Goal: Task Accomplishment & Management: Manage account settings

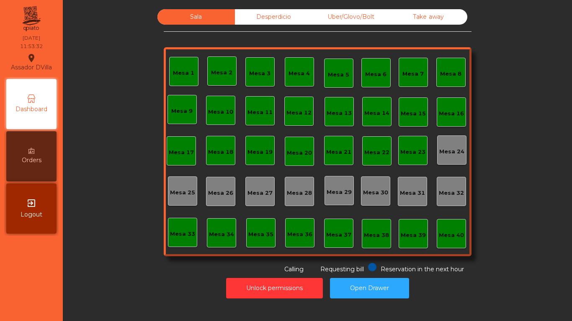
click at [571, 128] on div "Sala Desperdicio Uber/Glovo/Bolt Take away Mesa 1 Mesa 2 Mesa 3 Mesa 4 Mesa 5 M…" at bounding box center [317, 160] width 509 height 321
click at [374, 282] on button "Open Drawer" at bounding box center [369, 288] width 79 height 21
click at [339, 290] on button "Open Drawer" at bounding box center [369, 288] width 79 height 21
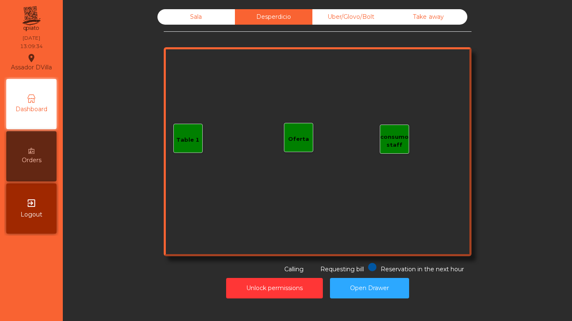
click at [210, 23] on div "Sala" at bounding box center [195, 16] width 77 height 15
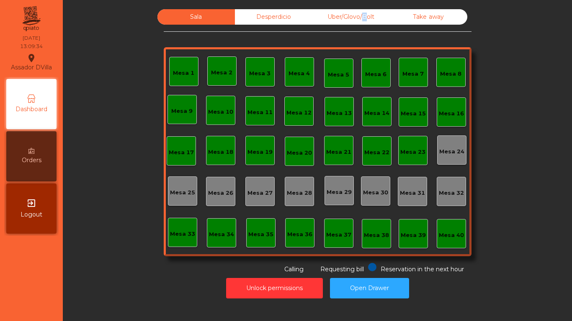
click at [358, 21] on div "Uber/Glovo/Bolt" at bounding box center [350, 16] width 77 height 15
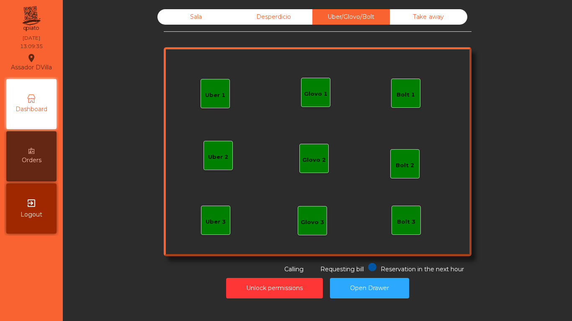
click at [440, 9] on div "Sala Desperdicio Uber/Glovo/Bolt Take away Uber 1 Uber 3 Bolt 2 Glovo 2 Uber 2 …" at bounding box center [317, 154] width 499 height 298
click at [434, 19] on div "Take away" at bounding box center [428, 16] width 77 height 15
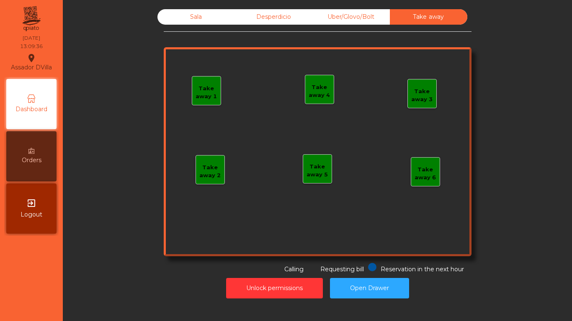
click at [134, 20] on div "Sala Desperdicio Uber/Glovo/Bolt Take away Take away 1 Take away 2 Take away 3 …" at bounding box center [317, 141] width 486 height 265
click at [180, 16] on div "Sala" at bounding box center [195, 16] width 77 height 15
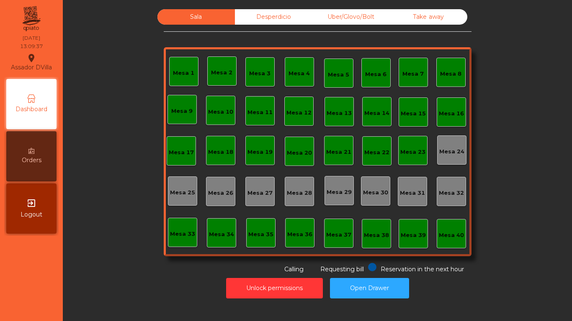
click at [52, 142] on div "Orders" at bounding box center [31, 156] width 50 height 50
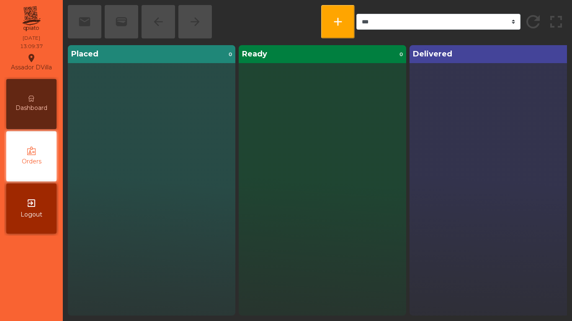
click at [44, 112] on span "Dashboard" at bounding box center [31, 108] width 32 height 9
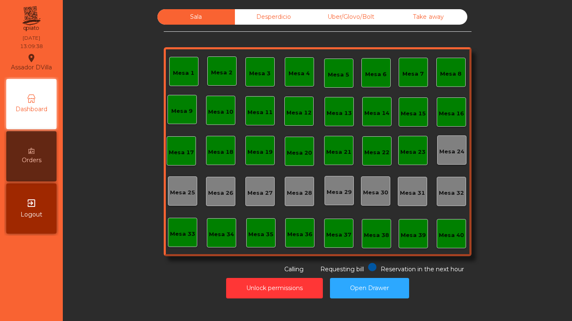
click at [133, 190] on div "Sala Desperdicio Uber/Glovo/Bolt Take away Mesa 1 Mesa 2 Mesa 3 Mesa 4 Mesa 5 M…" at bounding box center [317, 141] width 486 height 265
click at [133, 156] on div "Sala Desperdicio Uber/Glovo/Bolt Take away Mesa 1 Mesa 2 Mesa 3 Mesa 4 Mesa 5 M…" at bounding box center [317, 141] width 486 height 265
click at [216, 144] on div "Mesa 18" at bounding box center [220, 150] width 29 height 29
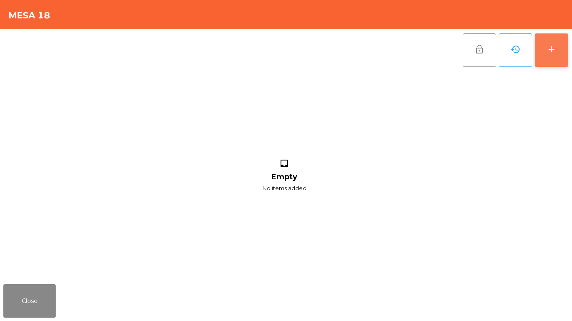
click at [566, 53] on button "add" at bounding box center [550, 49] width 33 height 33
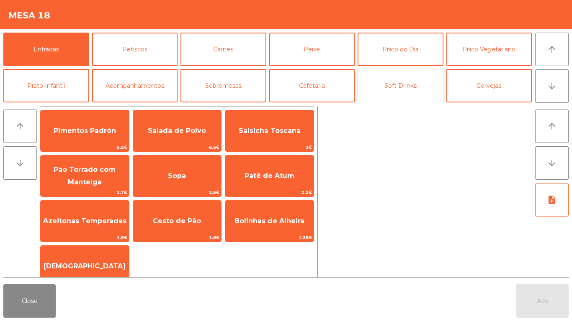
click at [439, 89] on button "Soft Drinks" at bounding box center [400, 85] width 86 height 33
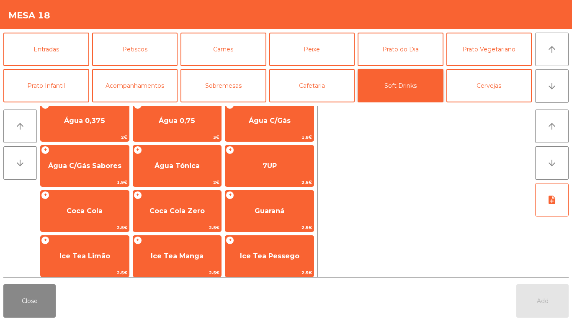
scroll to position [3, 0]
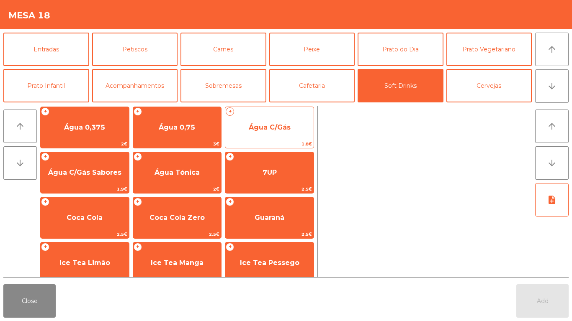
click at [284, 130] on span "Água C/Gás" at bounding box center [270, 127] width 42 height 8
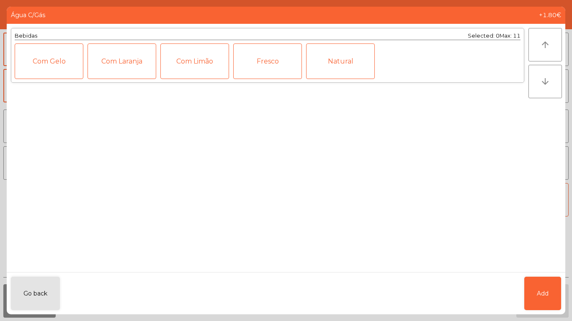
click at [541, 270] on div "arrow_upward arrow_downward" at bounding box center [546, 148] width 37 height 249
click at [542, 291] on span "Add" at bounding box center [543, 294] width 12 height 9
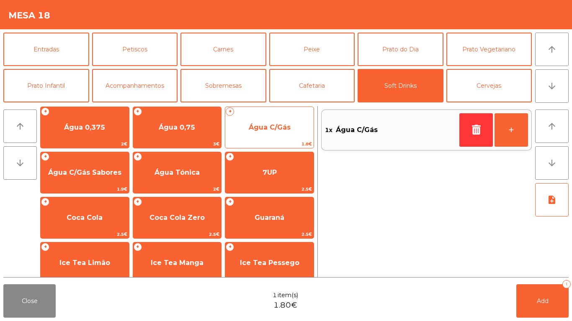
click at [282, 137] on span "Água C/Gás" at bounding box center [269, 127] width 88 height 23
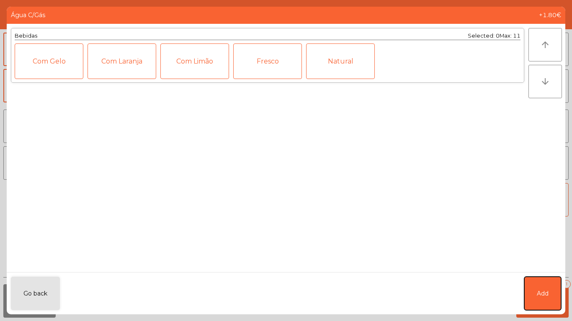
click at [559, 288] on button "Add" at bounding box center [542, 293] width 37 height 33
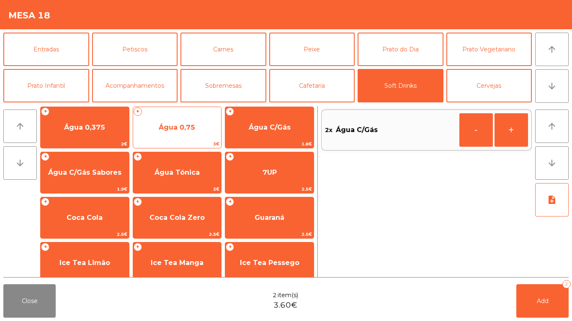
click at [172, 140] on div "+ Água 0,75 3€" at bounding box center [177, 128] width 89 height 42
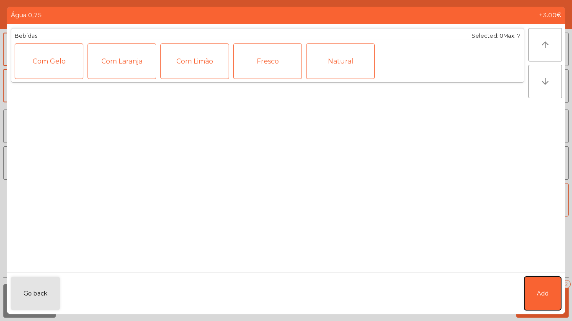
click at [531, 281] on button "Add" at bounding box center [542, 293] width 37 height 33
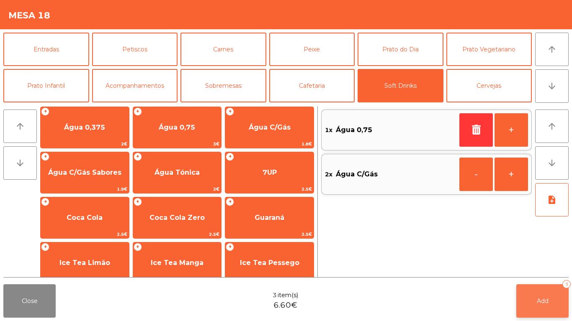
click at [547, 300] on span "Add" at bounding box center [543, 302] width 12 height 8
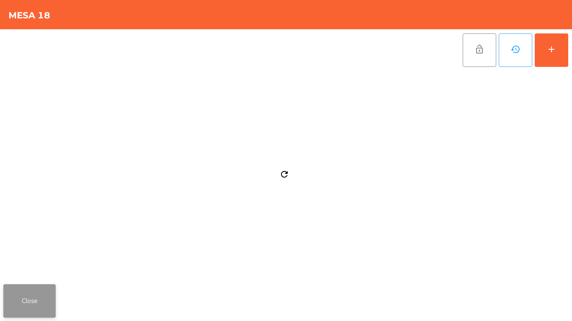
click at [27, 297] on button "Close" at bounding box center [29, 301] width 52 height 33
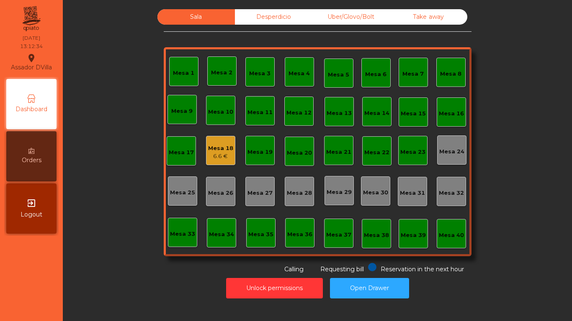
click at [213, 145] on div "Mesa 18" at bounding box center [220, 148] width 25 height 8
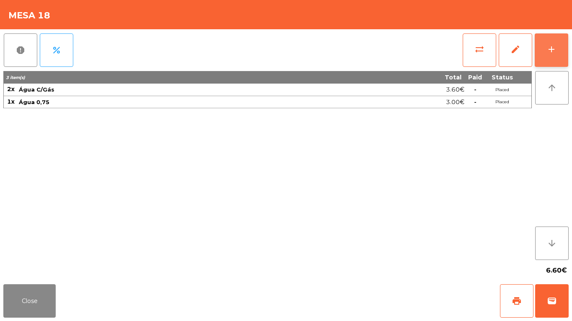
click at [561, 58] on button "add" at bounding box center [550, 49] width 33 height 33
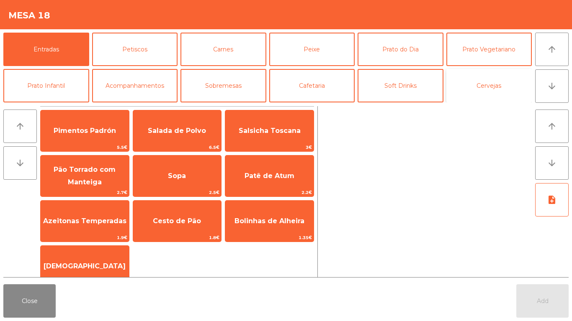
click at [472, 84] on button "Cervejas" at bounding box center [489, 85] width 86 height 33
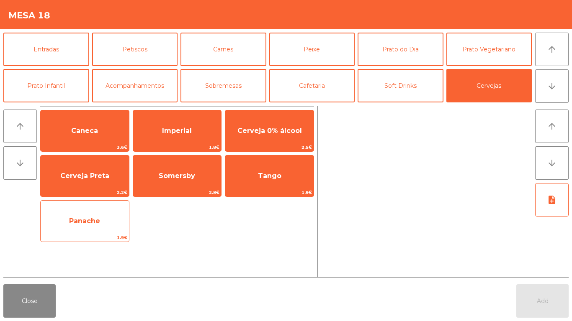
click at [91, 228] on span "Panache" at bounding box center [85, 221] width 88 height 23
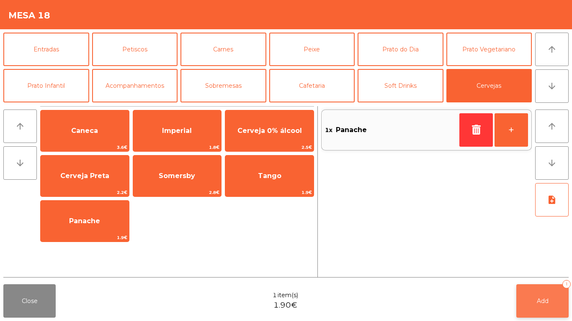
click at [547, 293] on button "Add 1" at bounding box center [542, 301] width 52 height 33
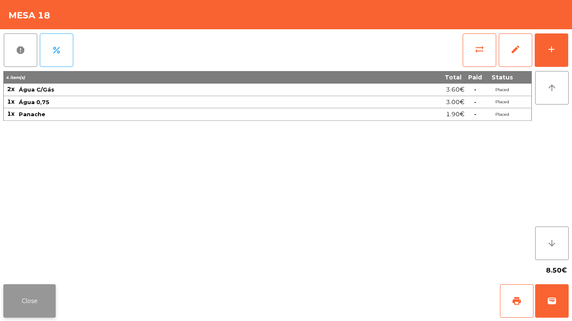
click at [29, 297] on button "Close" at bounding box center [29, 301] width 52 height 33
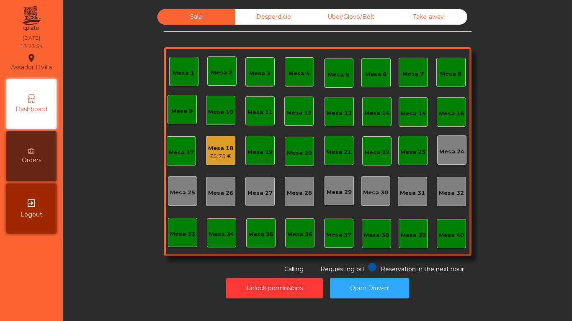
click at [212, 154] on div "75.75 €" at bounding box center [220, 156] width 25 height 8
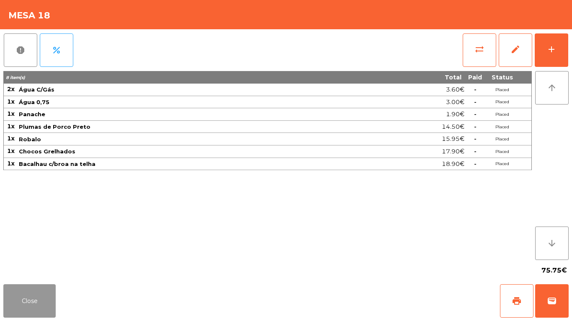
drag, startPoint x: 37, startPoint y: 294, endPoint x: 167, endPoint y: 161, distance: 186.1
click at [37, 294] on button "Close" at bounding box center [29, 301] width 52 height 33
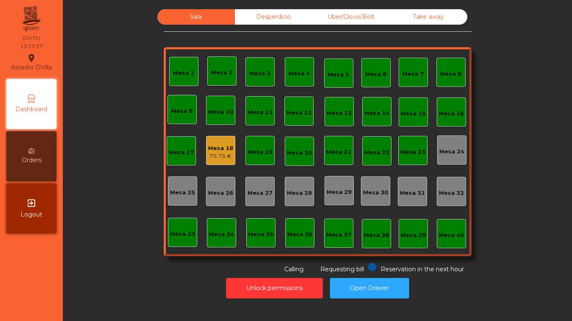
drag, startPoint x: 264, startPoint y: 16, endPoint x: 362, endPoint y: 3, distance: 99.7
click at [267, 16] on div "Desperdicio" at bounding box center [273, 16] width 77 height 15
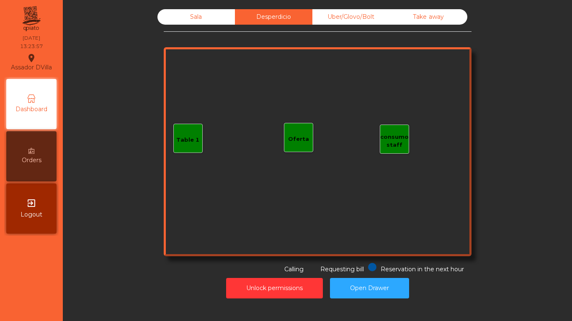
click at [372, 12] on div "Uber/Glovo/Bolt" at bounding box center [350, 16] width 77 height 15
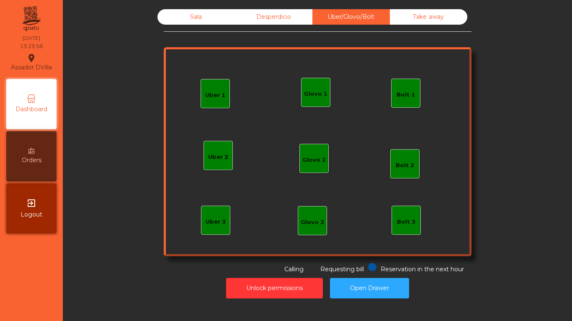
click at [173, 17] on div "Sala" at bounding box center [195, 16] width 77 height 15
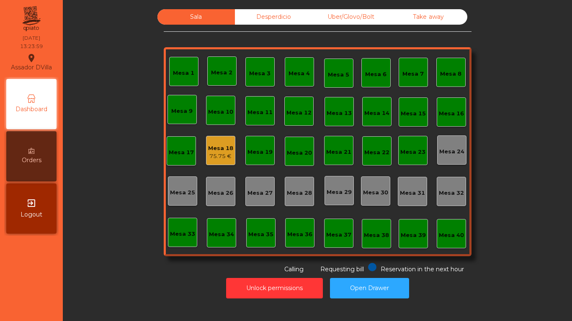
click at [213, 139] on div "Mesa 18 75.75 €" at bounding box center [220, 150] width 29 height 29
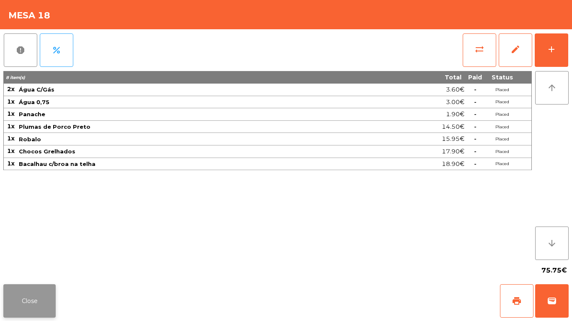
click at [34, 299] on button "Close" at bounding box center [29, 301] width 52 height 33
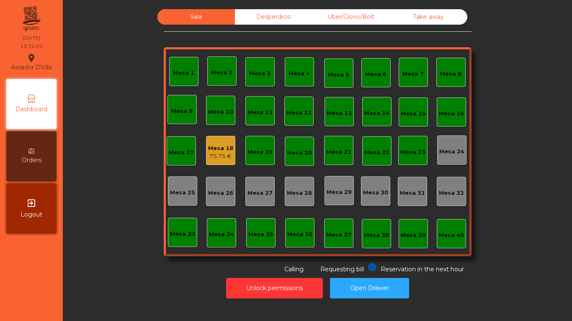
click at [228, 145] on div "Mesa 18" at bounding box center [220, 148] width 25 height 8
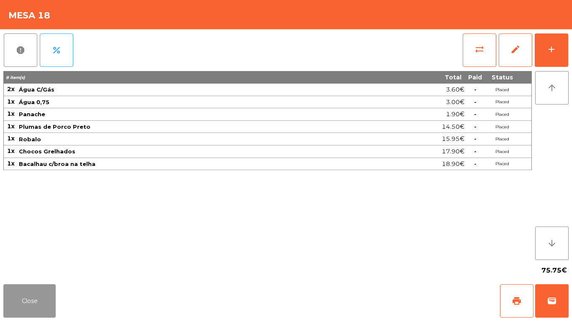
drag, startPoint x: 27, startPoint y: 286, endPoint x: 43, endPoint y: 283, distance: 15.8
click at [28, 286] on button "Close" at bounding box center [29, 301] width 52 height 33
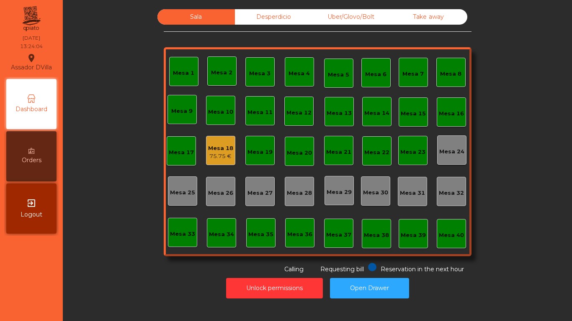
click at [100, 266] on div "Sala Desperdicio Uber/Glovo/Bolt Take away Mesa 1 Mesa 2 Mesa 3 Mesa 4 Mesa 5 M…" at bounding box center [317, 141] width 486 height 265
click at [226, 157] on div "75.75 €" at bounding box center [220, 156] width 25 height 8
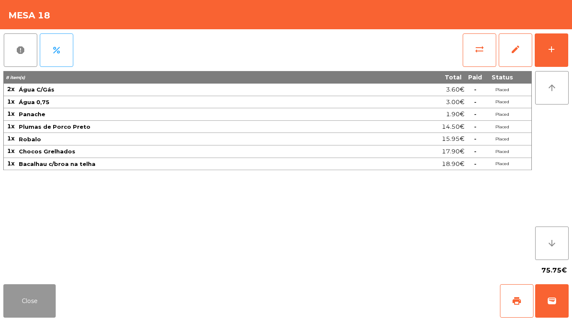
click at [32, 298] on button "Close" at bounding box center [29, 301] width 52 height 33
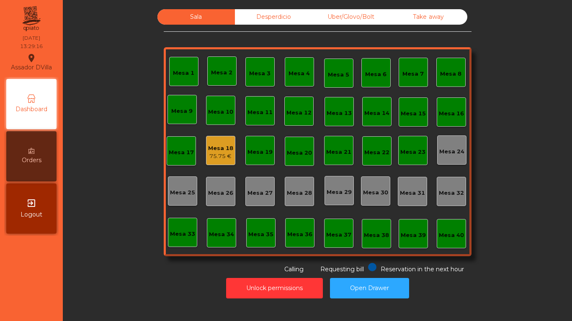
click at [83, 270] on div "Sala Desperdicio Uber/Glovo/Bolt Take away Mesa 1 Mesa 2 Mesa 3 Mesa 4 Mesa 5 M…" at bounding box center [317, 141] width 486 height 265
click at [220, 153] on div "75.75 €" at bounding box center [220, 156] width 25 height 8
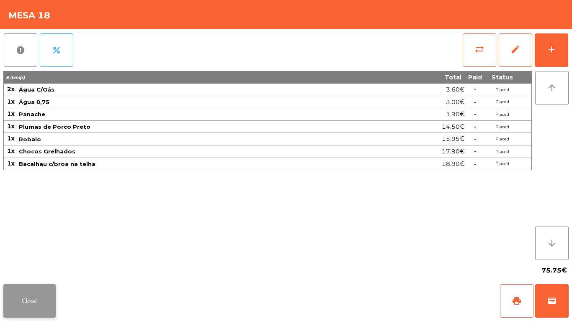
click at [17, 302] on button "Close" at bounding box center [29, 301] width 52 height 33
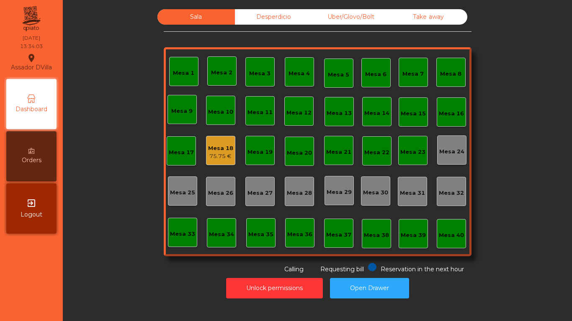
click at [221, 154] on div "75.75 €" at bounding box center [220, 156] width 25 height 8
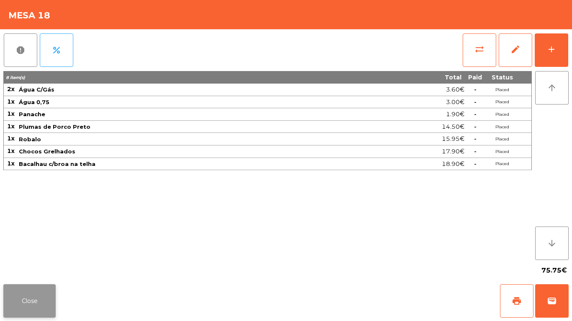
click at [36, 310] on button "Close" at bounding box center [29, 301] width 52 height 33
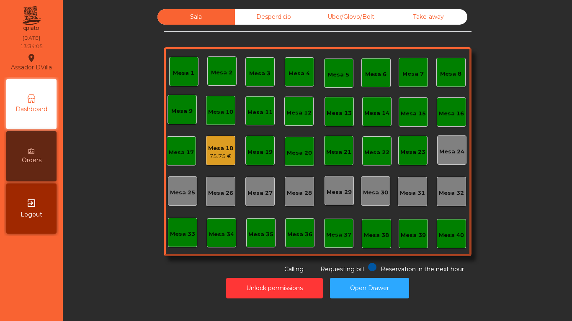
drag, startPoint x: 262, startPoint y: 15, endPoint x: 280, endPoint y: 15, distance: 17.6
click at [263, 15] on div "Desperdicio" at bounding box center [273, 16] width 77 height 15
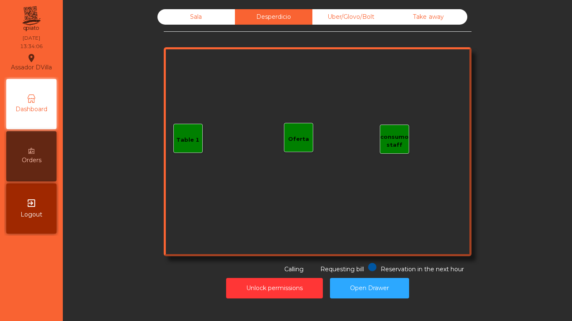
click at [362, 19] on div "Uber/Glovo/Bolt" at bounding box center [350, 16] width 77 height 15
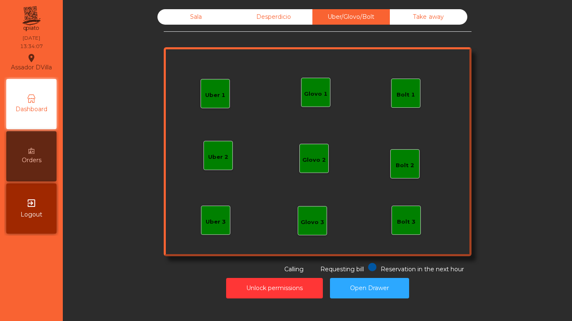
click at [423, 21] on div "Take away" at bounding box center [428, 16] width 77 height 15
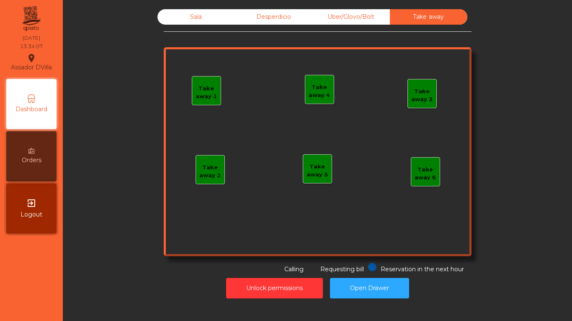
click at [237, 19] on div "Desperdicio" at bounding box center [273, 16] width 77 height 15
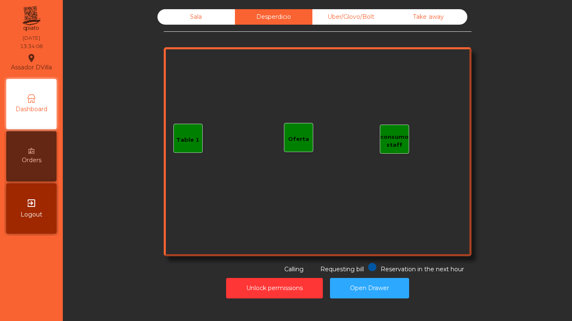
click at [195, 21] on div "Sala" at bounding box center [195, 16] width 77 height 15
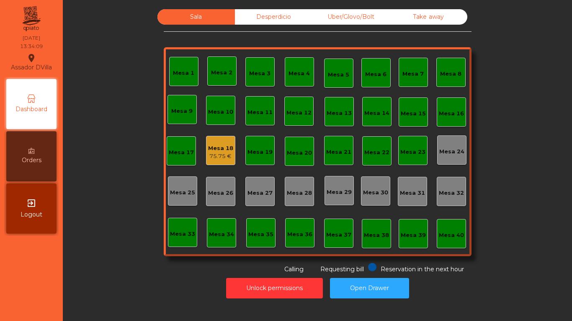
click at [213, 158] on div "75.75 €" at bounding box center [220, 156] width 25 height 8
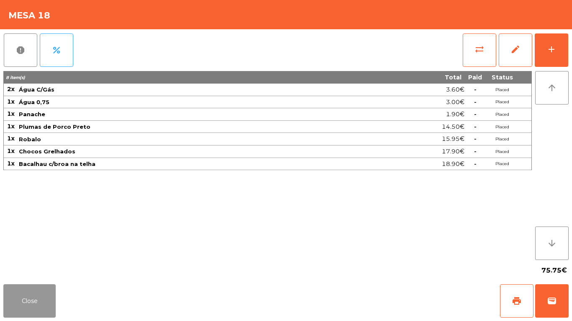
drag, startPoint x: 40, startPoint y: 288, endPoint x: 72, endPoint y: 238, distance: 58.9
click at [40, 287] on button "Close" at bounding box center [29, 301] width 52 height 33
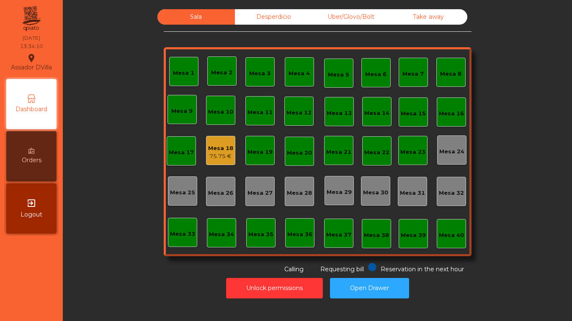
click at [81, 217] on div "Sala Desperdicio Uber/Glovo/Bolt Take away Mesa 1 Mesa 2 Mesa 3 Mesa 4 Mesa 5 M…" at bounding box center [317, 141] width 486 height 265
click at [211, 147] on div "Mesa 18" at bounding box center [220, 148] width 25 height 8
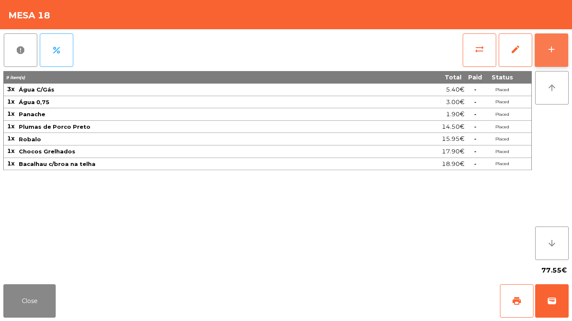
click at [566, 48] on button "add" at bounding box center [550, 49] width 33 height 33
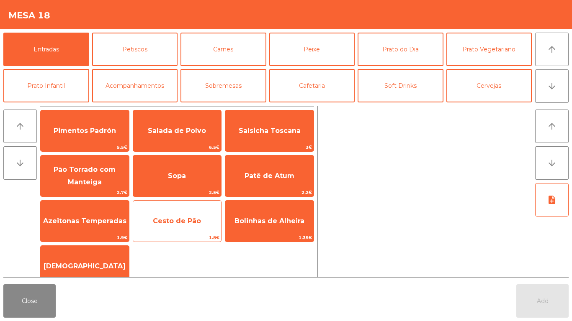
click at [179, 215] on span "Cesto de Pão" at bounding box center [177, 221] width 88 height 23
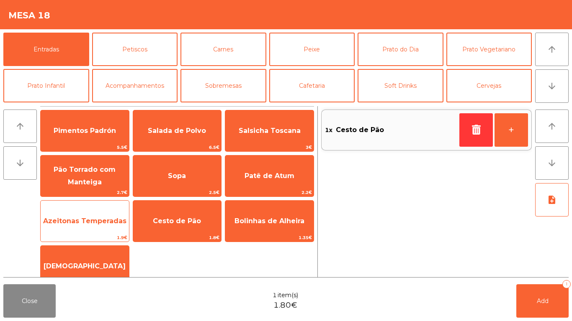
click at [82, 223] on span "Azeitonas Temperadas" at bounding box center [84, 221] width 83 height 8
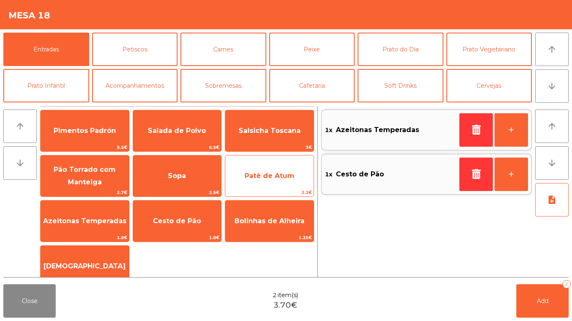
click at [259, 174] on span "Patê de Atum" at bounding box center [269, 176] width 50 height 8
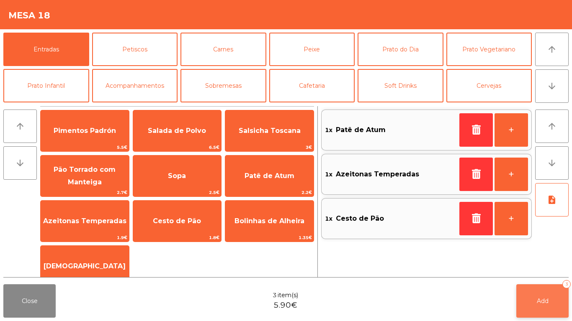
click at [560, 299] on button "Add 3" at bounding box center [542, 301] width 52 height 33
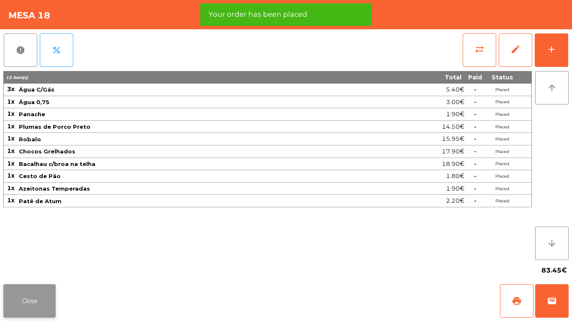
click at [38, 291] on button "Close" at bounding box center [29, 301] width 52 height 33
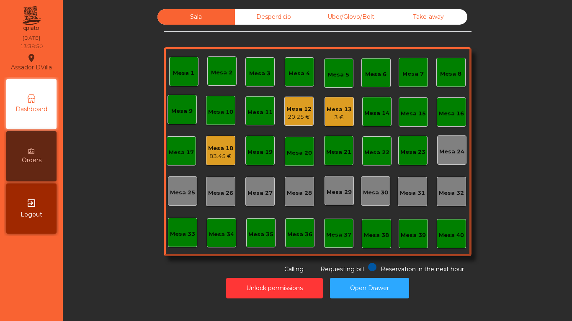
click at [344, 117] on div "3 €" at bounding box center [338, 117] width 25 height 8
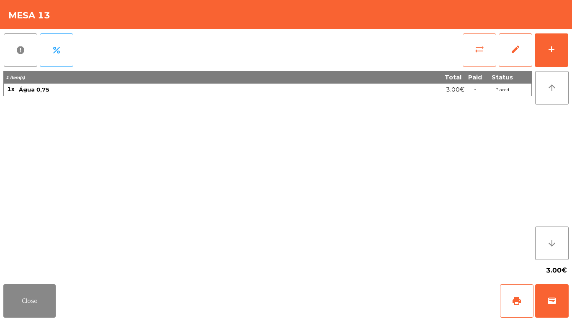
click at [489, 59] on button "sync_alt" at bounding box center [478, 49] width 33 height 33
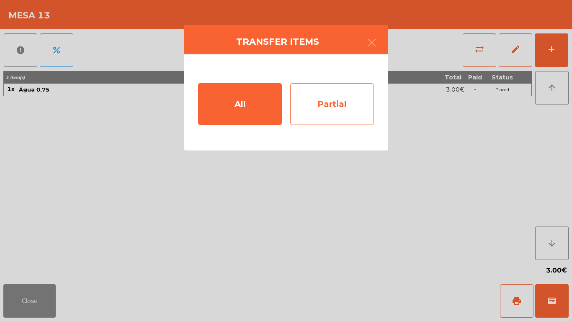
click at [367, 113] on div "Partial" at bounding box center [332, 104] width 84 height 42
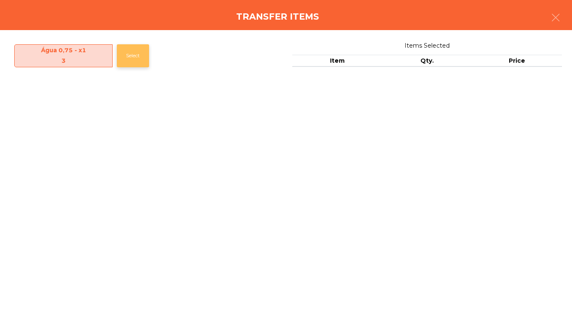
click at [137, 61] on button "Select" at bounding box center [133, 55] width 32 height 23
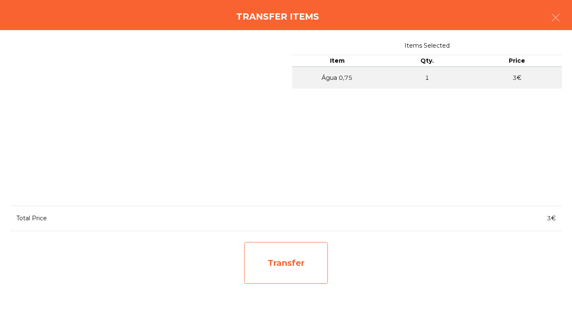
click at [298, 262] on div "Transfer" at bounding box center [286, 263] width 84 height 42
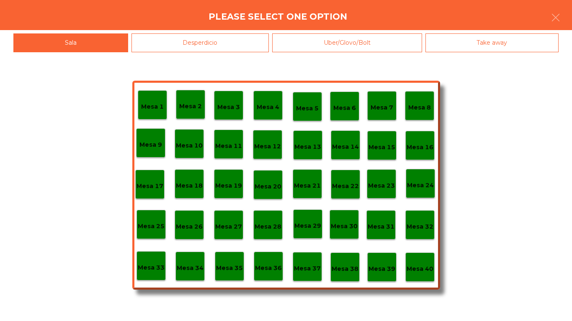
click at [206, 34] on div "Desperdicio" at bounding box center [200, 42] width 138 height 19
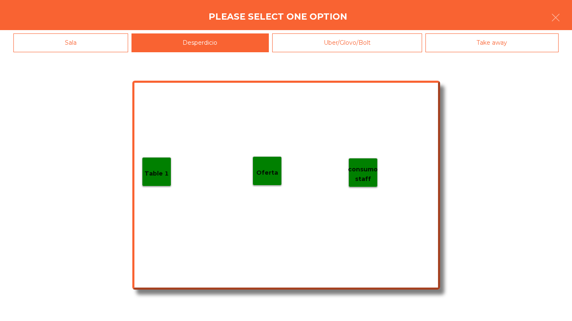
click at [146, 173] on p "Table 1" at bounding box center [156, 174] width 24 height 10
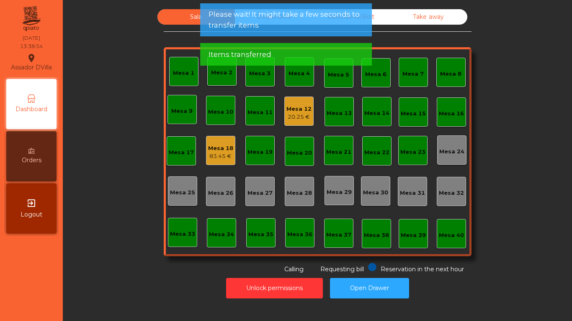
click at [334, 116] on div "Mesa 13" at bounding box center [338, 113] width 25 height 8
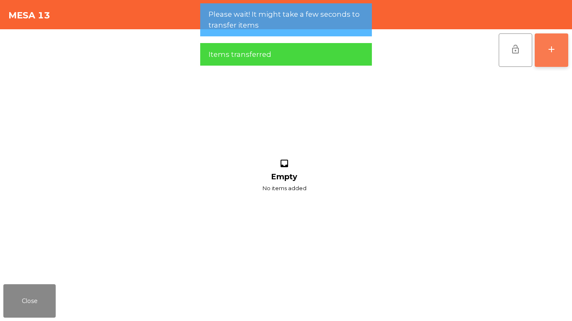
click at [552, 57] on button "add" at bounding box center [550, 49] width 33 height 33
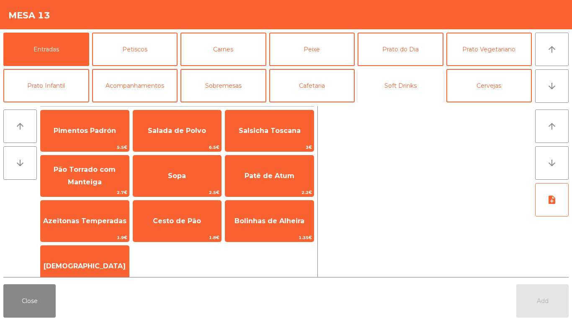
click at [412, 84] on button "Soft Drinks" at bounding box center [400, 85] width 86 height 33
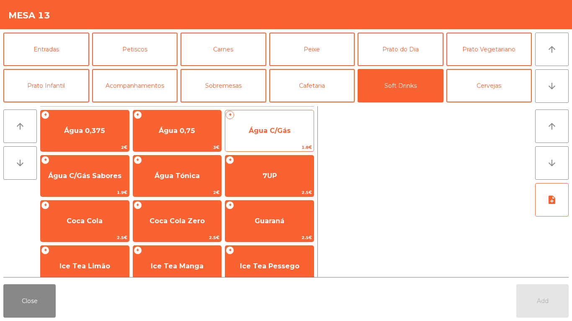
click at [264, 128] on span "Água C/Gás" at bounding box center [270, 131] width 42 height 8
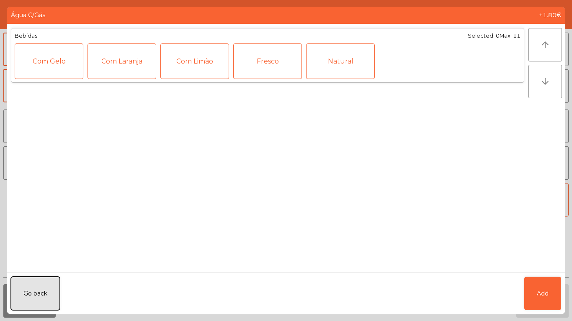
click at [53, 280] on button "Go back" at bounding box center [35, 293] width 49 height 33
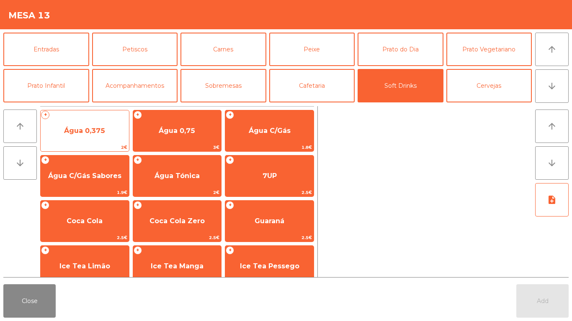
click at [94, 139] on span "Água 0,375" at bounding box center [85, 131] width 88 height 23
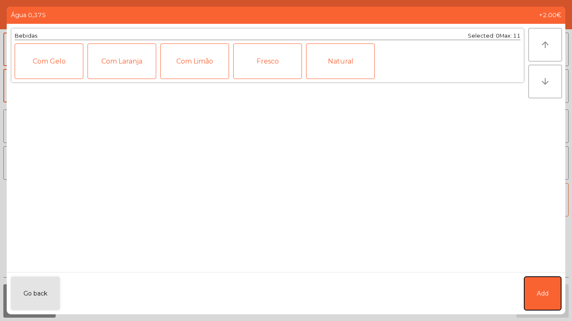
click at [538, 299] on button "Add" at bounding box center [542, 293] width 37 height 33
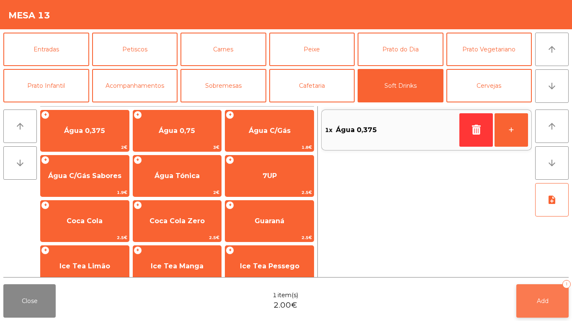
click at [546, 303] on span "Add" at bounding box center [543, 302] width 12 height 8
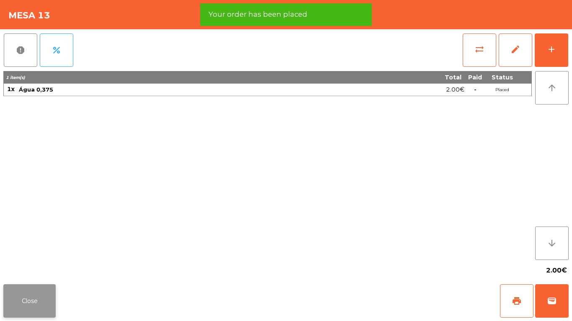
click at [40, 301] on button "Close" at bounding box center [29, 301] width 52 height 33
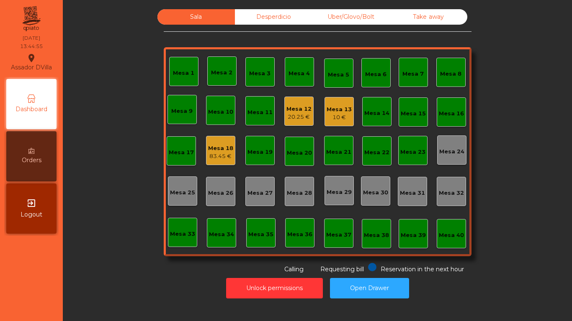
click at [270, 96] on div "Mesa 11" at bounding box center [259, 110] width 29 height 29
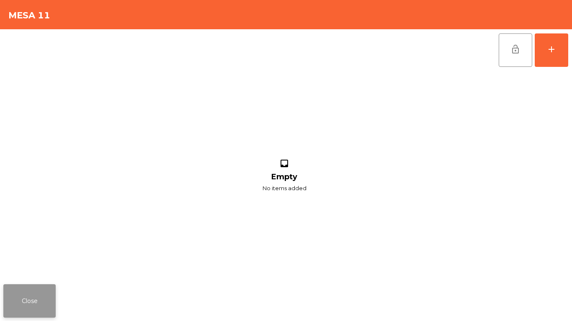
click at [31, 298] on button "Close" at bounding box center [29, 301] width 52 height 33
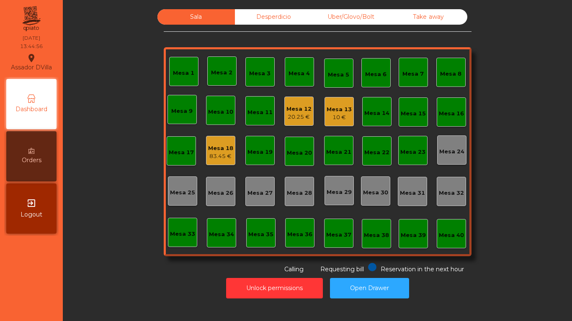
click at [299, 112] on div "Mesa 12" at bounding box center [298, 109] width 25 height 8
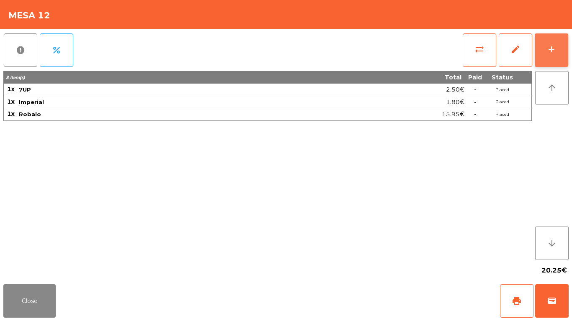
click at [552, 44] on div "add" at bounding box center [551, 49] width 10 height 10
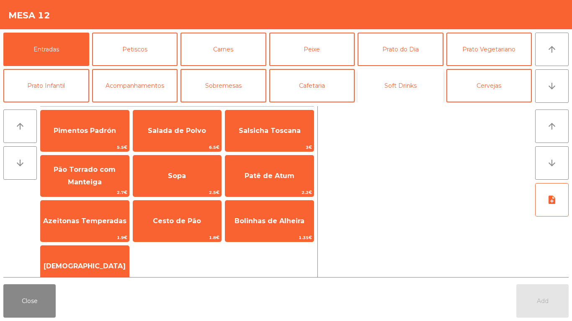
click at [372, 85] on button "Soft Drinks" at bounding box center [400, 85] width 86 height 33
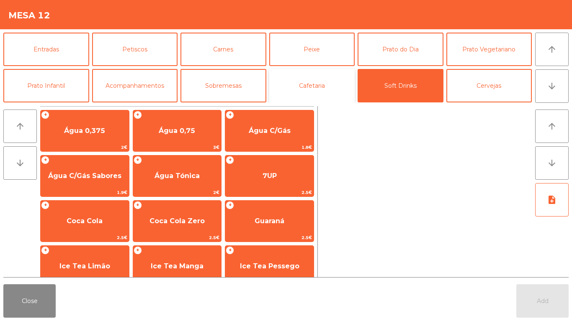
click at [329, 91] on button "Cafetaria" at bounding box center [312, 85] width 86 height 33
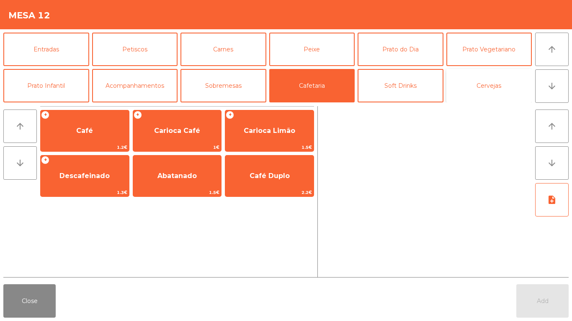
click at [490, 93] on button "Cervejas" at bounding box center [489, 85] width 86 height 33
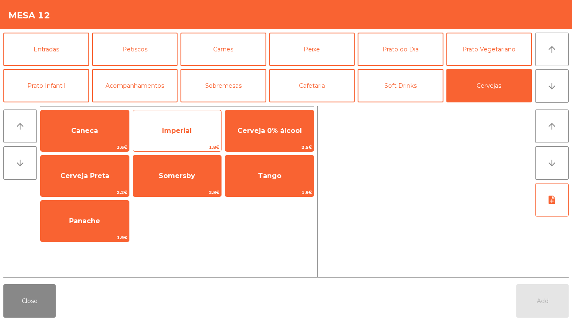
click at [184, 139] on span "Imperial" at bounding box center [177, 131] width 88 height 23
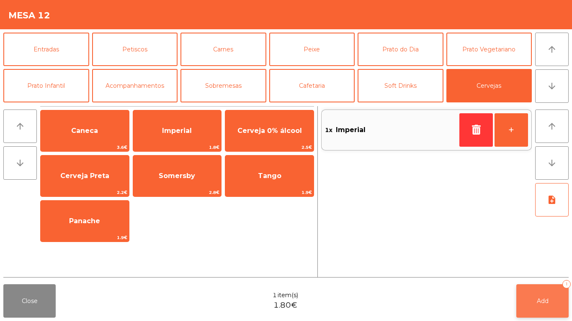
click at [542, 285] on button "Add 1" at bounding box center [542, 301] width 52 height 33
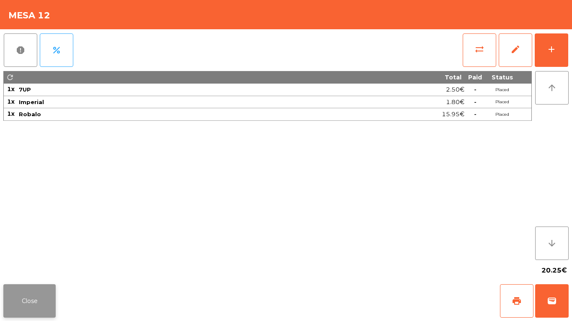
click at [26, 300] on button "Close" at bounding box center [29, 301] width 52 height 33
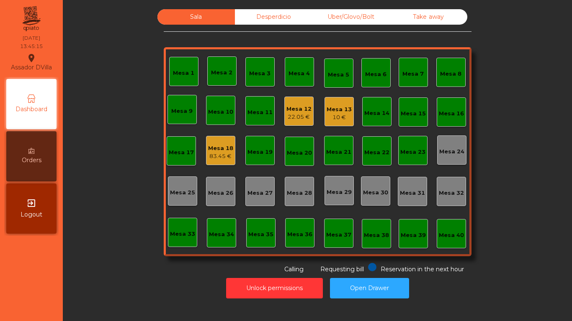
click at [324, 101] on div "Mesa 13 10 €" at bounding box center [338, 111] width 29 height 29
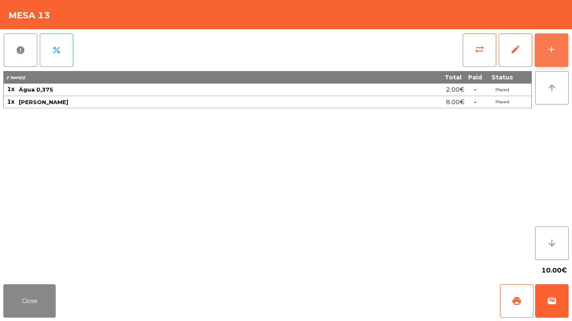
click at [564, 56] on button "add" at bounding box center [550, 49] width 33 height 33
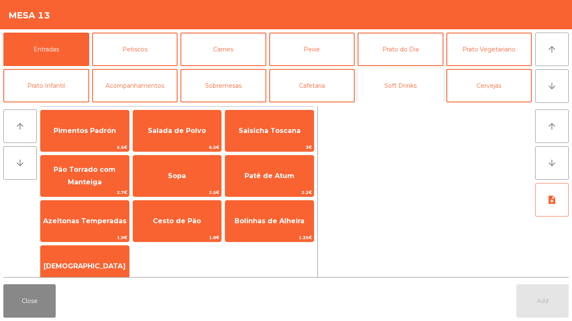
click at [366, 82] on button "Soft Drinks" at bounding box center [400, 85] width 86 height 33
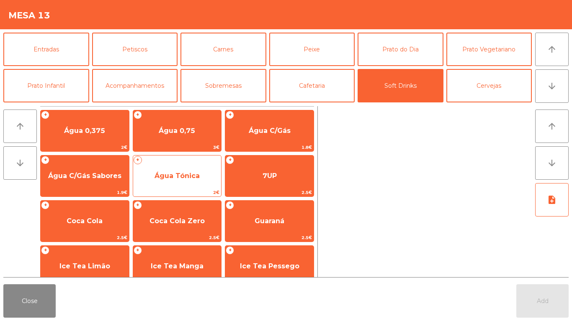
click at [184, 175] on span "Água Tónica" at bounding box center [176, 176] width 45 height 8
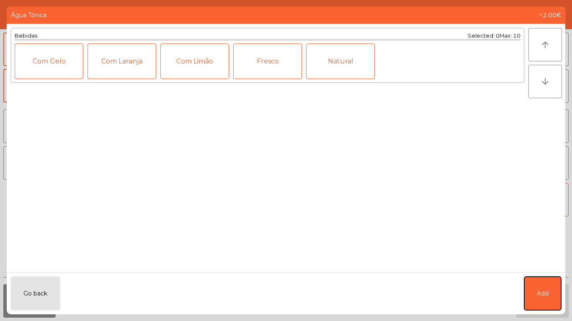
click at [542, 282] on button "Add" at bounding box center [542, 293] width 37 height 33
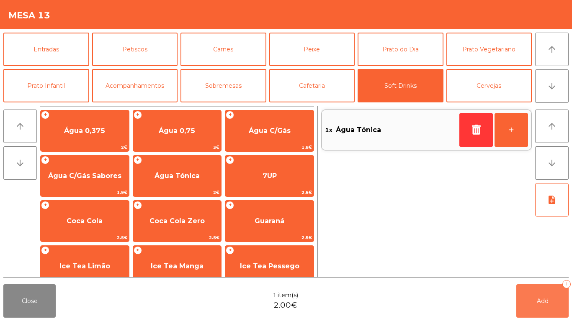
click at [531, 296] on button "Add 1" at bounding box center [542, 301] width 52 height 33
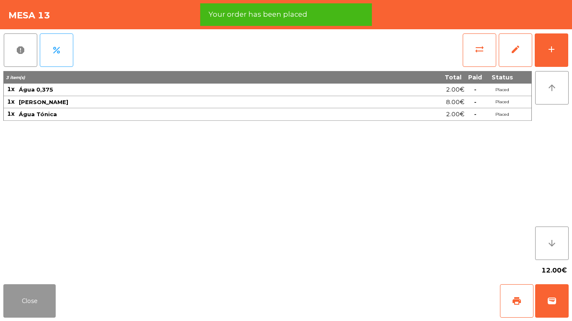
click at [55, 296] on button "Close" at bounding box center [29, 301] width 52 height 33
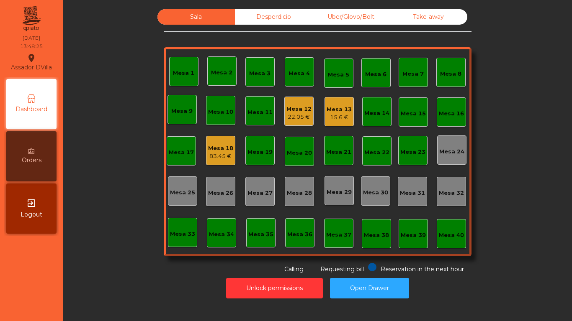
click at [330, 109] on div "Mesa 13" at bounding box center [338, 109] width 25 height 8
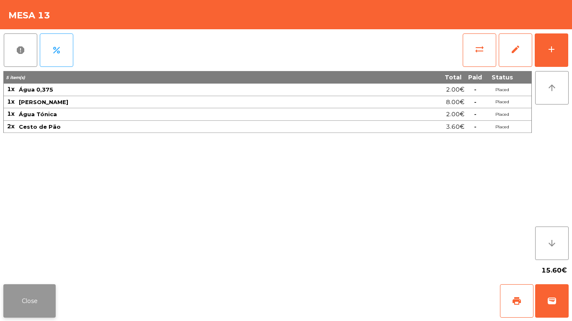
click at [33, 287] on button "Close" at bounding box center [29, 301] width 52 height 33
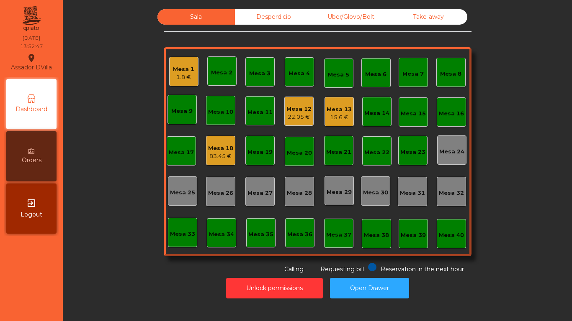
click at [206, 151] on div "Mesa 18 83.45 €" at bounding box center [220, 150] width 29 height 29
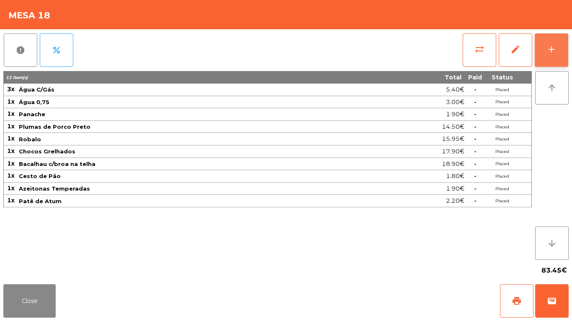
click at [558, 46] on button "add" at bounding box center [550, 49] width 33 height 33
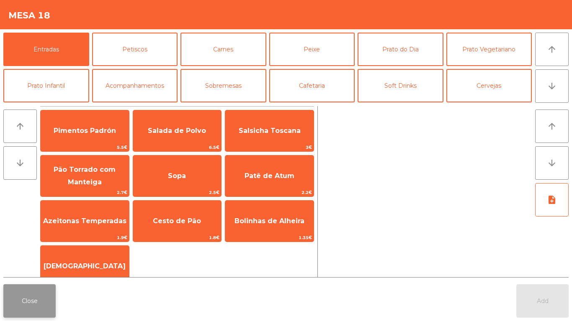
click at [34, 295] on button "Close" at bounding box center [29, 301] width 52 height 33
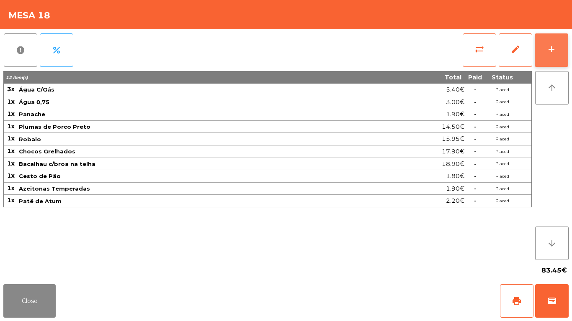
click at [558, 52] on button "add" at bounding box center [550, 49] width 33 height 33
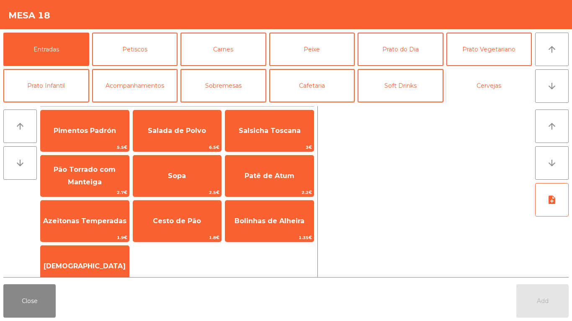
click at [488, 82] on button "Cervejas" at bounding box center [489, 85] width 86 height 33
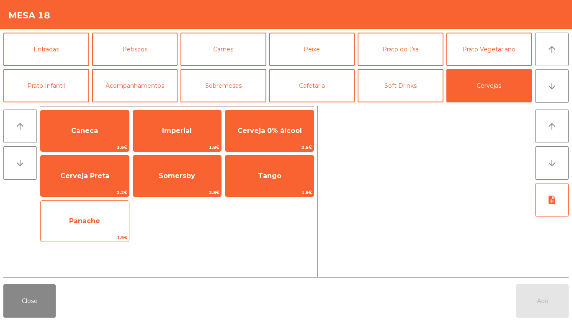
click at [92, 218] on span "Panache" at bounding box center [84, 221] width 31 height 8
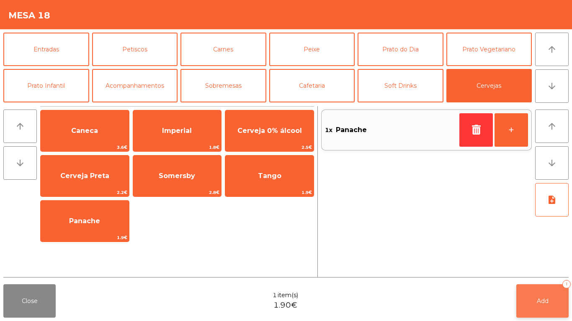
click at [518, 311] on button "Add 1" at bounding box center [542, 301] width 52 height 33
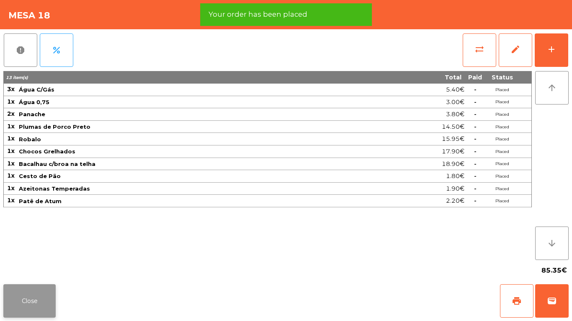
click at [25, 306] on button "Close" at bounding box center [29, 301] width 52 height 33
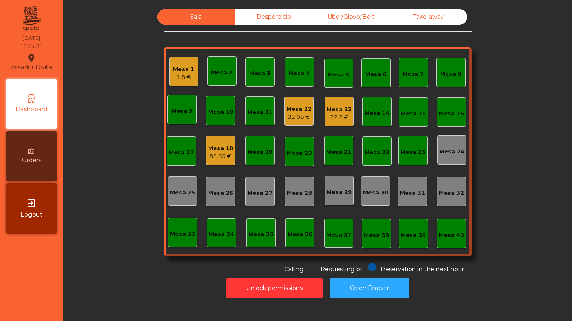
click at [224, 151] on div "Mesa 18" at bounding box center [220, 148] width 25 height 8
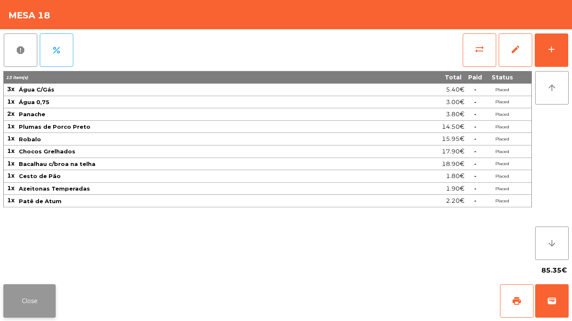
click at [15, 295] on button "Close" at bounding box center [29, 301] width 52 height 33
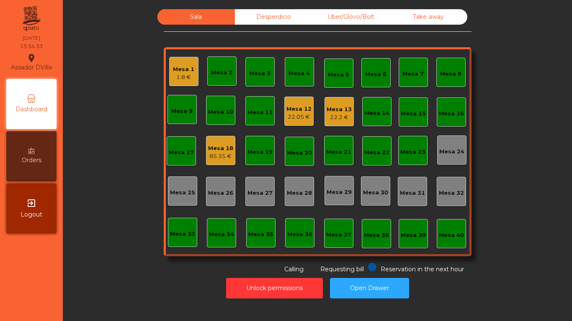
click at [187, 77] on div "1.8 €" at bounding box center [183, 77] width 21 height 8
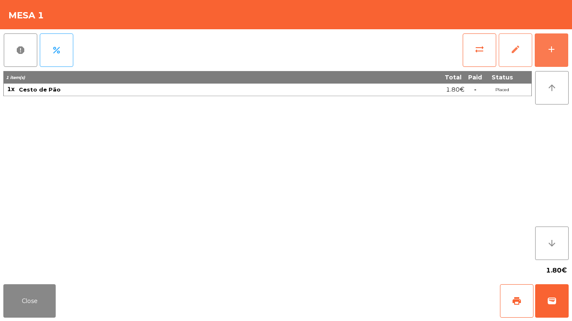
drag, startPoint x: 554, startPoint y: 51, endPoint x: 499, endPoint y: 52, distance: 54.8
click at [554, 52] on div "add" at bounding box center [551, 49] width 10 height 10
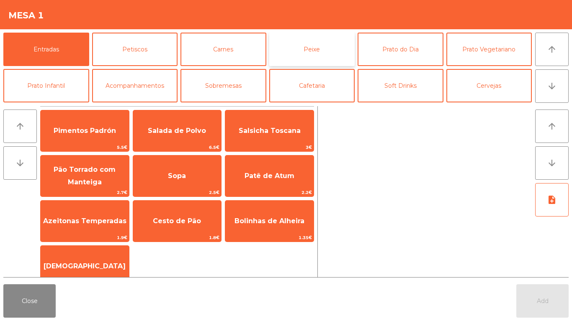
click at [292, 53] on button "Peixe" at bounding box center [312, 49] width 86 height 33
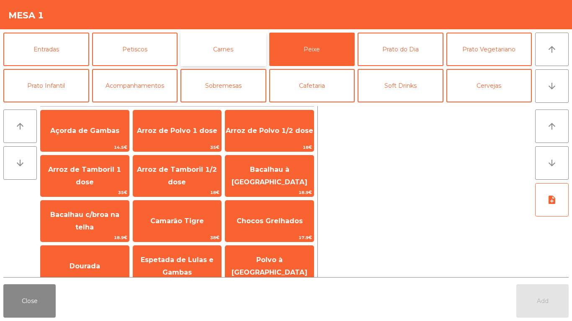
click at [240, 44] on button "Carnes" at bounding box center [223, 49] width 86 height 33
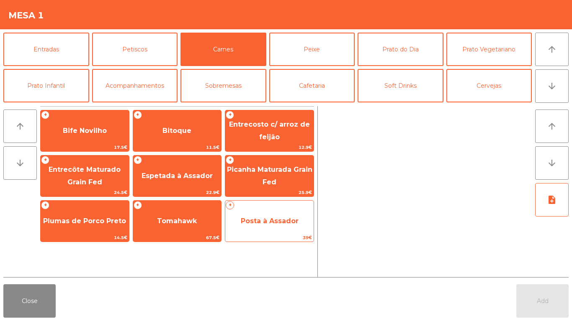
click at [299, 214] on span "Posta à Assador" at bounding box center [269, 221] width 88 height 23
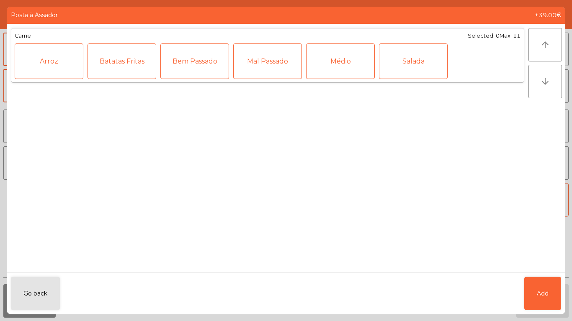
click at [295, 74] on div "Mal Passado" at bounding box center [267, 62] width 69 height 36
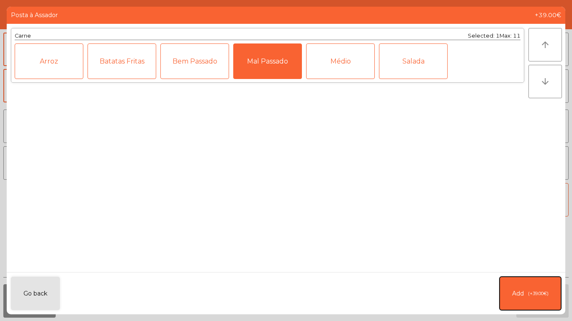
drag, startPoint x: 535, startPoint y: 297, endPoint x: 464, endPoint y: 282, distance: 72.7
click at [534, 295] on span "(+39.00€)" at bounding box center [538, 293] width 21 height 7
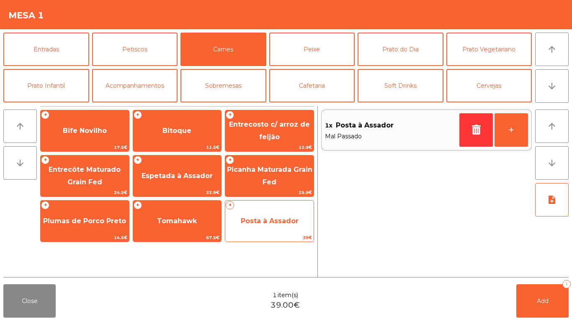
click at [257, 239] on span "39€" at bounding box center [269, 238] width 88 height 8
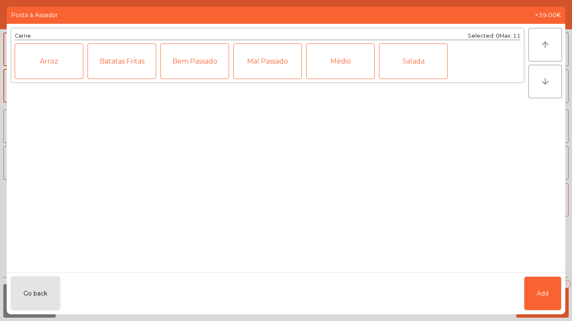
click at [319, 65] on div "Médio" at bounding box center [340, 62] width 69 height 36
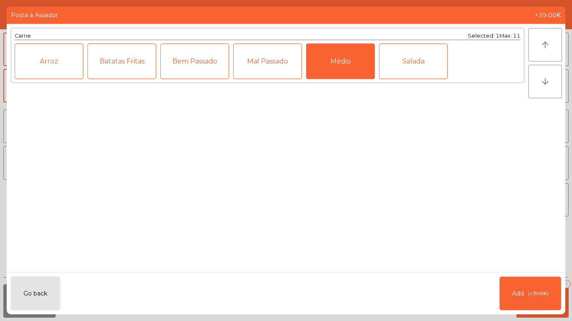
click at [285, 65] on div "Mal Passado" at bounding box center [267, 62] width 69 height 36
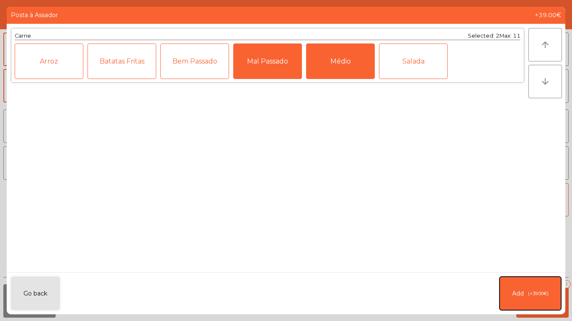
click at [503, 282] on button "Add (+39.00€)" at bounding box center [530, 293] width 62 height 33
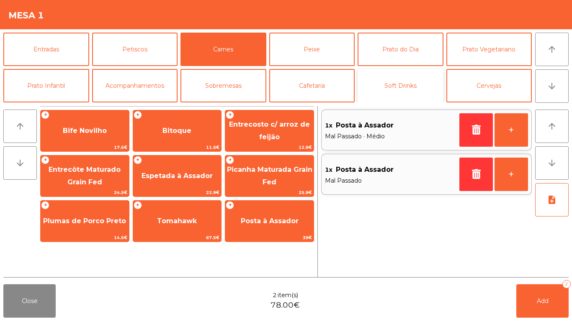
drag, startPoint x: 412, startPoint y: 92, endPoint x: 403, endPoint y: 92, distance: 8.4
click at [412, 92] on button "Soft Drinks" at bounding box center [400, 85] width 86 height 33
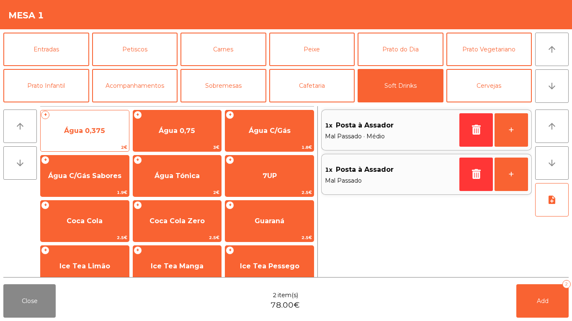
click at [110, 136] on span "Água 0,375" at bounding box center [85, 131] width 88 height 23
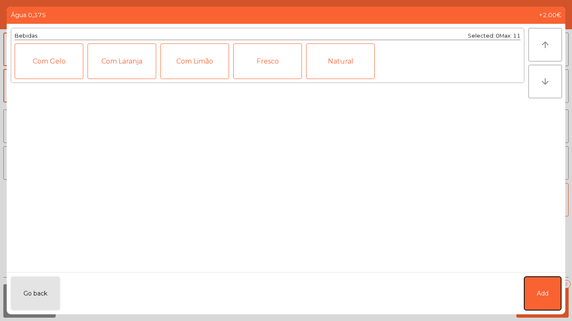
click at [551, 288] on button "Add" at bounding box center [542, 293] width 37 height 33
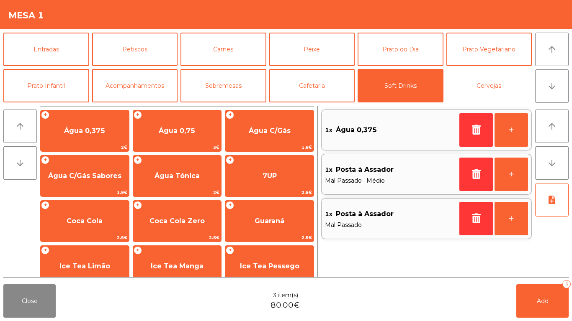
drag, startPoint x: 477, startPoint y: 78, endPoint x: 110, endPoint y: 109, distance: 367.9
click at [477, 79] on button "Cervejas" at bounding box center [489, 85] width 86 height 33
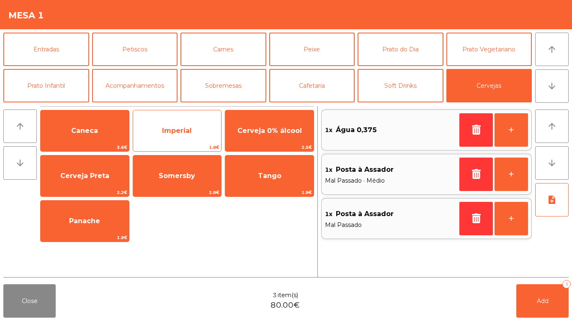
click at [175, 136] on span "Imperial" at bounding box center [177, 131] width 88 height 23
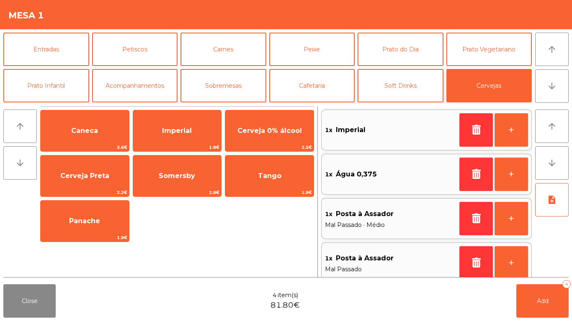
scroll to position [42, 0]
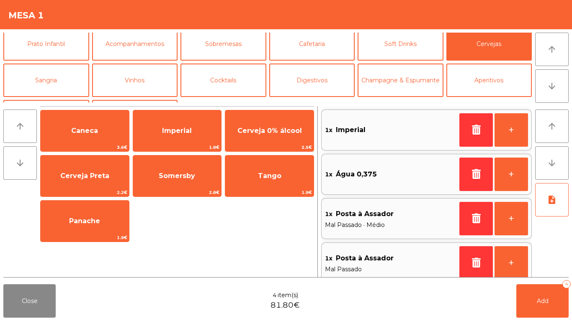
click at [89, 78] on div "Entradas Petiscos Carnes Peixe Prato do Dia Prato Vegetariano Prato Infantil Ac…" at bounding box center [267, 68] width 528 height 70
click at [80, 82] on button "Sangria" at bounding box center [46, 80] width 86 height 33
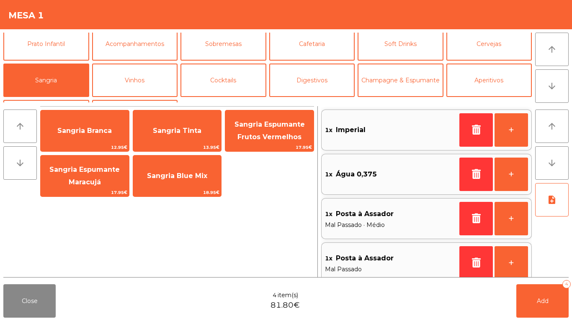
drag, startPoint x: 295, startPoint y: 134, endPoint x: 565, endPoint y: 321, distance: 327.7
click at [295, 134] on span "Sangria Espumante [PERSON_NAME] Vermelhos" at bounding box center [269, 131] width 70 height 21
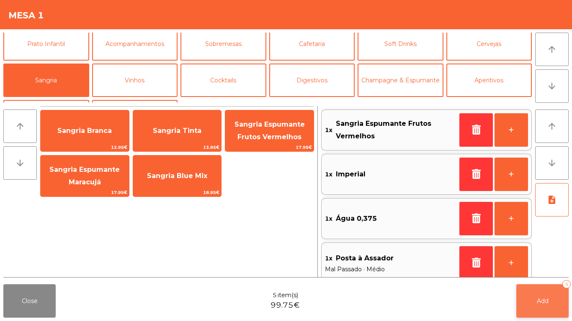
scroll to position [3, 0]
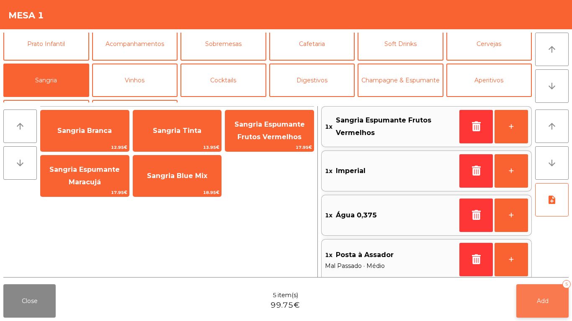
click at [554, 290] on button "Add 5" at bounding box center [542, 301] width 52 height 33
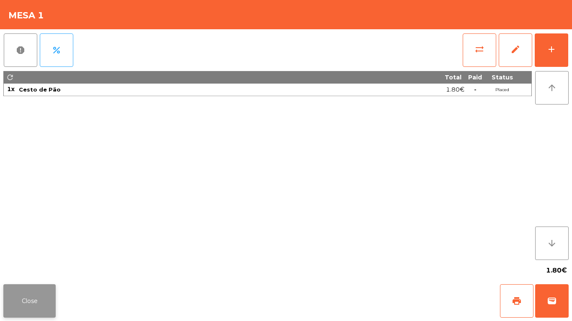
click at [26, 313] on button "Close" at bounding box center [29, 301] width 52 height 33
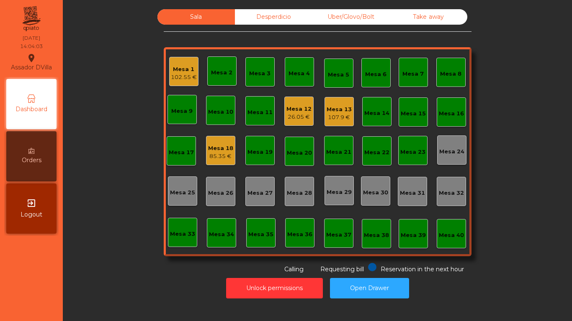
click at [445, 222] on div "Mesa 40" at bounding box center [450, 233] width 29 height 29
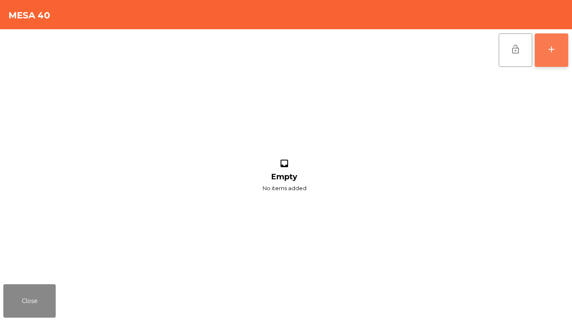
click at [565, 52] on button "add" at bounding box center [550, 49] width 33 height 33
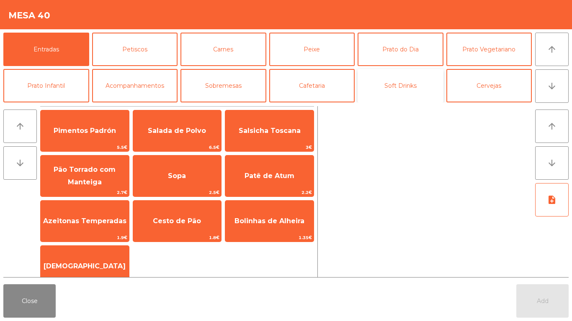
click at [410, 90] on button "Soft Drinks" at bounding box center [400, 85] width 86 height 33
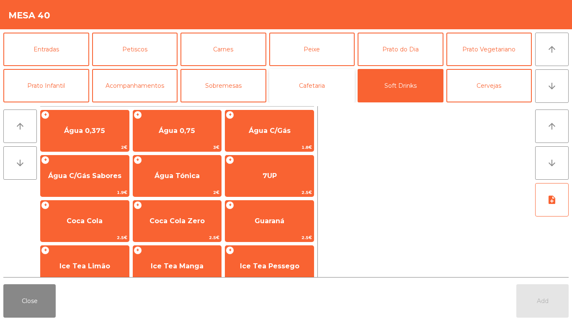
click at [321, 84] on button "Cafetaria" at bounding box center [312, 85] width 86 height 33
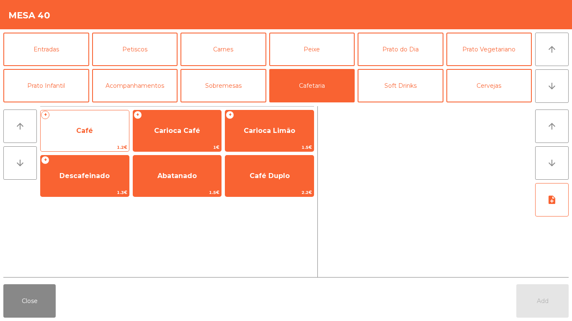
click at [93, 132] on span "Café" at bounding box center [85, 131] width 88 height 23
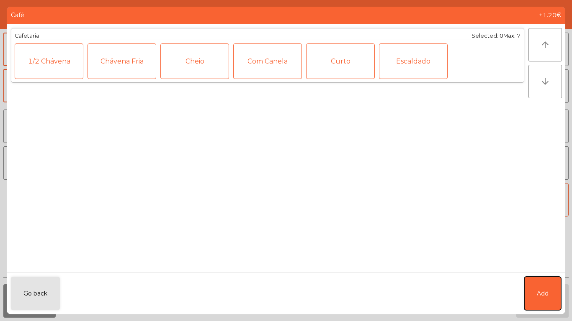
click at [552, 293] on button "Add" at bounding box center [542, 293] width 37 height 33
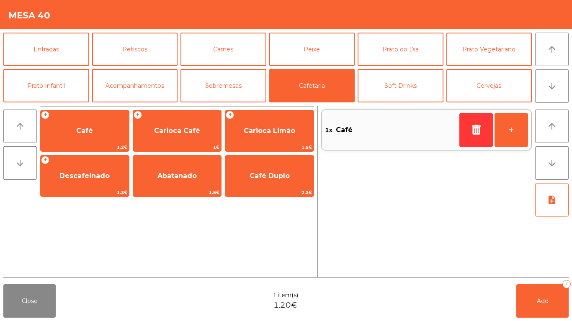
scroll to position [36, 0]
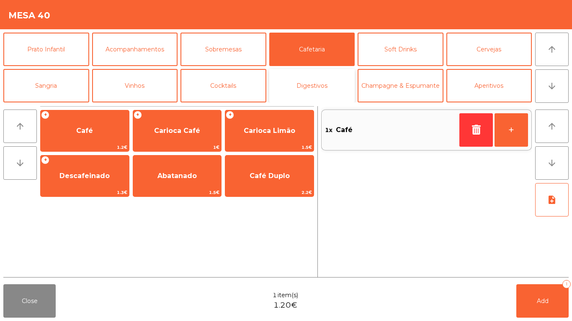
click at [315, 90] on button "Digestivos" at bounding box center [312, 85] width 86 height 33
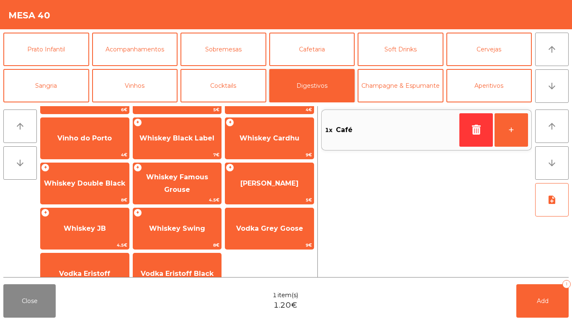
scroll to position [83, 0]
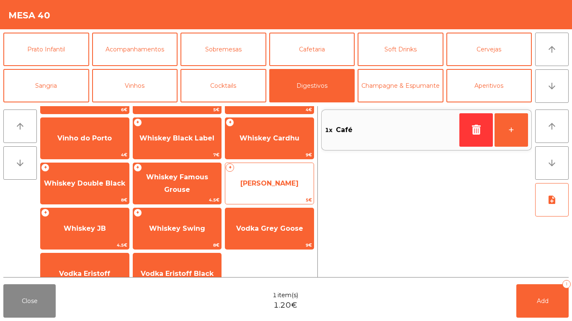
click at [267, 184] on span "[PERSON_NAME]" at bounding box center [269, 184] width 58 height 8
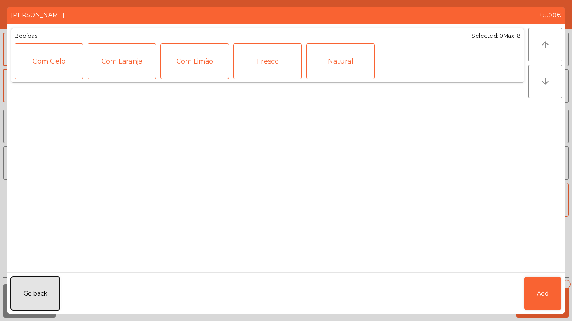
click at [32, 287] on button "Go back" at bounding box center [35, 293] width 49 height 33
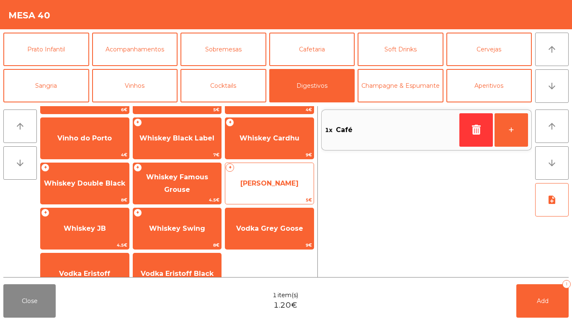
click at [254, 183] on span "[PERSON_NAME]" at bounding box center [269, 184] width 58 height 8
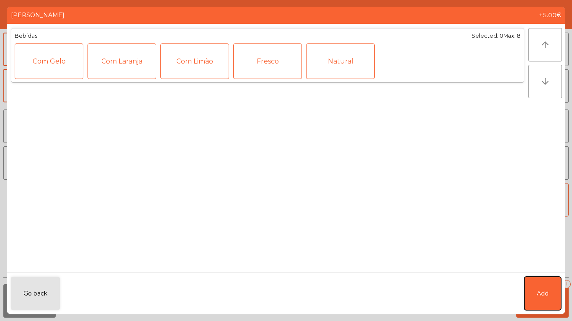
click at [531, 291] on button "Add" at bounding box center [542, 293] width 37 height 33
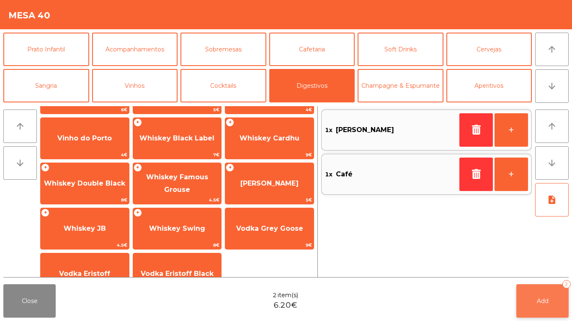
click at [549, 290] on button "Add 2" at bounding box center [542, 301] width 52 height 33
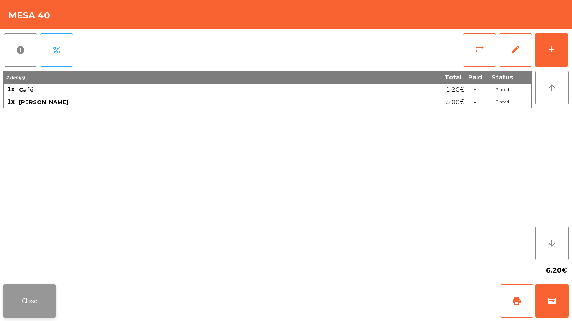
click at [36, 299] on button "Close" at bounding box center [29, 301] width 52 height 33
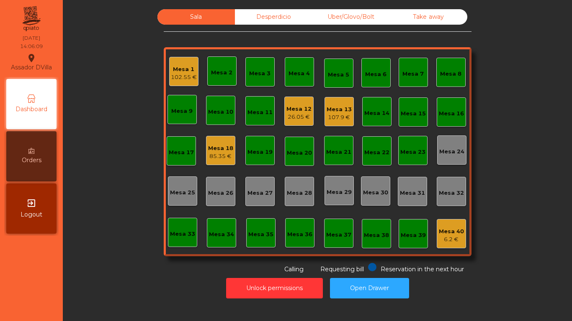
click at [326, 113] on div "Mesa 13" at bounding box center [338, 109] width 25 height 8
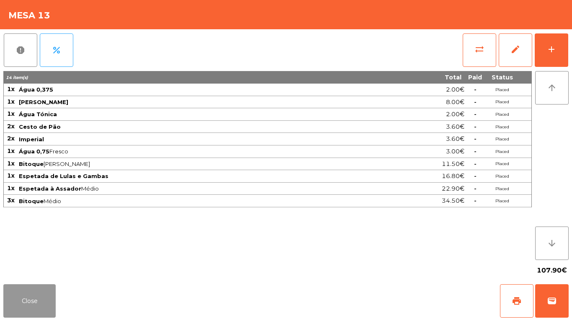
click at [16, 311] on button "Close" at bounding box center [29, 301] width 52 height 33
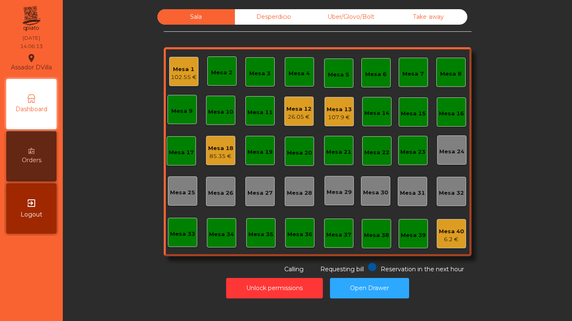
click at [208, 154] on div "85.35 €" at bounding box center [220, 156] width 25 height 8
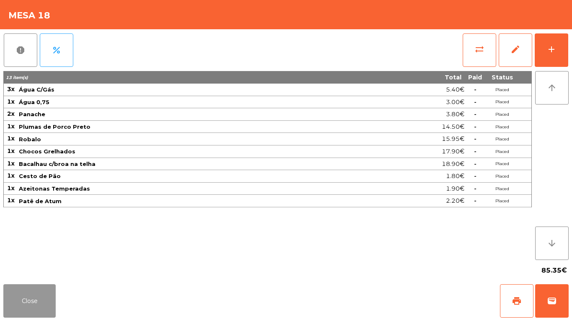
click at [41, 304] on button "Close" at bounding box center [29, 301] width 52 height 33
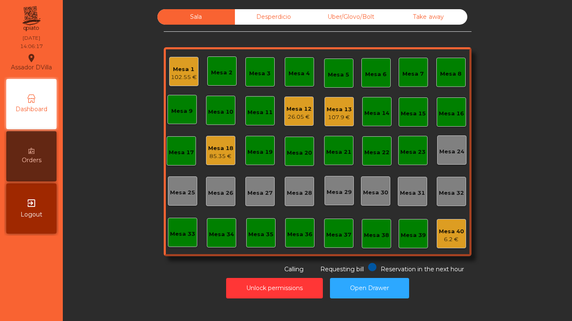
click at [304, 157] on div "Mesa 20" at bounding box center [299, 153] width 25 height 8
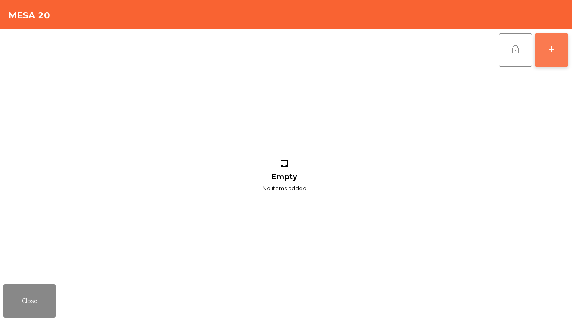
click at [546, 56] on button "add" at bounding box center [550, 49] width 33 height 33
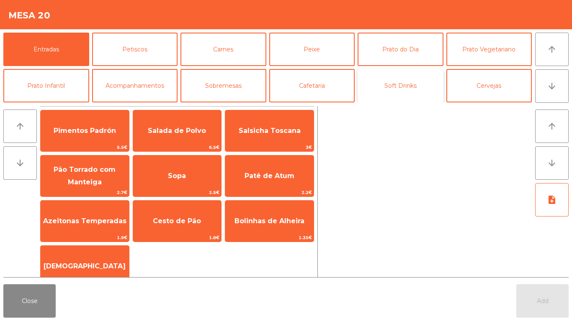
click at [389, 88] on button "Soft Drinks" at bounding box center [400, 85] width 86 height 33
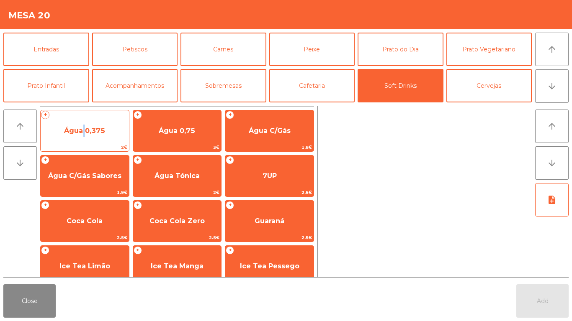
click at [81, 134] on span "Água 0,375" at bounding box center [84, 131] width 41 height 8
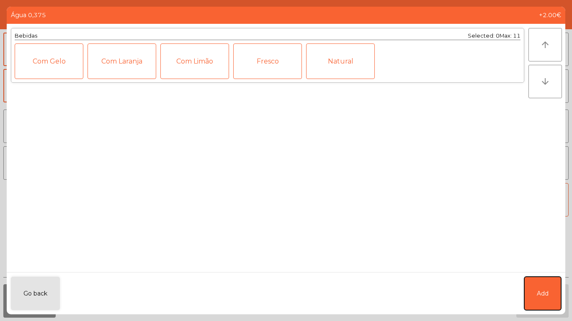
drag, startPoint x: 527, startPoint y: 298, endPoint x: 505, endPoint y: 165, distance: 134.1
click at [527, 296] on button "Add" at bounding box center [542, 293] width 37 height 33
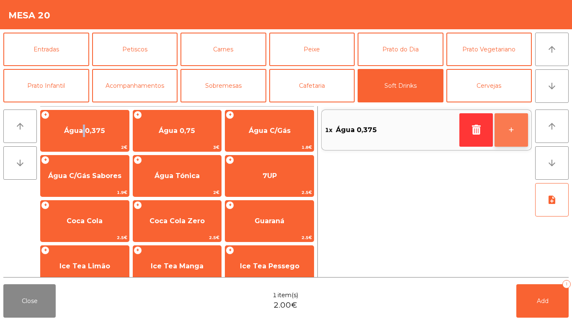
click at [510, 133] on button "+" at bounding box center [510, 129] width 33 height 33
click at [510, 132] on button "+" at bounding box center [510, 129] width 33 height 33
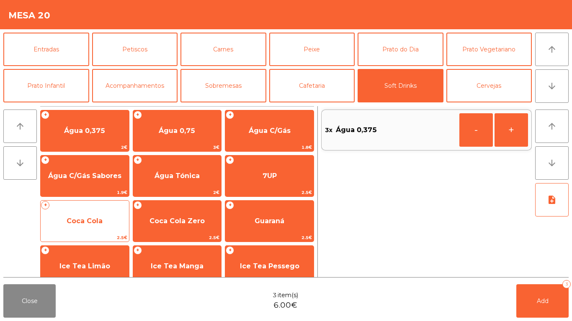
click at [122, 234] on span "2.5€" at bounding box center [85, 238] width 88 height 8
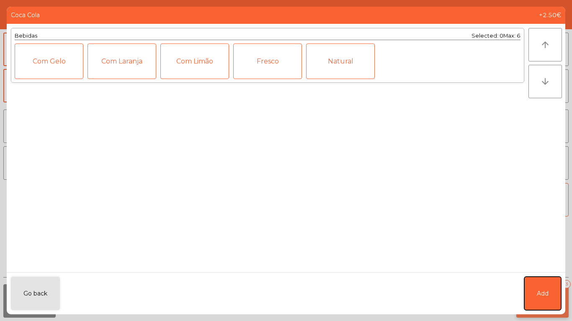
click at [533, 291] on button "Add" at bounding box center [542, 293] width 37 height 33
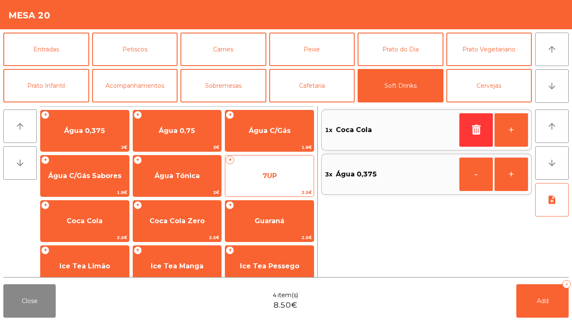
click at [302, 186] on span "7UP" at bounding box center [269, 176] width 88 height 23
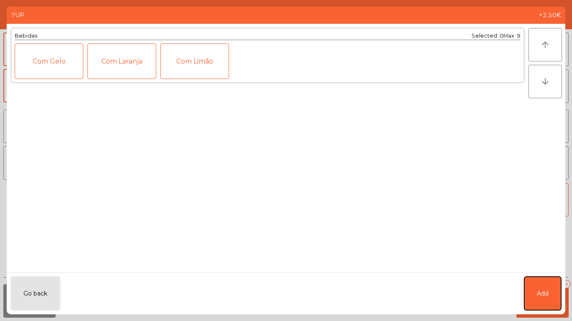
click at [549, 290] on button "Add" at bounding box center [542, 293] width 37 height 33
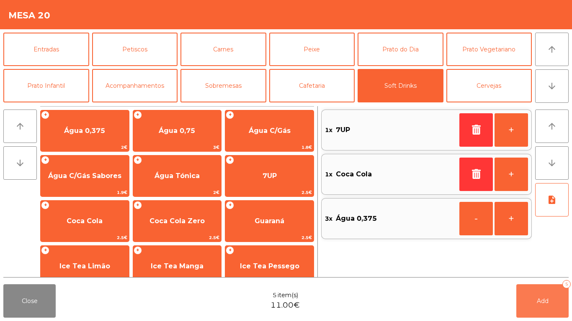
drag, startPoint x: 544, startPoint y: 302, endPoint x: 382, endPoint y: 278, distance: 164.5
click at [544, 302] on span "Add" at bounding box center [543, 302] width 12 height 8
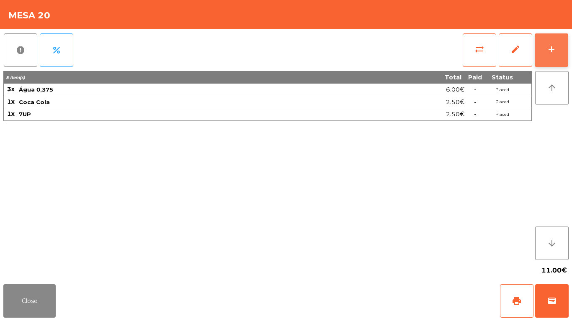
click at [557, 43] on button "add" at bounding box center [550, 49] width 33 height 33
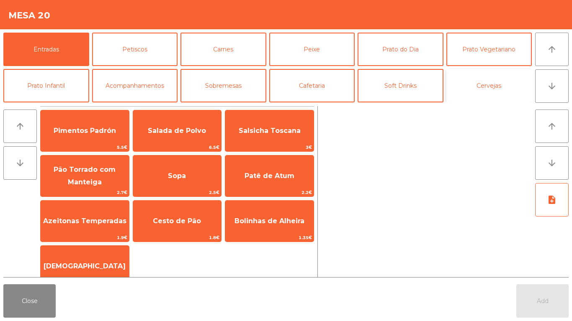
click at [505, 95] on button "Cervejas" at bounding box center [489, 85] width 86 height 33
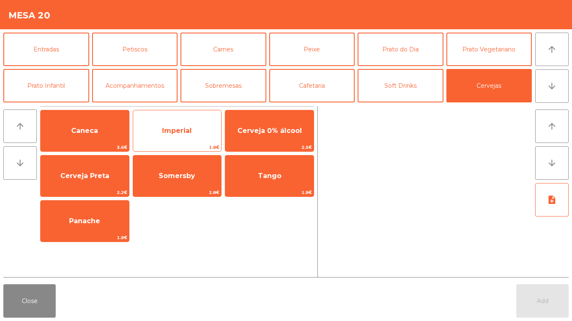
click at [168, 134] on span "Imperial" at bounding box center [177, 131] width 30 height 8
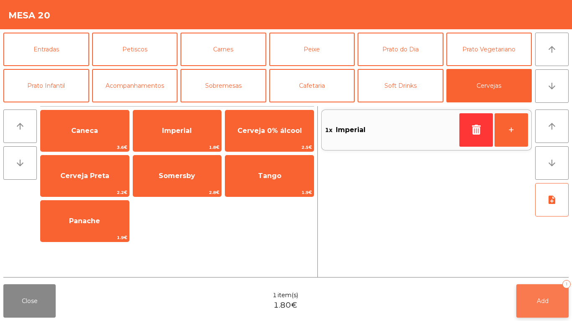
click at [522, 296] on button "Add 1" at bounding box center [542, 301] width 52 height 33
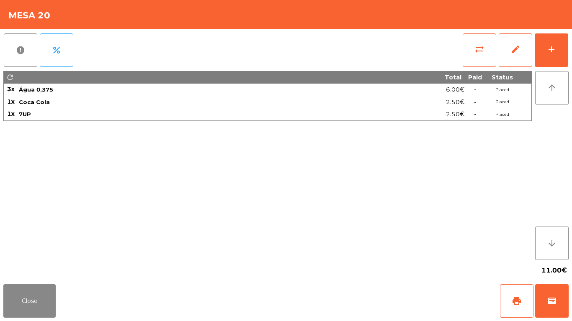
click at [493, 68] on div "sync_alt edit add" at bounding box center [515, 50] width 106 height 42
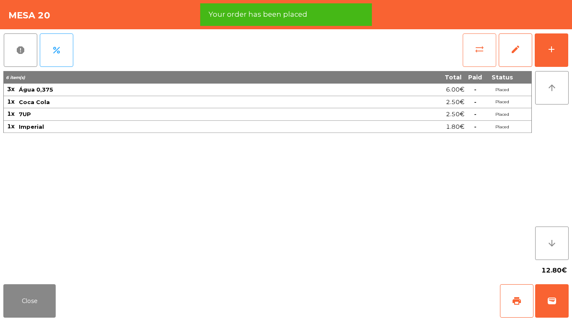
click at [485, 58] on button "sync_alt" at bounding box center [478, 49] width 33 height 33
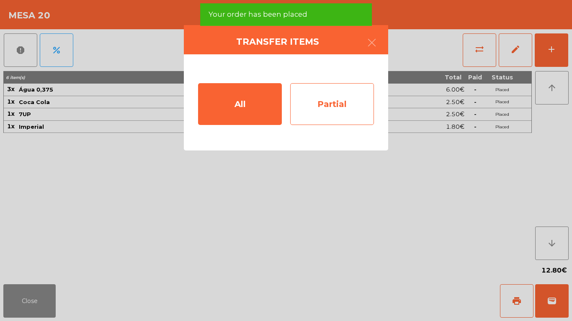
drag, startPoint x: 334, startPoint y: 126, endPoint x: 334, endPoint y: 121, distance: 4.6
click at [334, 121] on div "All Partial" at bounding box center [286, 102] width 204 height 96
click at [334, 121] on div "Partial" at bounding box center [332, 104] width 84 height 42
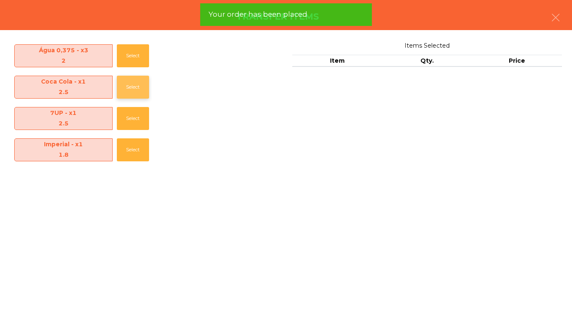
click at [119, 85] on button "Select" at bounding box center [133, 87] width 32 height 23
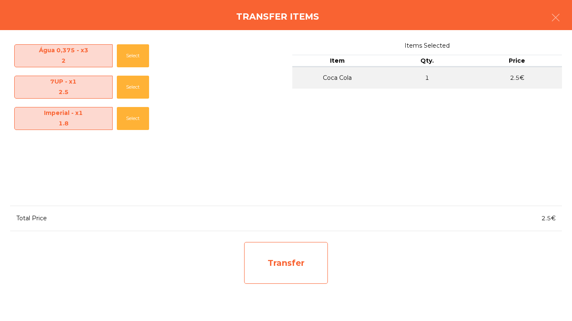
click at [286, 256] on div "Transfer" at bounding box center [286, 263] width 84 height 42
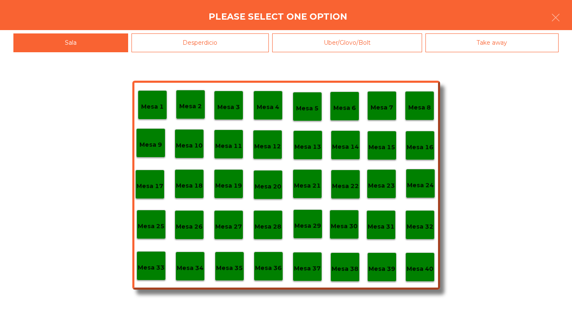
click at [208, 42] on div "Desperdicio" at bounding box center [200, 42] width 138 height 19
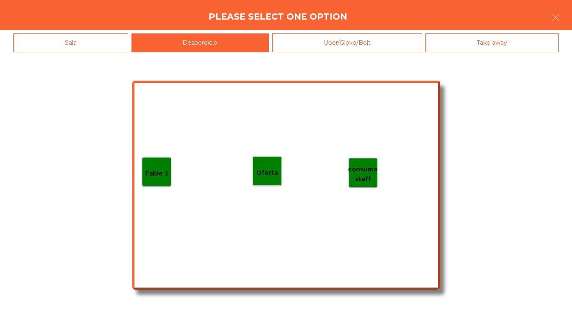
click at [154, 177] on p "Table 1" at bounding box center [156, 174] width 24 height 10
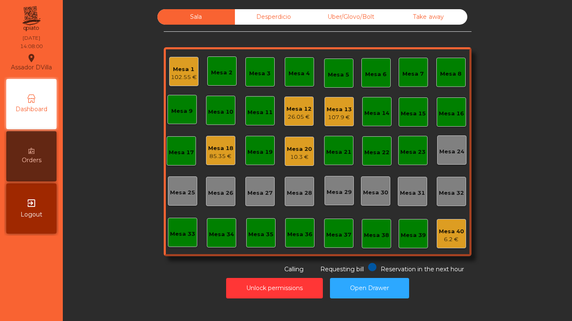
click at [309, 155] on div "Mesa 20 10.3 €" at bounding box center [299, 151] width 29 height 29
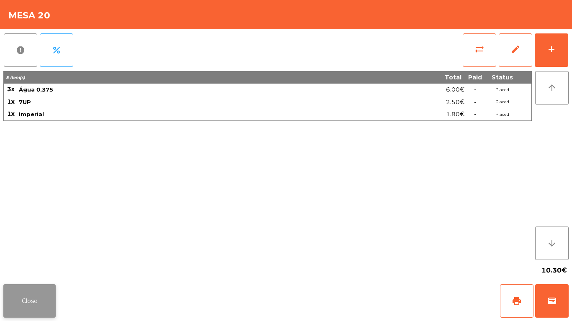
click at [34, 300] on button "Close" at bounding box center [29, 301] width 52 height 33
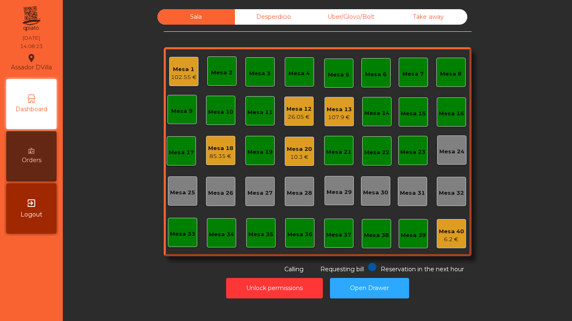
click at [293, 119] on div "26.05 €" at bounding box center [298, 117] width 25 height 8
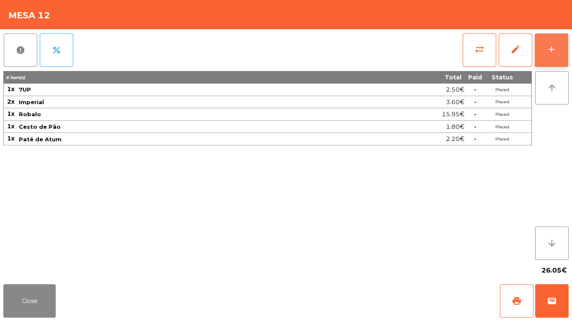
click at [562, 43] on button "add" at bounding box center [550, 49] width 33 height 33
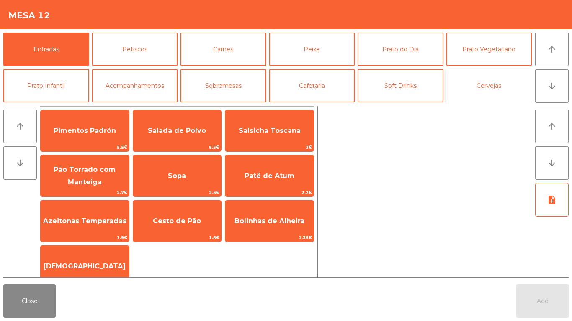
click at [495, 85] on button "Cervejas" at bounding box center [489, 85] width 86 height 33
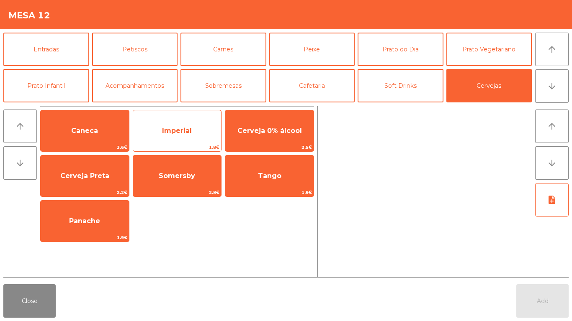
click at [172, 131] on span "Imperial" at bounding box center [177, 131] width 30 height 8
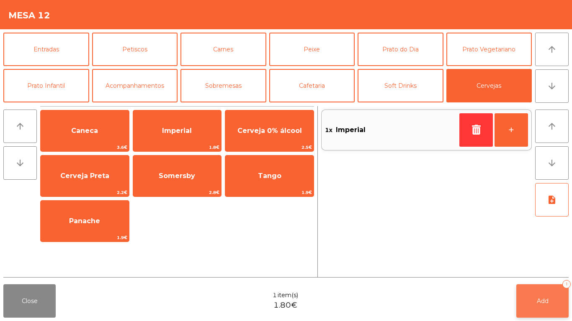
click at [547, 302] on span "Add" at bounding box center [543, 302] width 12 height 8
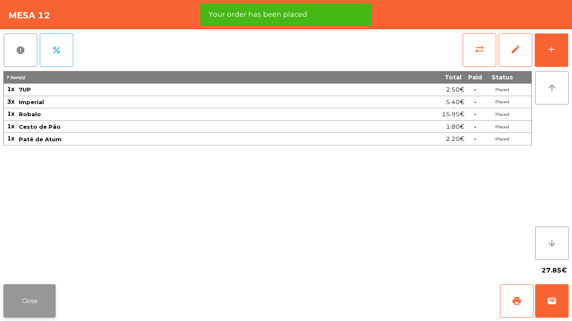
click at [35, 290] on button "Close" at bounding box center [29, 301] width 52 height 33
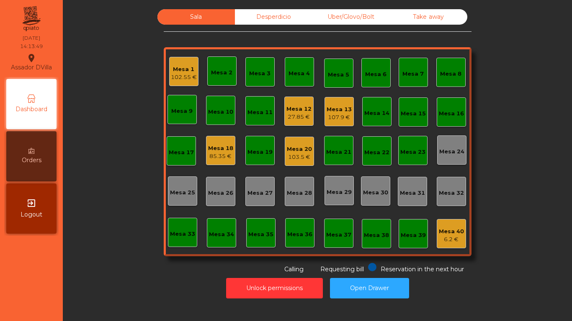
click at [298, 144] on div "Mesa 20 103.5 €" at bounding box center [299, 152] width 25 height 20
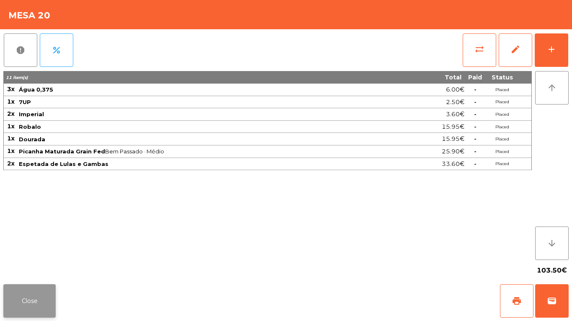
click at [6, 298] on button "Close" at bounding box center [29, 301] width 52 height 33
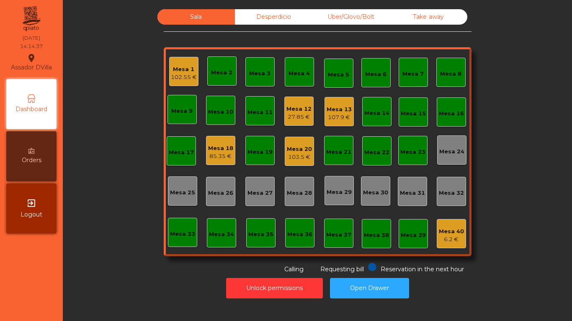
click at [340, 110] on div "Mesa 13" at bounding box center [338, 109] width 25 height 8
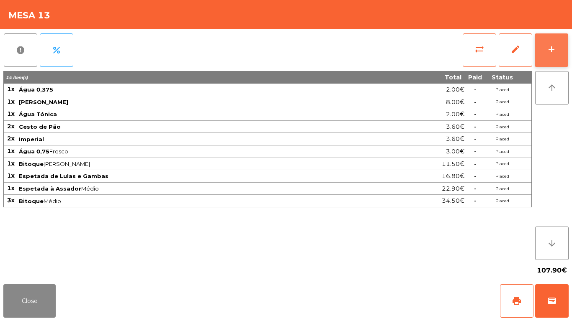
click at [554, 46] on div "add" at bounding box center [551, 49] width 10 height 10
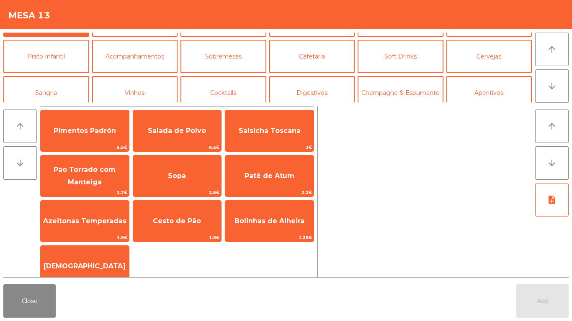
scroll to position [42, 0]
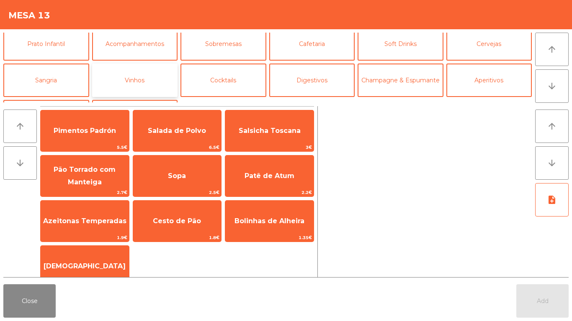
click at [176, 70] on button "Vinhos" at bounding box center [135, 80] width 86 height 33
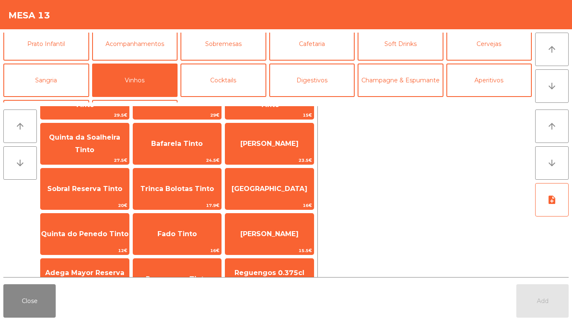
drag, startPoint x: 187, startPoint y: 230, endPoint x: 262, endPoint y: 280, distance: 90.2
click at [194, 236] on span "Fado Tinto" at bounding box center [176, 234] width 39 height 8
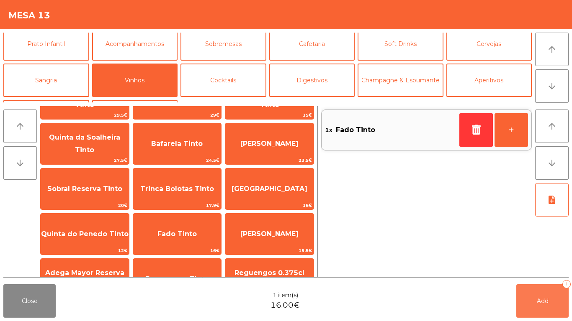
drag, startPoint x: 518, startPoint y: 308, endPoint x: 507, endPoint y: 305, distance: 11.4
click at [518, 306] on button "Add 1" at bounding box center [542, 301] width 52 height 33
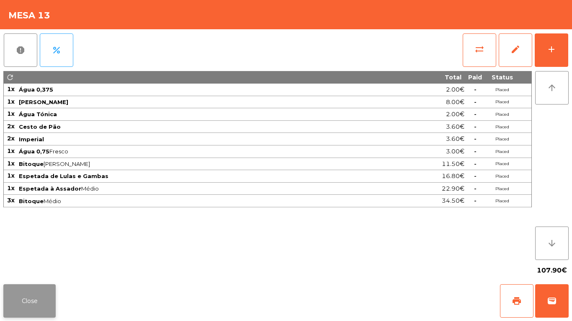
click at [26, 303] on button "Close" at bounding box center [29, 301] width 52 height 33
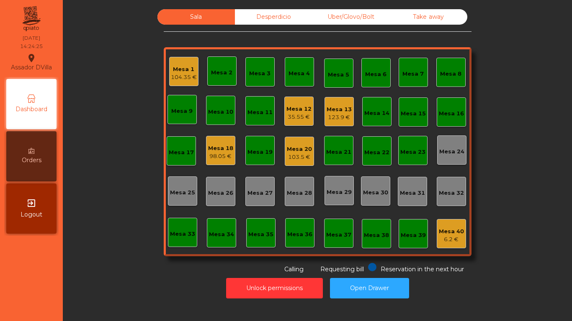
click at [286, 118] on div "35.55 €" at bounding box center [298, 117] width 25 height 8
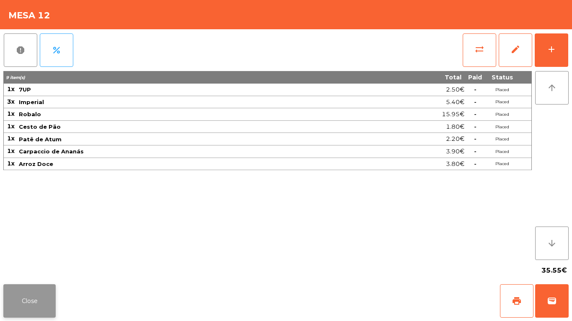
click at [35, 306] on button "Close" at bounding box center [29, 301] width 52 height 33
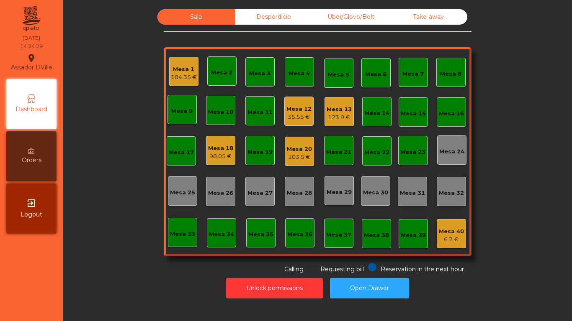
click at [333, 109] on div "Mesa 13" at bounding box center [338, 109] width 25 height 8
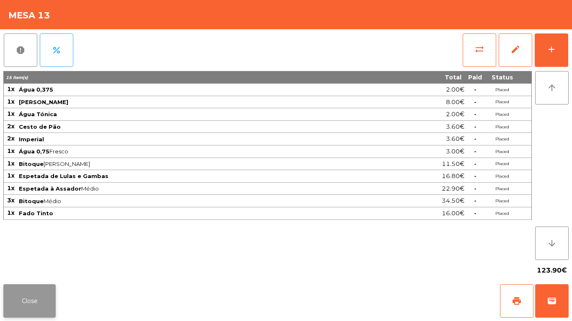
click at [34, 290] on button "Close" at bounding box center [29, 301] width 52 height 33
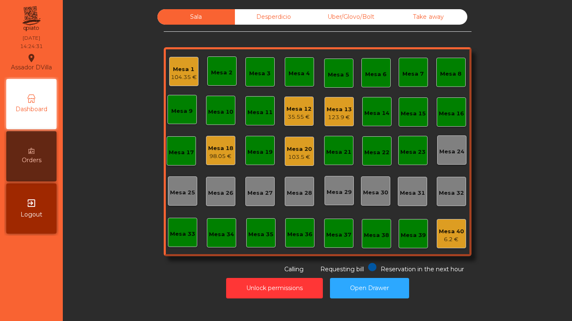
click at [298, 116] on div "35.55 €" at bounding box center [298, 117] width 25 height 8
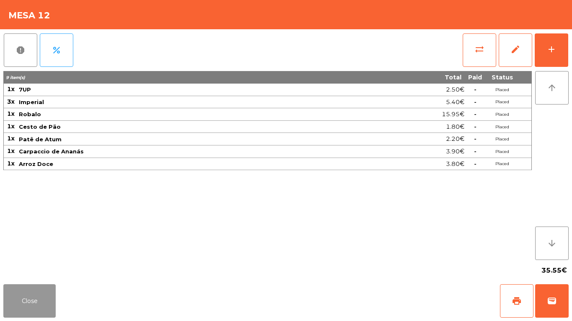
click at [38, 305] on button "Close" at bounding box center [29, 301] width 52 height 33
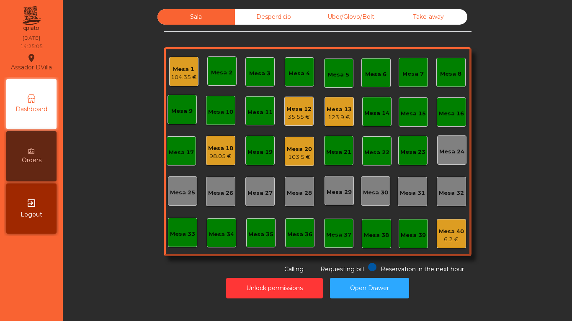
click at [296, 116] on div "35.55 €" at bounding box center [298, 117] width 25 height 8
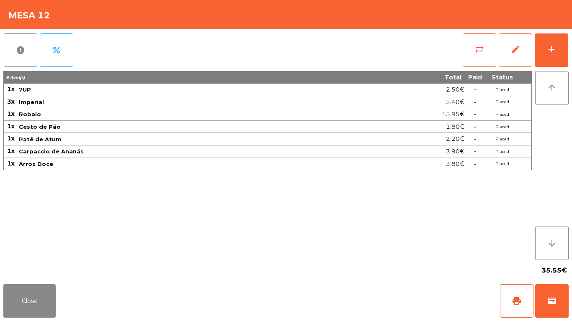
click at [571, 47] on div "report percent sync_alt edit add 9 item(s) Total Paid Status 1x 7UP 2.50€ - Pla…" at bounding box center [286, 155] width 572 height 252
click at [571, 41] on div "report percent sync_alt edit add 9 item(s) Total Paid Status 1x 7UP 2.50€ - Pla…" at bounding box center [286, 155] width 572 height 252
click at [565, 46] on button "add" at bounding box center [550, 49] width 33 height 33
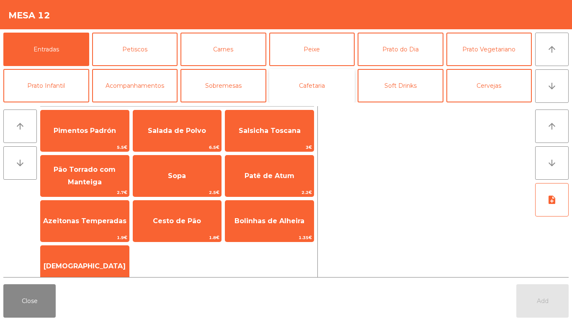
click at [321, 80] on button "Cafetaria" at bounding box center [312, 85] width 86 height 33
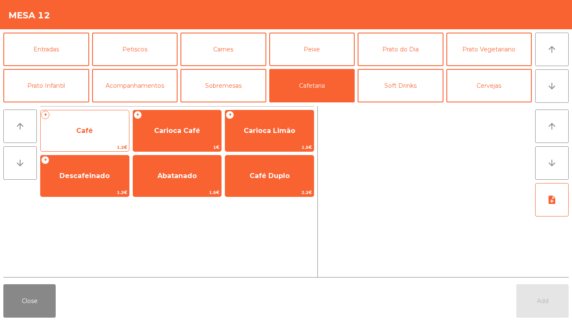
click at [85, 135] on span "Café" at bounding box center [85, 131] width 88 height 23
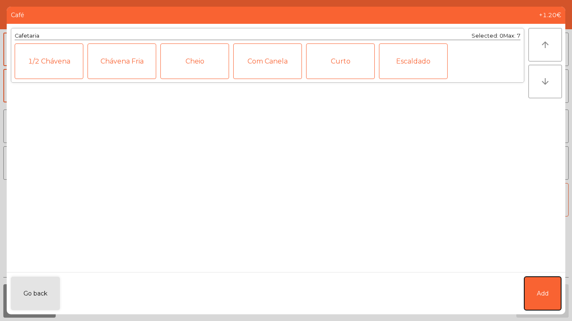
click at [539, 285] on button "Add" at bounding box center [542, 293] width 37 height 33
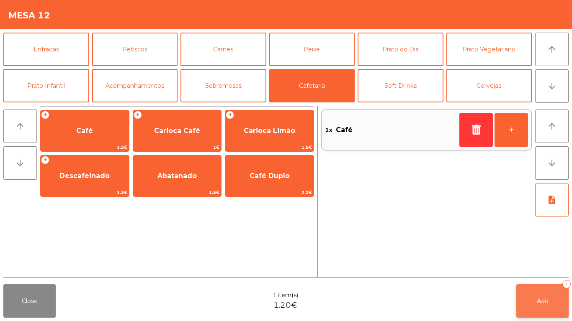
click at [522, 288] on button "Add 1" at bounding box center [542, 301] width 52 height 33
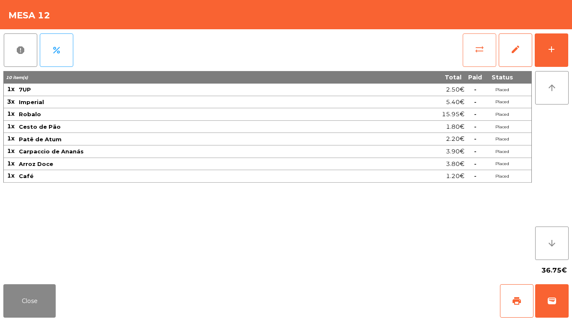
click at [489, 49] on button "sync_alt" at bounding box center [478, 49] width 33 height 33
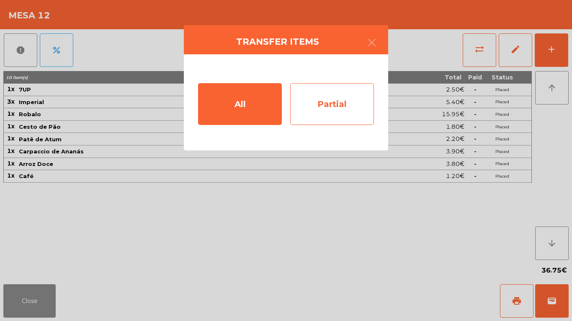
click at [353, 110] on div "Partial" at bounding box center [332, 104] width 84 height 42
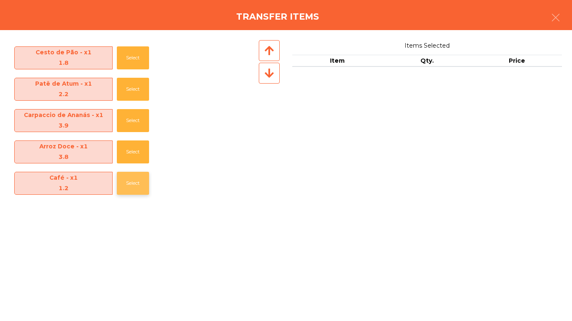
click at [126, 181] on button "Select" at bounding box center [133, 183] width 32 height 23
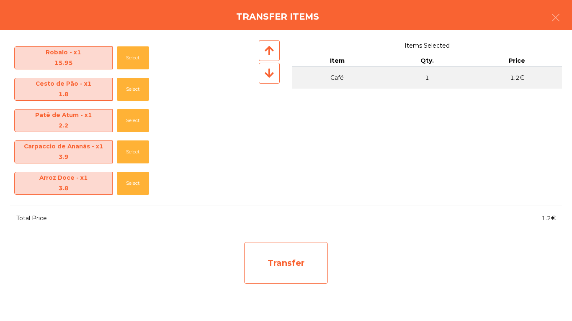
click at [263, 252] on div "Transfer" at bounding box center [286, 263] width 84 height 42
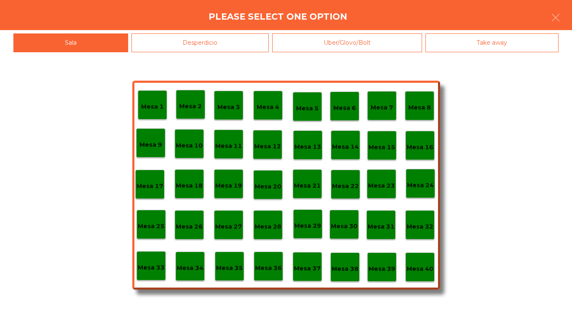
click at [227, 181] on p "Mesa 19" at bounding box center [228, 186] width 27 height 10
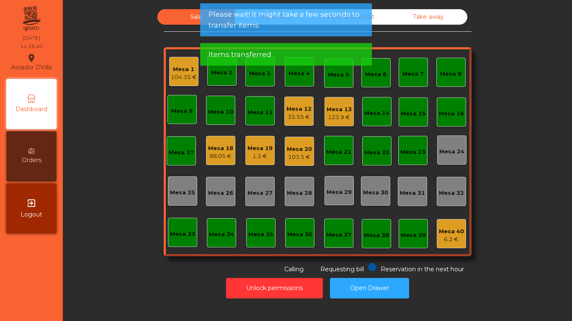
click at [249, 154] on div "1.2 €" at bounding box center [259, 156] width 25 height 8
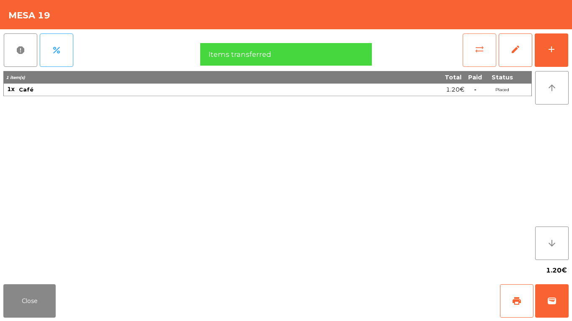
click at [483, 51] on span "sync_alt" at bounding box center [479, 49] width 10 height 10
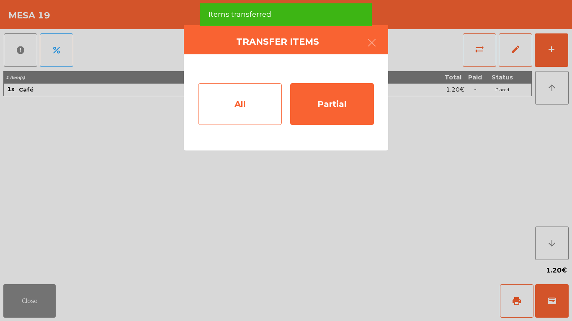
click at [238, 114] on div "All" at bounding box center [240, 104] width 84 height 42
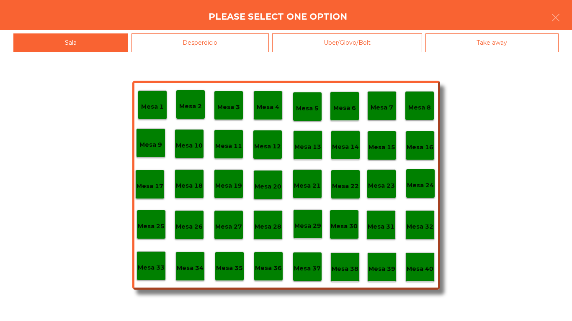
click at [187, 184] on p "Mesa 18" at bounding box center [189, 186] width 27 height 10
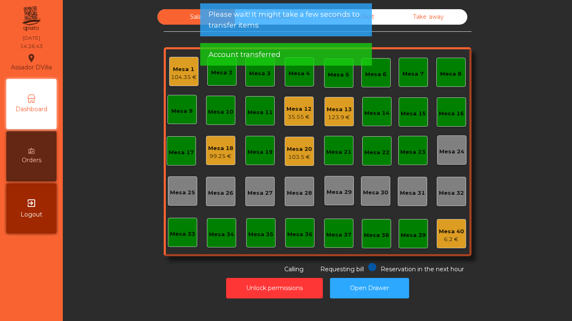
click at [230, 148] on div "Mesa 18 99.25 €" at bounding box center [220, 150] width 29 height 29
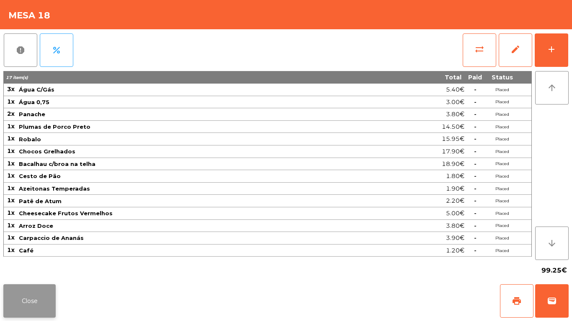
click at [35, 286] on button "Close" at bounding box center [29, 301] width 52 height 33
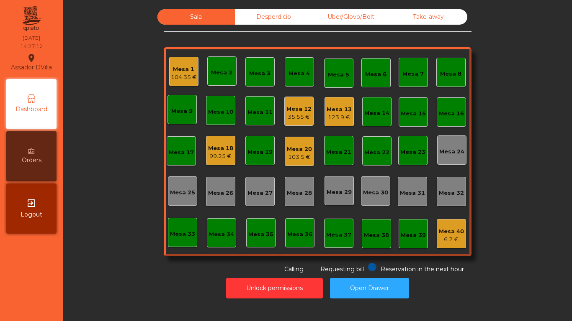
click at [326, 104] on div "Mesa 13 123.9 €" at bounding box center [338, 112] width 25 height 20
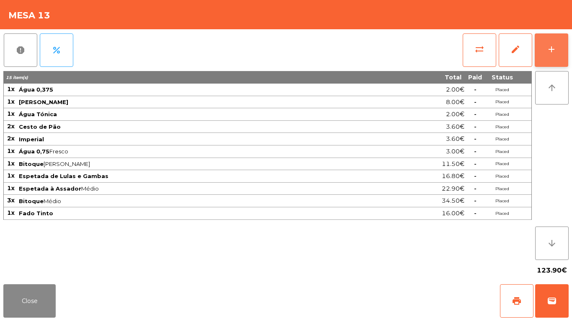
click at [558, 53] on button "add" at bounding box center [550, 49] width 33 height 33
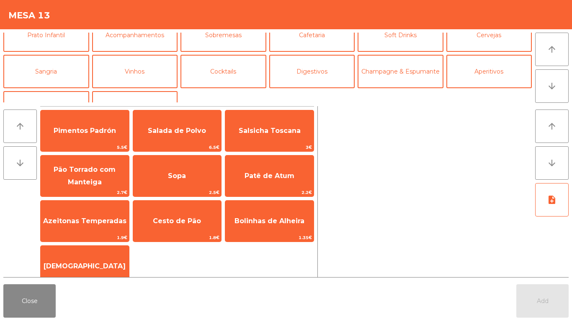
scroll to position [54, 0]
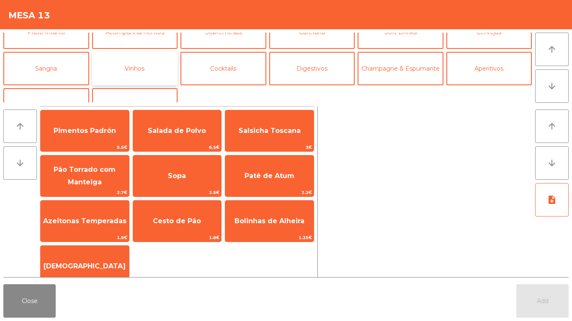
click at [131, 74] on button "Vinhos" at bounding box center [135, 68] width 86 height 33
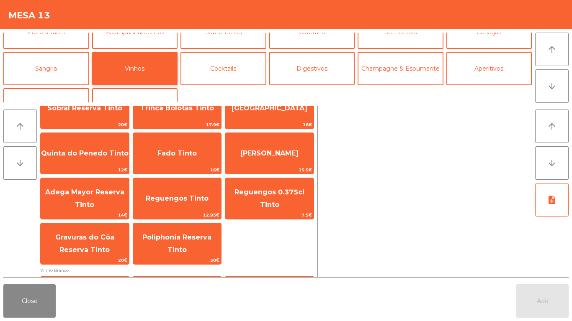
scroll to position [123, 0]
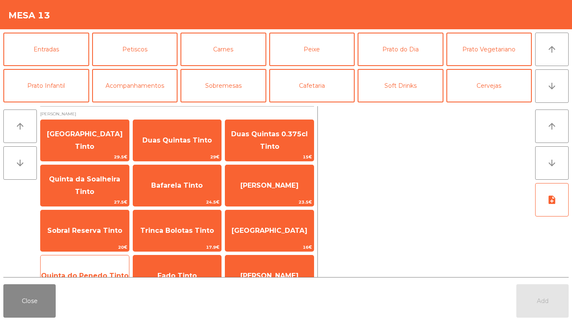
click at [77, 255] on div "Quinta do Penedo Tinto 12€" at bounding box center [84, 276] width 89 height 42
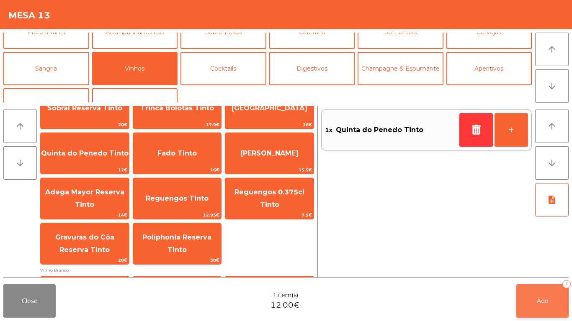
click at [544, 298] on span "Add" at bounding box center [543, 302] width 12 height 8
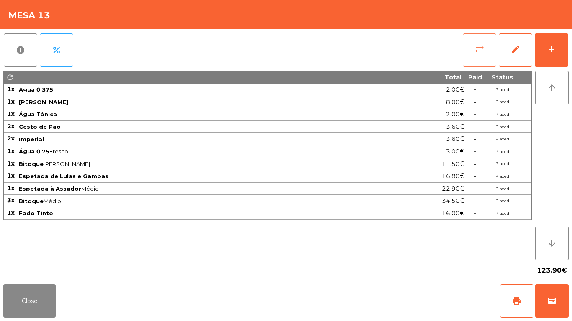
click at [483, 56] on button "sync_alt" at bounding box center [478, 49] width 33 height 33
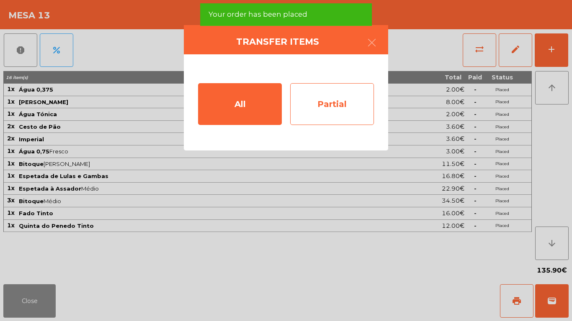
click at [357, 113] on div "Partial" at bounding box center [332, 104] width 84 height 42
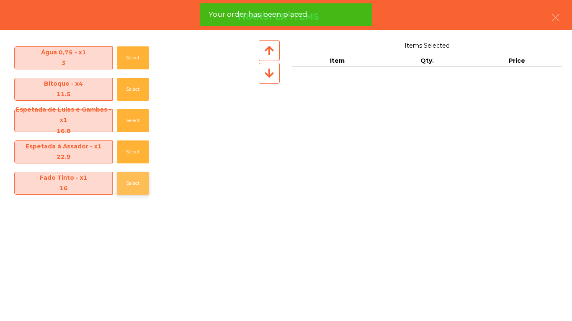
click at [119, 191] on button "Select" at bounding box center [133, 183] width 32 height 23
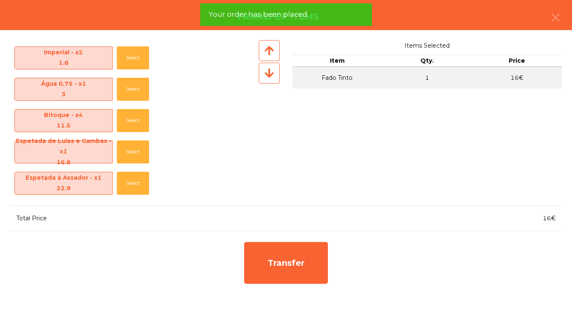
scroll to position [123, 0]
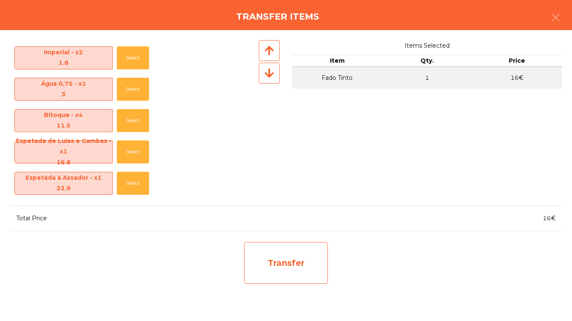
click at [283, 260] on div "Transfer" at bounding box center [286, 263] width 84 height 42
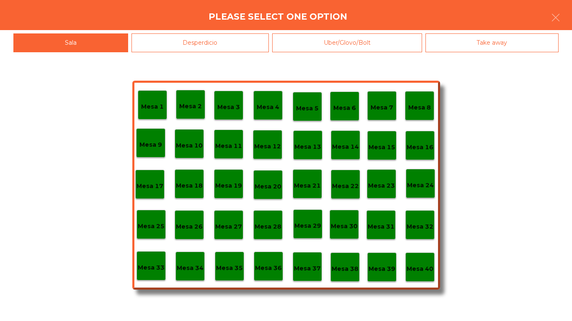
click at [208, 50] on div "Desperdicio" at bounding box center [200, 42] width 138 height 19
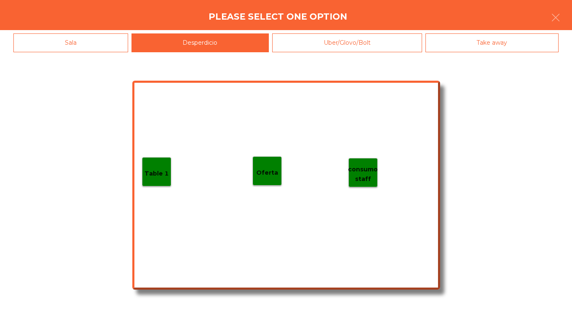
click at [149, 174] on p "Table 1" at bounding box center [156, 174] width 24 height 10
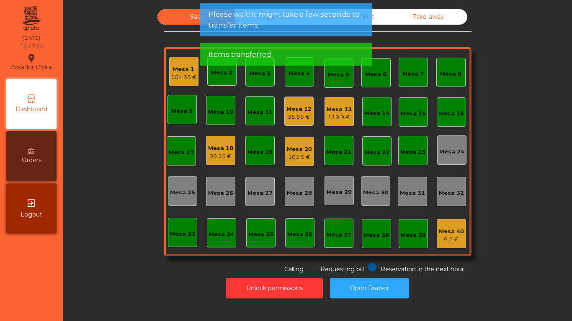
click at [341, 115] on div "119.9 €" at bounding box center [338, 117] width 25 height 8
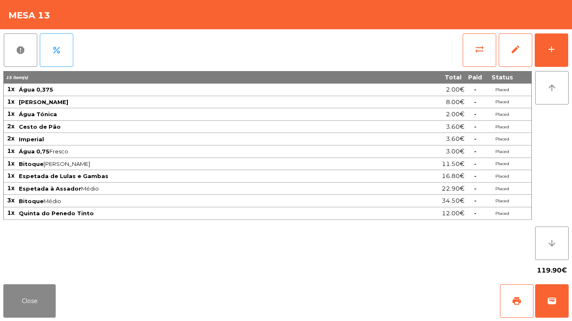
click at [167, 146] on td "Água 0,75 Fresco" at bounding box center [195, 152] width 355 height 13
click at [40, 291] on button "Close" at bounding box center [29, 301] width 52 height 33
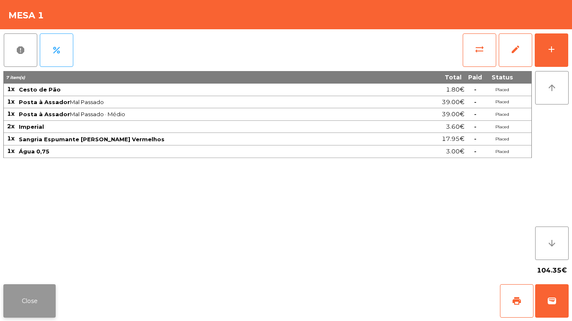
click at [38, 286] on button "Close" at bounding box center [29, 301] width 52 height 33
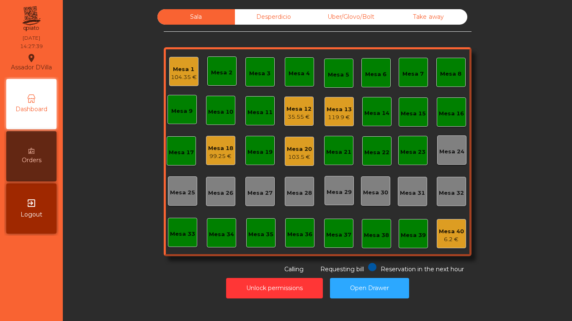
click at [171, 80] on div "104.35 €" at bounding box center [184, 77] width 26 height 8
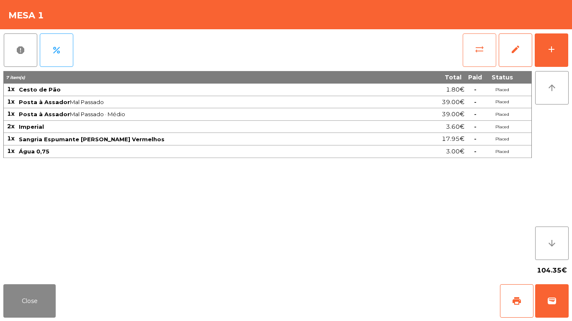
click at [472, 56] on button "sync_alt" at bounding box center [478, 49] width 33 height 33
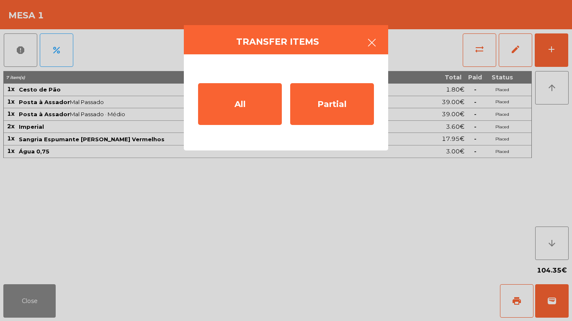
click at [370, 44] on icon "button" at bounding box center [372, 43] width 10 height 10
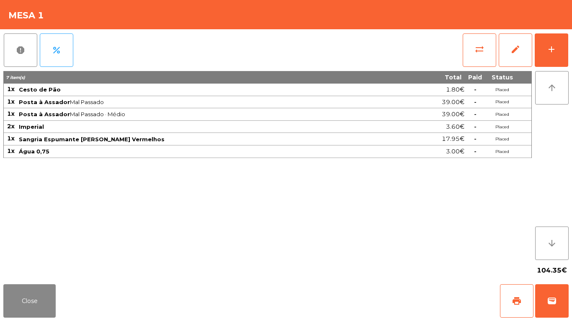
click at [29, 274] on div "104.35€" at bounding box center [285, 270] width 565 height 21
click at [12, 294] on button "Close" at bounding box center [29, 301] width 52 height 33
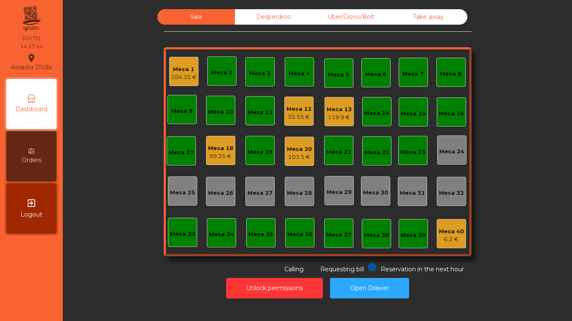
click at [292, 116] on div "35.55 €" at bounding box center [298, 117] width 25 height 8
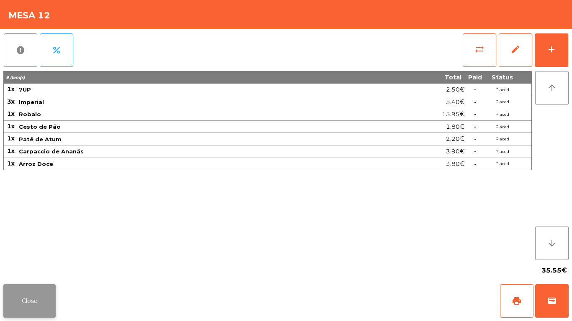
click at [36, 293] on button "Close" at bounding box center [29, 301] width 52 height 33
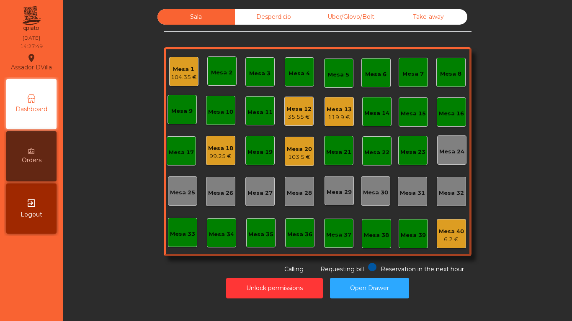
click at [216, 158] on div "99.25 €" at bounding box center [220, 156] width 25 height 8
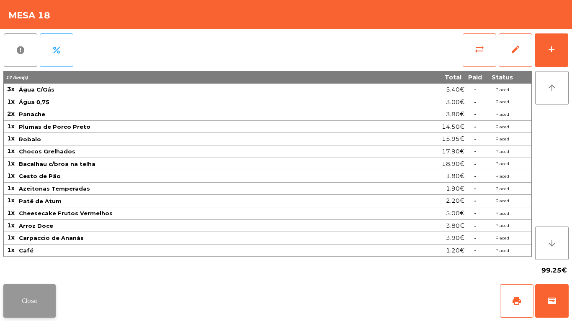
click at [28, 295] on button "Close" at bounding box center [29, 301] width 52 height 33
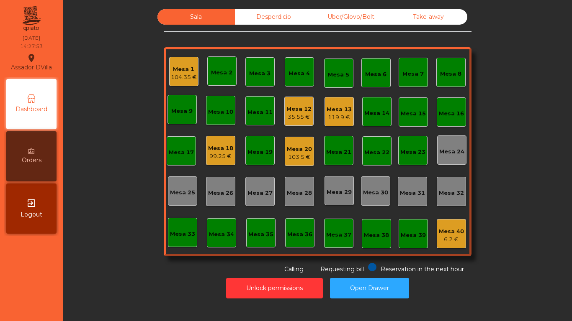
click at [298, 155] on div "103.5 €" at bounding box center [299, 157] width 25 height 8
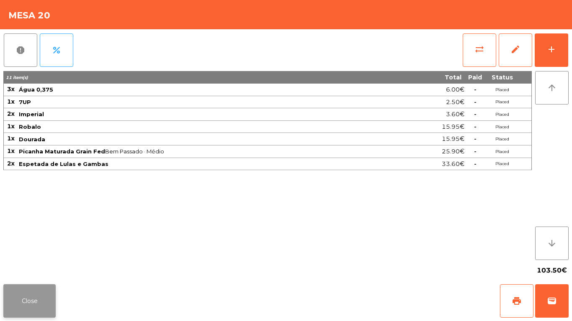
click at [34, 308] on button "Close" at bounding box center [29, 301] width 52 height 33
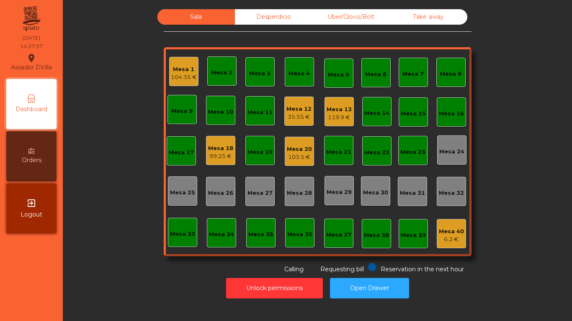
click at [214, 157] on div "99.25 €" at bounding box center [220, 156] width 25 height 8
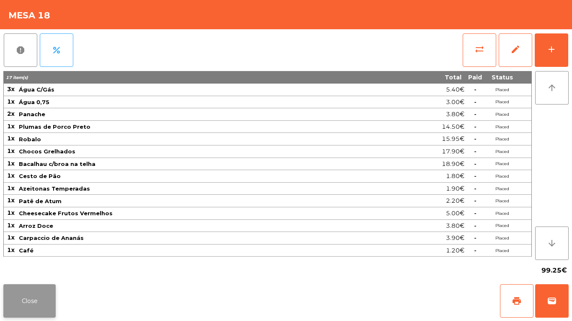
click at [53, 286] on button "Close" at bounding box center [29, 301] width 52 height 33
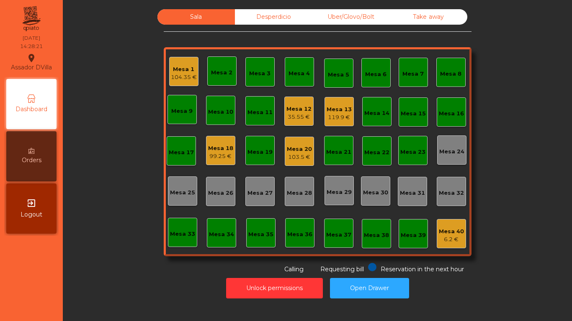
click at [293, 162] on div "Mesa 20 103.5 €" at bounding box center [299, 151] width 29 height 29
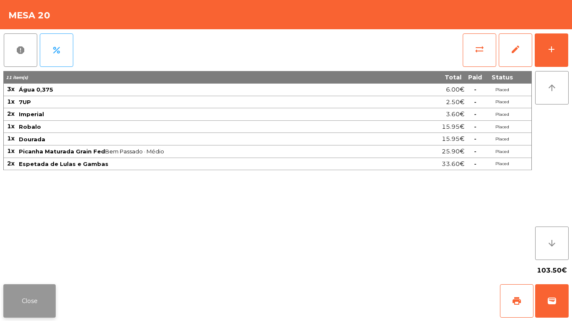
click at [36, 289] on button "Close" at bounding box center [29, 301] width 52 height 33
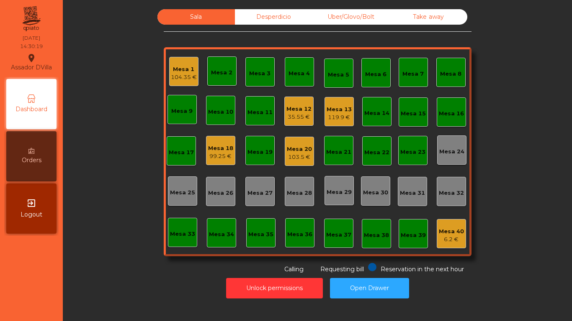
click at [208, 65] on div "Mesa 2" at bounding box center [221, 70] width 29 height 29
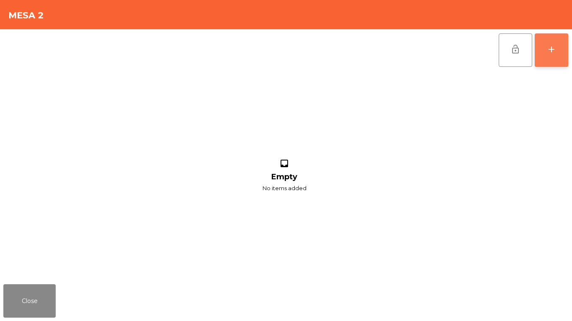
click at [562, 49] on button "add" at bounding box center [550, 49] width 33 height 33
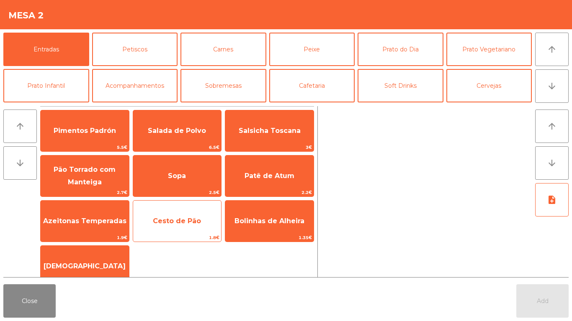
click at [180, 221] on span "Cesto de Pão" at bounding box center [177, 221] width 48 height 8
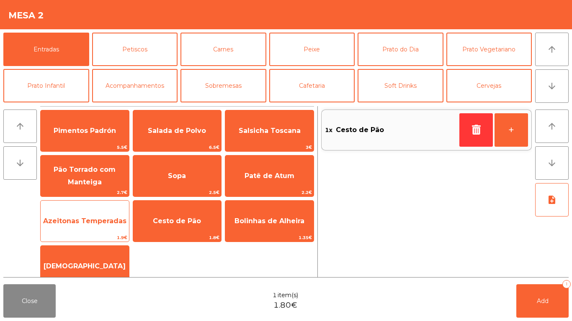
click at [92, 223] on span "Azeitonas Temperadas" at bounding box center [84, 221] width 83 height 8
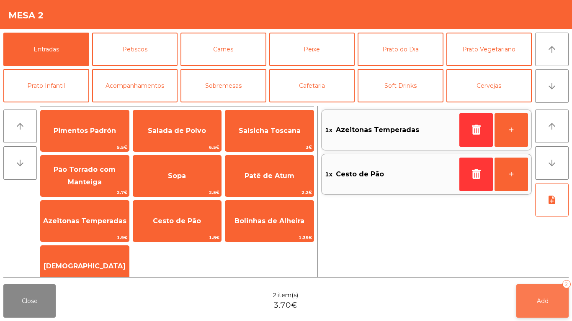
click at [543, 294] on button "Add 2" at bounding box center [542, 301] width 52 height 33
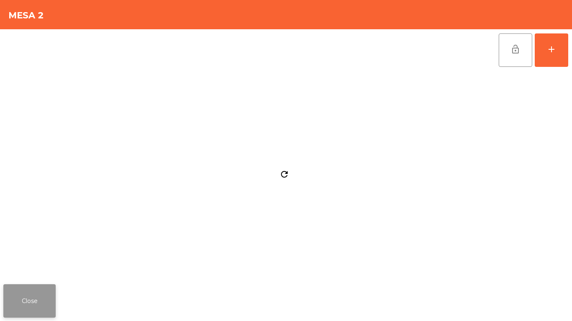
click at [53, 306] on button "Close" at bounding box center [29, 301] width 52 height 33
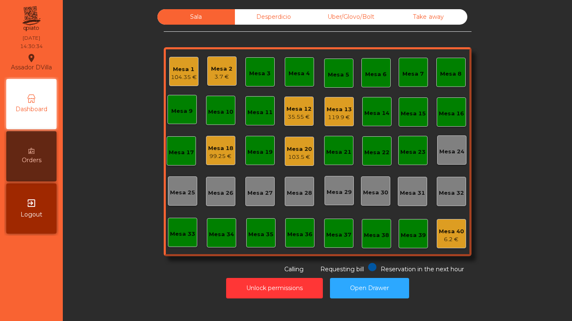
click at [289, 107] on div "Mesa 12" at bounding box center [298, 109] width 25 height 8
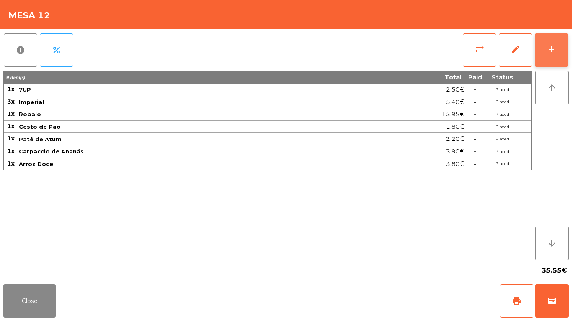
click at [561, 50] on button "add" at bounding box center [550, 49] width 33 height 33
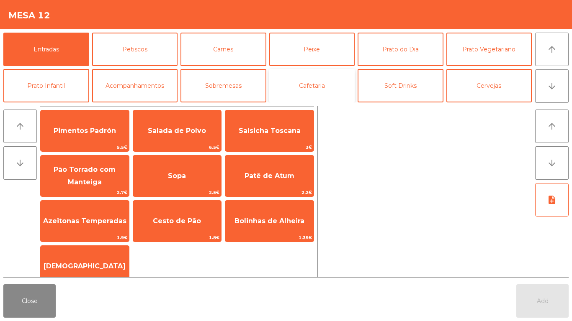
click at [315, 91] on button "Cafetaria" at bounding box center [312, 85] width 86 height 33
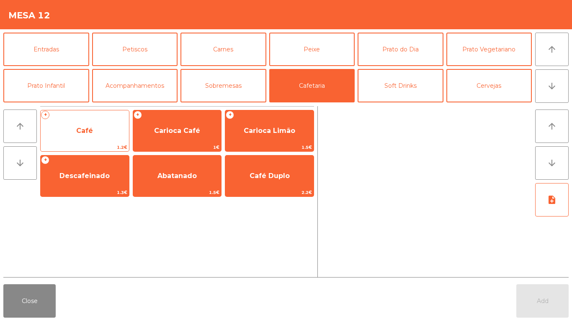
click at [89, 130] on span "Café" at bounding box center [84, 131] width 17 height 8
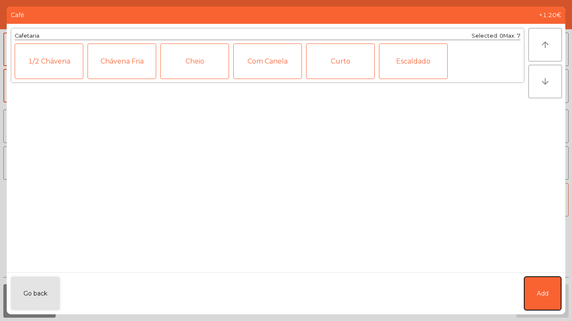
click at [545, 298] on span "Add" at bounding box center [543, 294] width 12 height 9
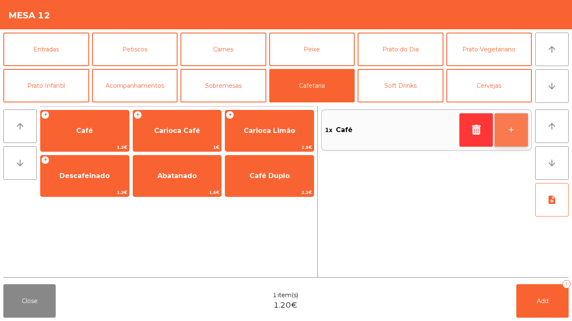
click at [512, 143] on button "+" at bounding box center [510, 129] width 33 height 33
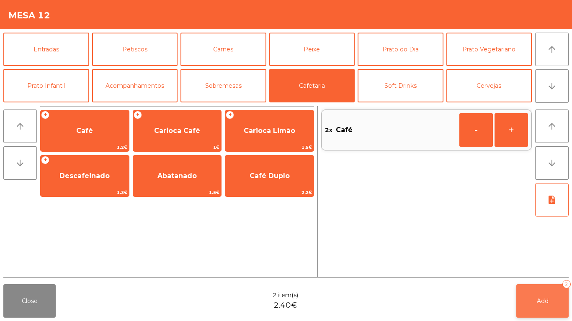
click at [544, 286] on button "Add 2" at bounding box center [542, 301] width 52 height 33
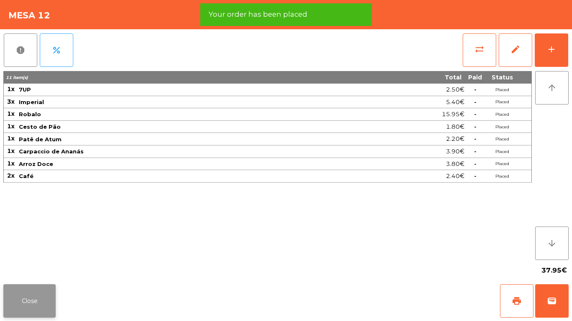
click at [33, 290] on button "Close" at bounding box center [29, 301] width 52 height 33
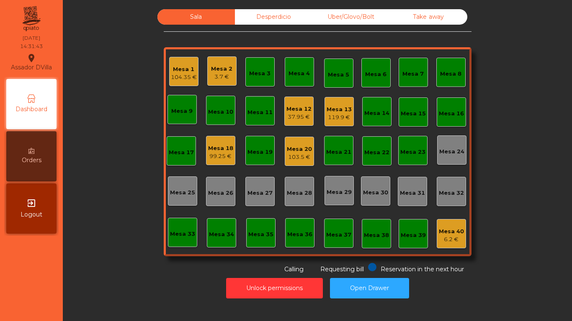
click at [342, 106] on div "Mesa 13" at bounding box center [338, 109] width 25 height 8
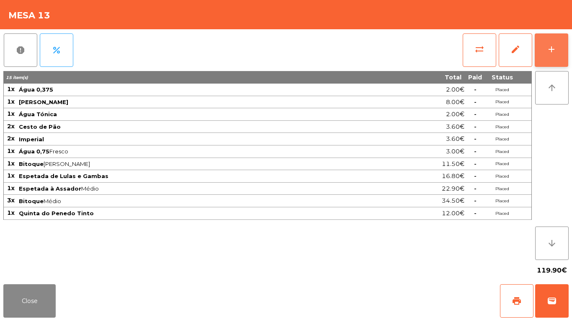
drag, startPoint x: 562, startPoint y: 49, endPoint x: 556, endPoint y: 44, distance: 7.4
click at [557, 44] on button "add" at bounding box center [550, 49] width 33 height 33
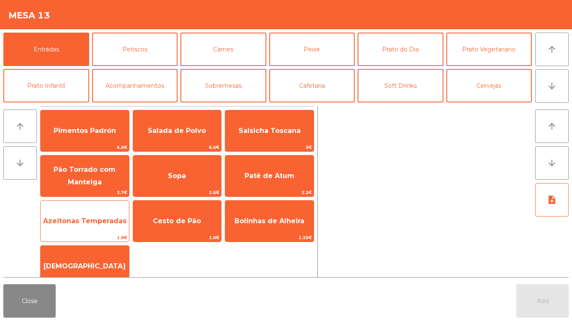
drag, startPoint x: 293, startPoint y: 190, endPoint x: 81, endPoint y: 210, distance: 212.7
click at [291, 190] on span "2.2€" at bounding box center [269, 193] width 88 height 8
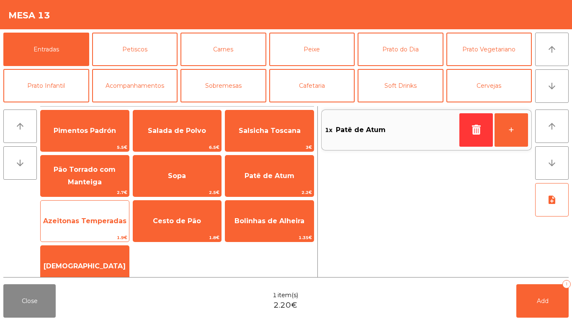
drag, startPoint x: 87, startPoint y: 221, endPoint x: 95, endPoint y: 203, distance: 20.1
click at [87, 221] on span "Azeitonas Temperadas" at bounding box center [84, 221] width 83 height 8
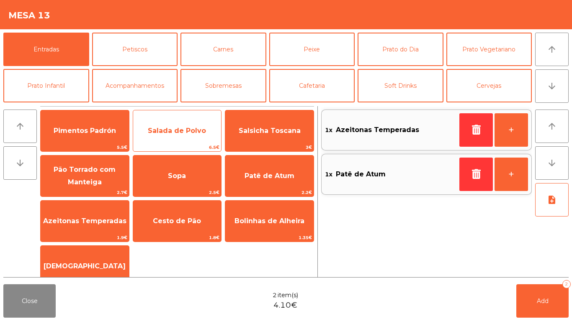
click at [150, 118] on div "Salada de Polvo 6.5€" at bounding box center [177, 131] width 89 height 42
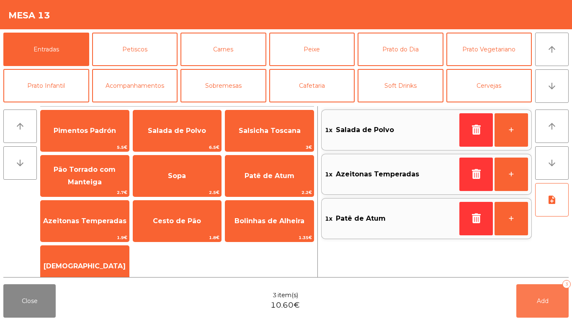
click at [557, 301] on button "Add 3" at bounding box center [542, 301] width 52 height 33
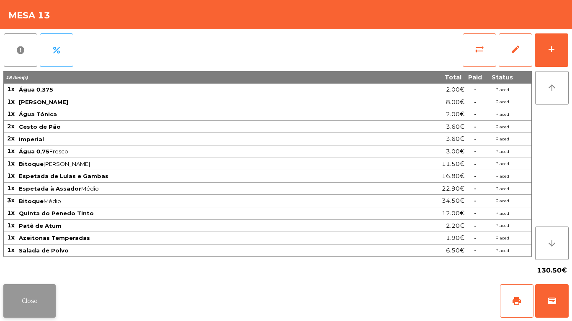
click at [51, 306] on button "Close" at bounding box center [29, 301] width 52 height 33
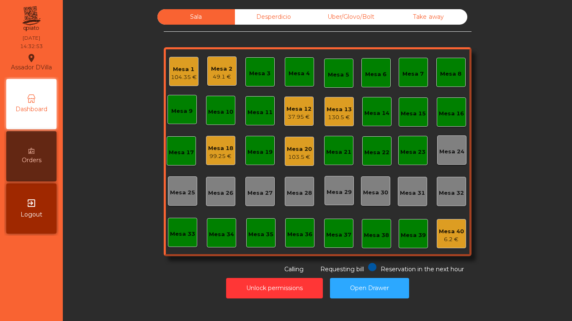
click at [208, 148] on div "Mesa 18" at bounding box center [220, 148] width 25 height 8
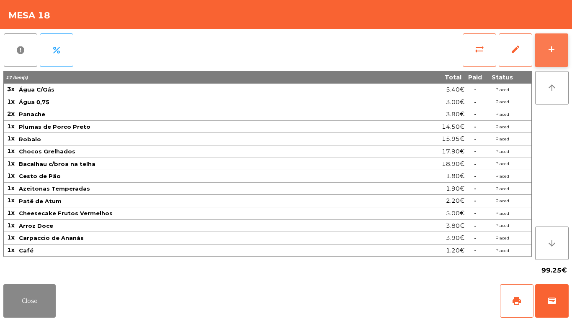
click at [560, 43] on button "add" at bounding box center [550, 49] width 33 height 33
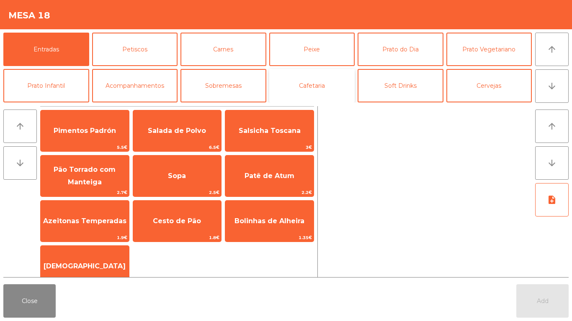
click at [326, 79] on button "Cafetaria" at bounding box center [312, 85] width 86 height 33
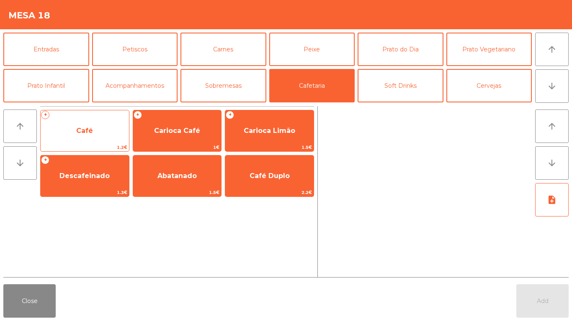
click at [87, 127] on span "Café" at bounding box center [84, 131] width 17 height 8
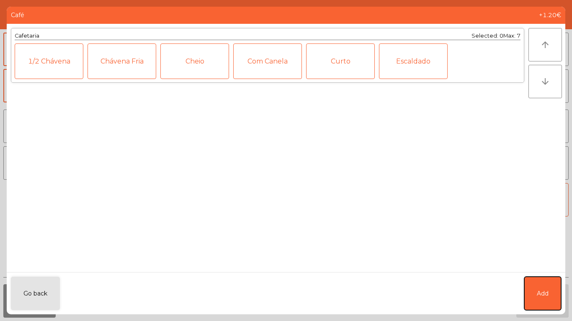
click at [544, 285] on button "Add" at bounding box center [542, 293] width 37 height 33
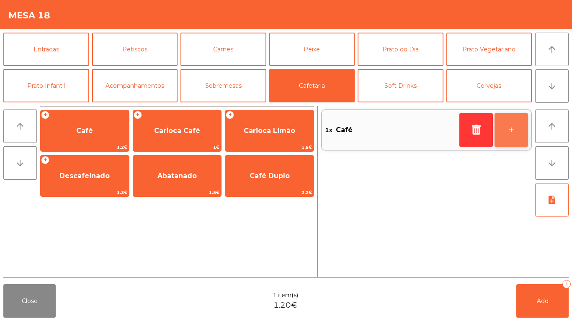
click at [516, 123] on button "+" at bounding box center [510, 129] width 33 height 33
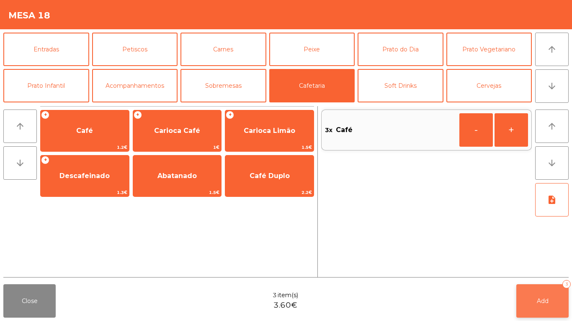
click at [557, 288] on button "Add 3" at bounding box center [542, 301] width 52 height 33
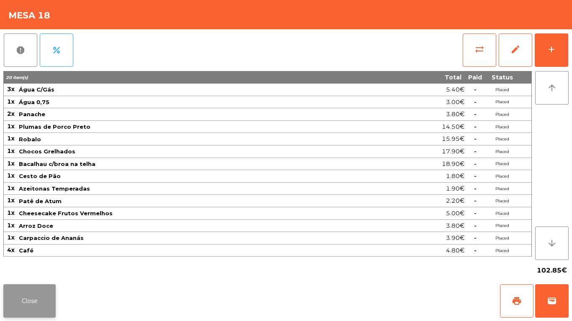
click at [17, 306] on button "Close" at bounding box center [29, 301] width 52 height 33
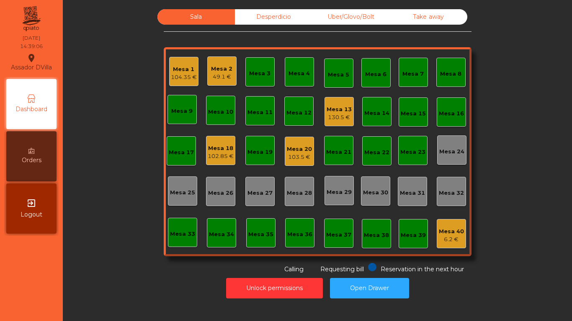
click at [301, 158] on div "103.5 €" at bounding box center [299, 157] width 25 height 8
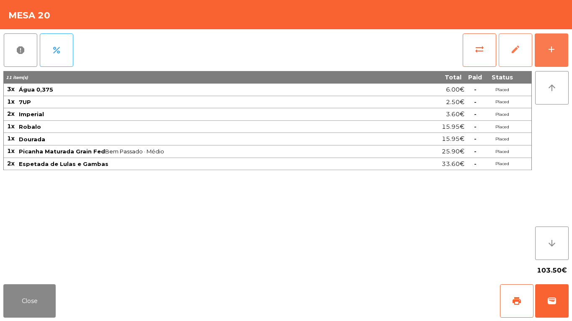
drag, startPoint x: 543, startPoint y: 50, endPoint x: 518, endPoint y: 51, distance: 25.2
click at [544, 49] on button "add" at bounding box center [550, 49] width 33 height 33
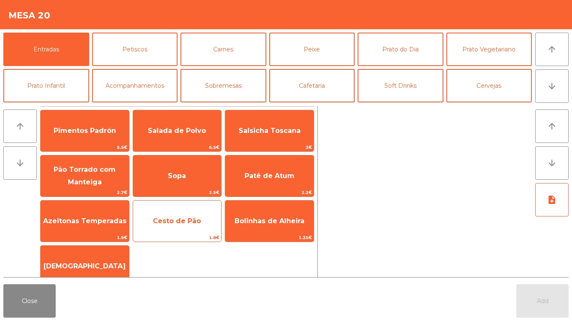
click at [166, 208] on div "Cesto de Pão 1.8€" at bounding box center [177, 221] width 89 height 42
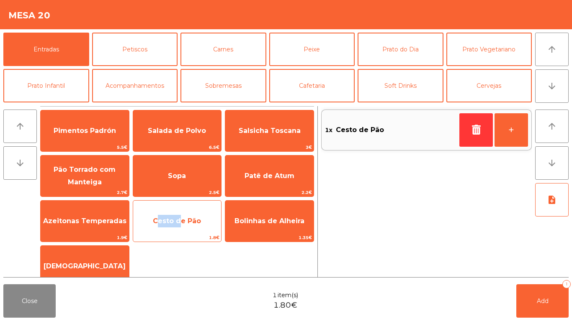
click at [166, 209] on div "Cesto de Pão 1.8€" at bounding box center [177, 221] width 89 height 42
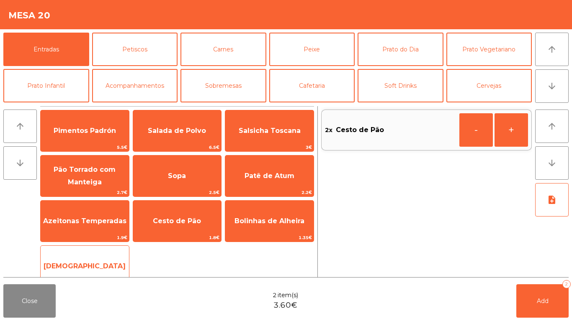
click at [94, 266] on span "[DEMOGRAPHIC_DATA]" at bounding box center [85, 266] width 82 height 8
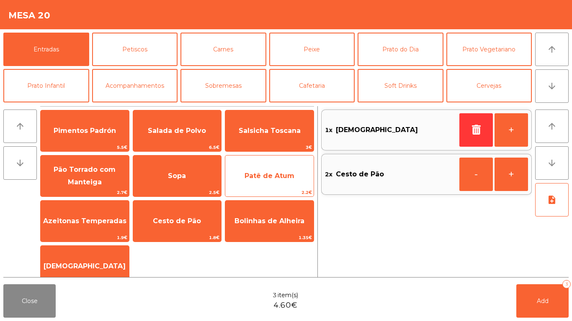
drag, startPoint x: 89, startPoint y: 210, endPoint x: 268, endPoint y: 177, distance: 182.2
click at [91, 210] on span "Azeitonas Temperadas" at bounding box center [85, 221] width 88 height 23
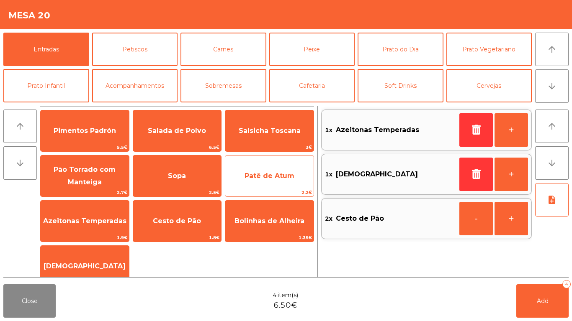
click at [268, 175] on span "Patê de Atum" at bounding box center [269, 176] width 50 height 8
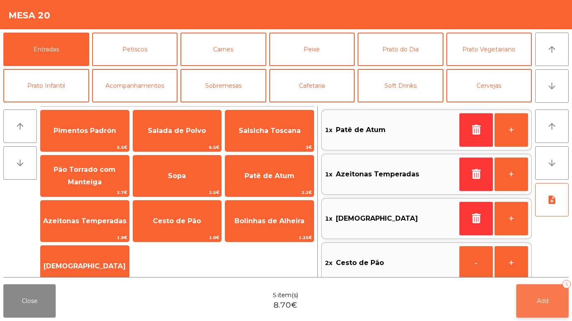
click at [537, 303] on span "Add" at bounding box center [543, 302] width 12 height 8
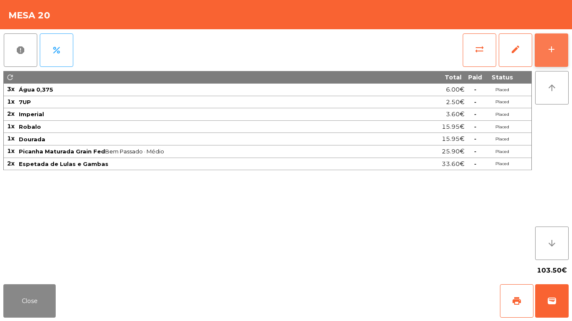
click at [553, 44] on button "add" at bounding box center [550, 49] width 33 height 33
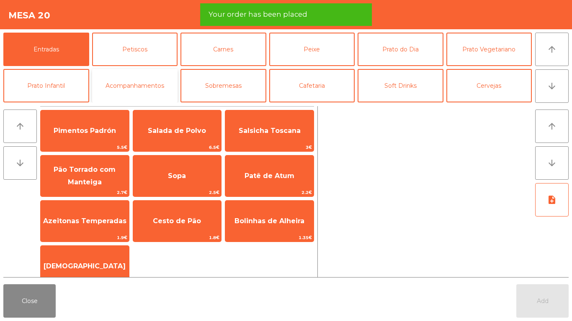
click at [121, 90] on button "Acompanhamentos" at bounding box center [135, 85] width 86 height 33
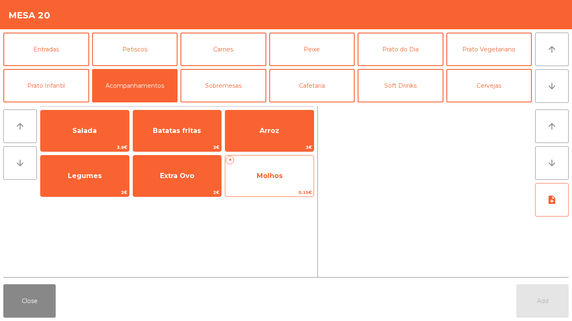
click at [273, 170] on span "Molhos" at bounding box center [269, 176] width 88 height 23
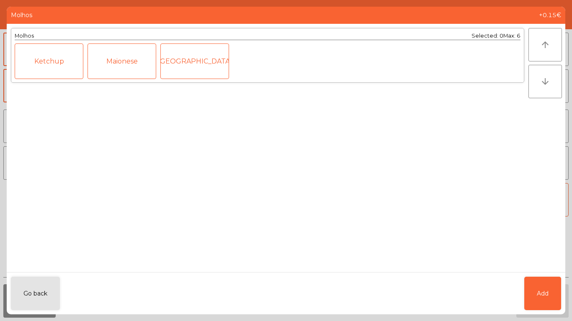
click at [40, 54] on div "Ketchup" at bounding box center [49, 62] width 69 height 36
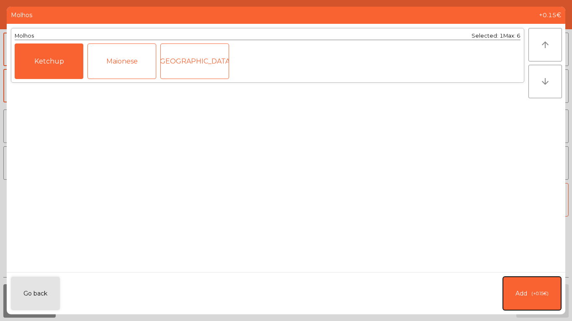
click at [535, 299] on button "Add (+0.15€)" at bounding box center [532, 293] width 58 height 33
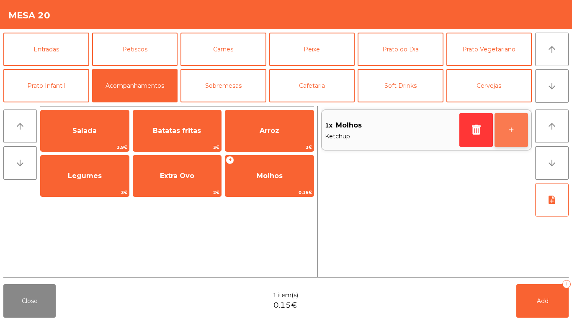
click at [514, 131] on button "+" at bounding box center [510, 129] width 33 height 33
click at [474, 128] on button "-" at bounding box center [475, 129] width 33 height 33
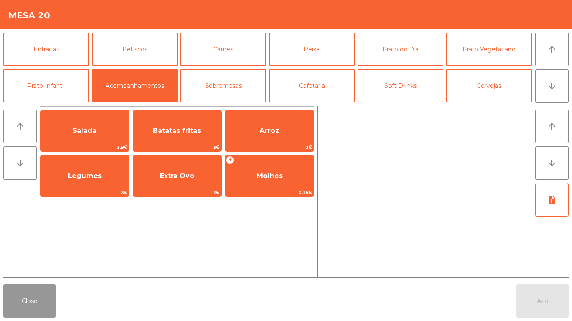
click at [36, 315] on button "Close" at bounding box center [29, 301] width 52 height 33
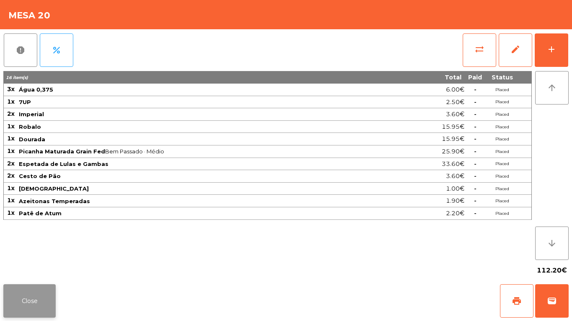
click at [36, 313] on button "Close" at bounding box center [29, 301] width 52 height 33
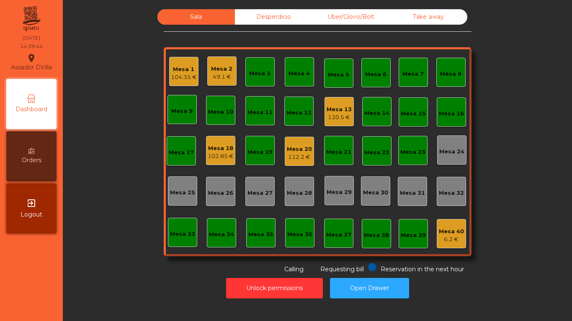
click at [172, 85] on div "Mesa 1 104.35 €" at bounding box center [183, 71] width 29 height 29
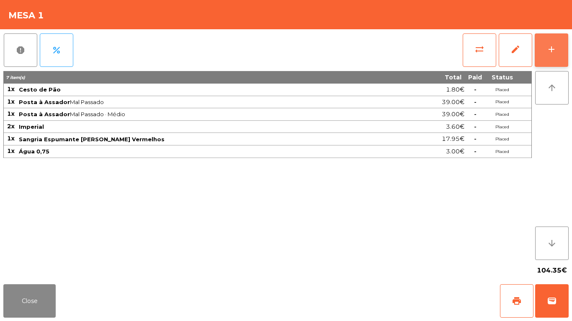
click at [552, 56] on button "add" at bounding box center [550, 49] width 33 height 33
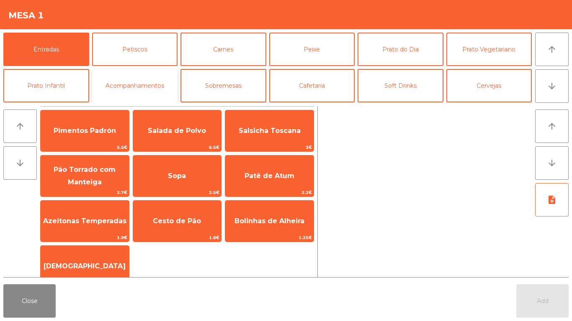
drag, startPoint x: 118, startPoint y: 75, endPoint x: 131, endPoint y: 83, distance: 15.0
click at [119, 75] on button "Acompanhamentos" at bounding box center [135, 85] width 86 height 33
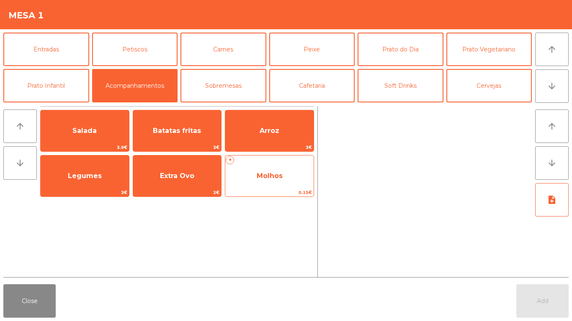
click at [285, 190] on span "0.15€" at bounding box center [269, 193] width 88 height 8
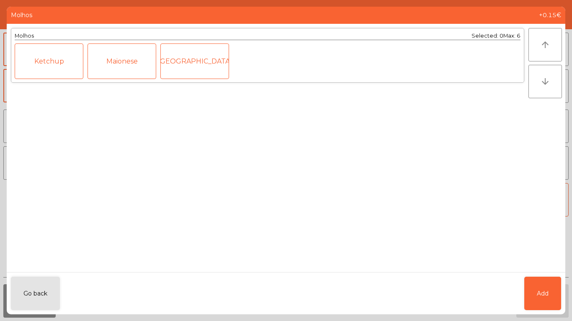
click at [31, 66] on div "Ketchup" at bounding box center [49, 62] width 69 height 36
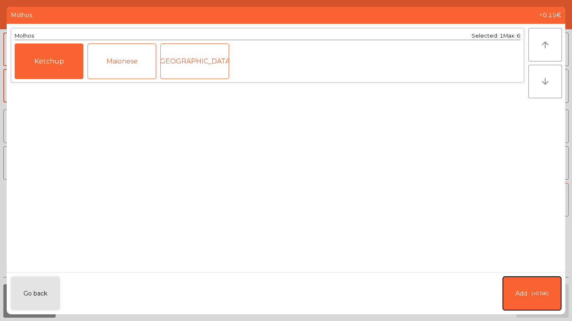
drag, startPoint x: 551, startPoint y: 294, endPoint x: 535, endPoint y: 263, distance: 35.2
click at [551, 294] on button "Add (+0.15€)" at bounding box center [532, 293] width 58 height 33
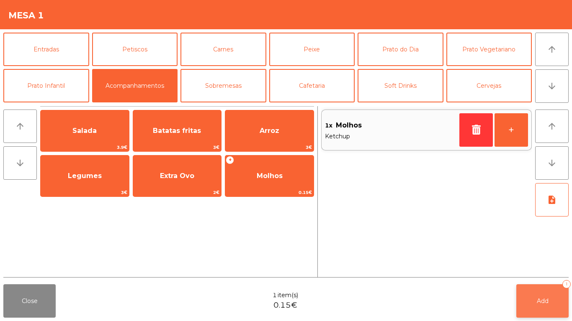
drag, startPoint x: 570, startPoint y: 298, endPoint x: 564, endPoint y: 300, distance: 6.4
click at [567, 298] on div "Close 1 item(s) 0.15€ Add 1" at bounding box center [286, 301] width 572 height 40
click at [561, 302] on button "Add 1" at bounding box center [542, 301] width 52 height 33
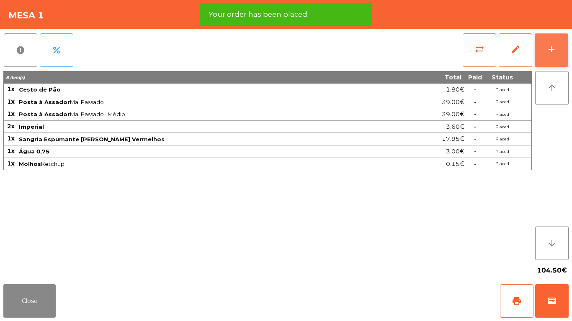
click at [547, 40] on button "add" at bounding box center [550, 49] width 33 height 33
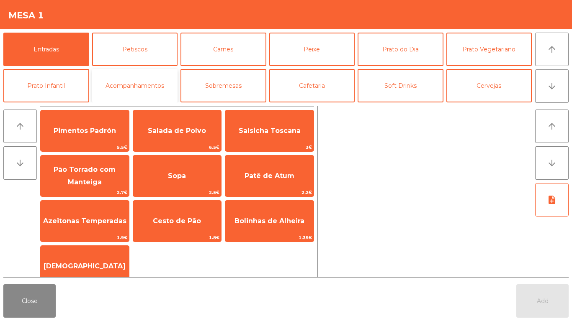
click at [158, 99] on button "Acompanhamentos" at bounding box center [135, 85] width 86 height 33
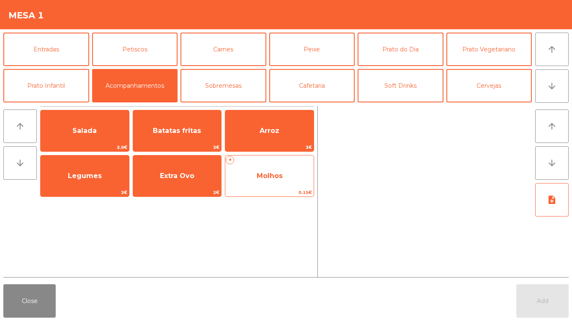
click at [270, 183] on span "Molhos" at bounding box center [269, 176] width 88 height 23
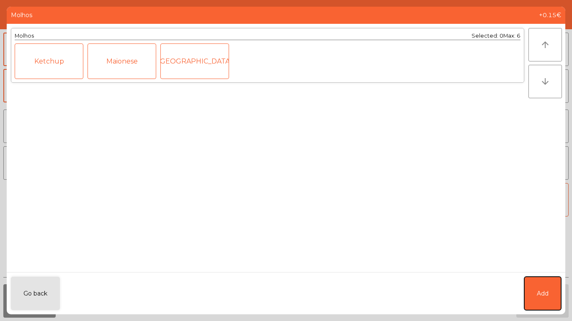
click at [531, 280] on button "Add" at bounding box center [542, 293] width 37 height 33
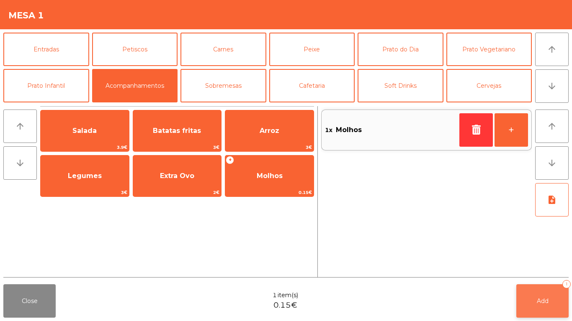
click at [533, 296] on button "Add 1" at bounding box center [542, 301] width 52 height 33
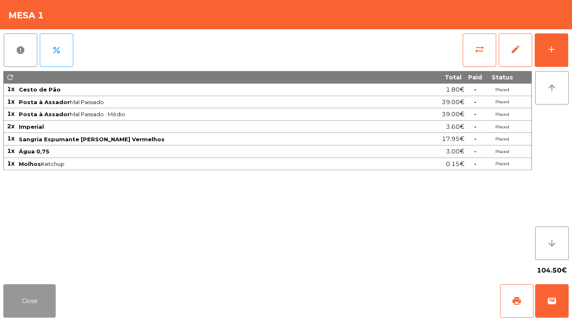
click at [33, 312] on button "Close" at bounding box center [29, 301] width 52 height 33
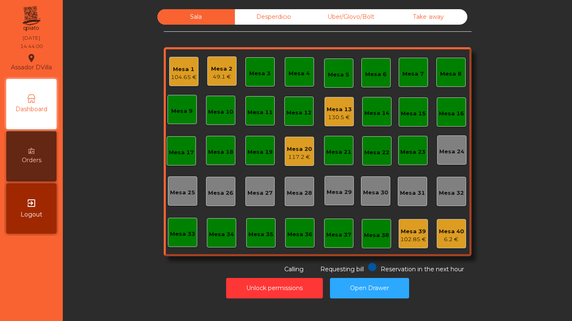
click at [296, 149] on div "Mesa 20" at bounding box center [299, 149] width 25 height 8
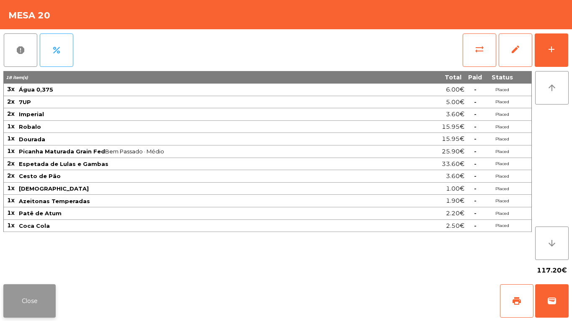
click at [25, 287] on button "Close" at bounding box center [29, 301] width 52 height 33
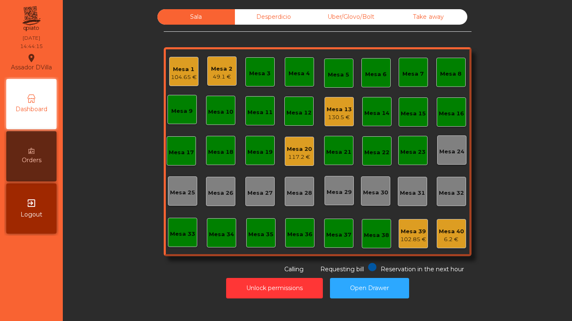
click at [292, 149] on div "Mesa 20" at bounding box center [299, 149] width 25 height 8
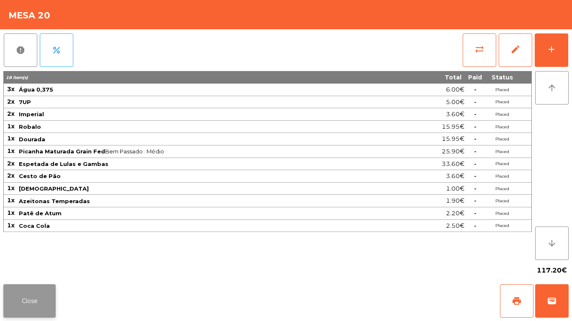
click at [27, 304] on button "Close" at bounding box center [29, 301] width 52 height 33
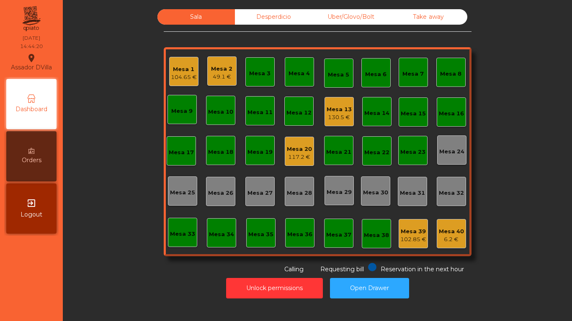
click at [211, 77] on div "49.1 €" at bounding box center [221, 77] width 21 height 8
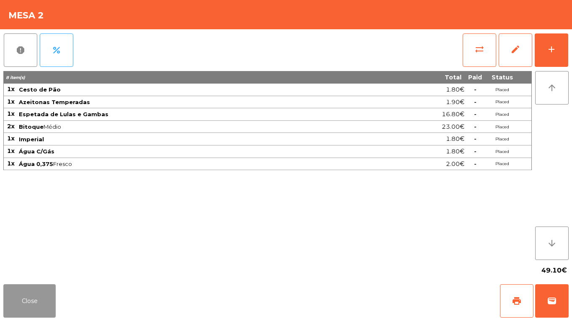
click at [46, 289] on button "Close" at bounding box center [29, 301] width 52 height 33
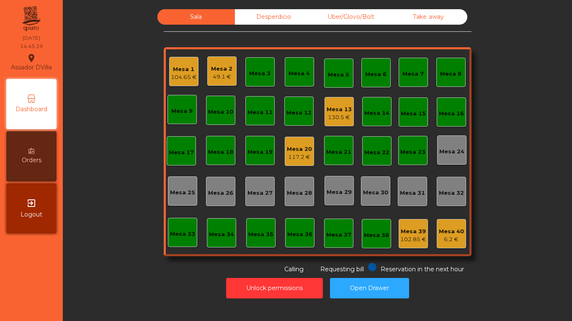
click at [406, 232] on div "Mesa 39" at bounding box center [413, 232] width 26 height 8
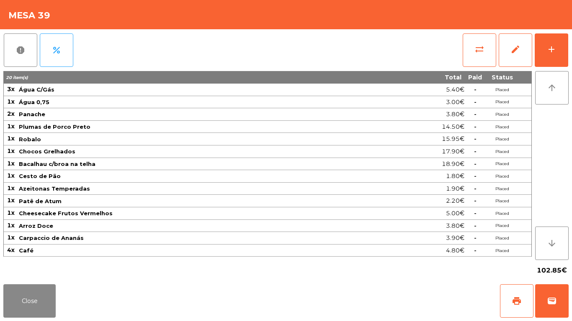
click at [482, 71] on th "Paid" at bounding box center [475, 77] width 21 height 13
click at [485, 60] on button "sync_alt" at bounding box center [478, 49] width 33 height 33
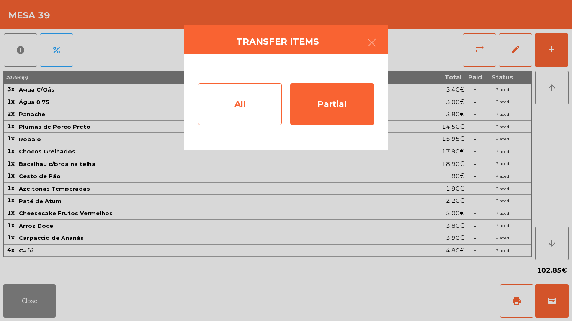
click at [244, 100] on div "All" at bounding box center [240, 104] width 84 height 42
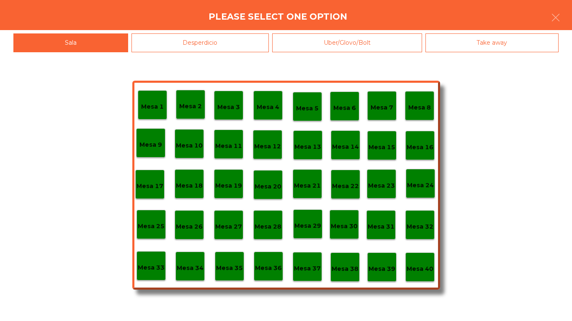
click at [418, 258] on div "Mesa 40" at bounding box center [419, 267] width 29 height 29
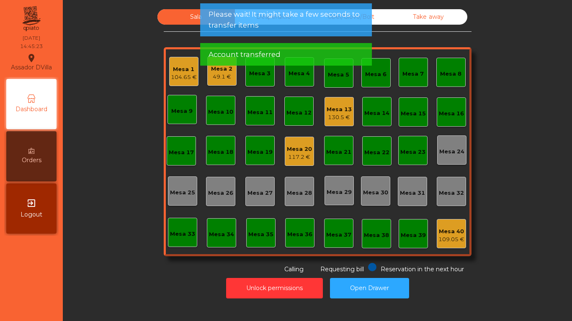
click at [174, 72] on div "Mesa 1" at bounding box center [184, 69] width 26 height 8
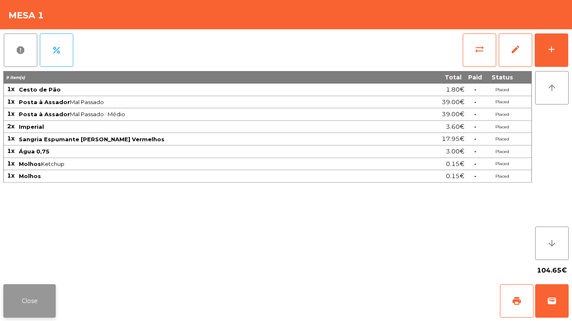
click at [23, 302] on button "Close" at bounding box center [29, 301] width 52 height 33
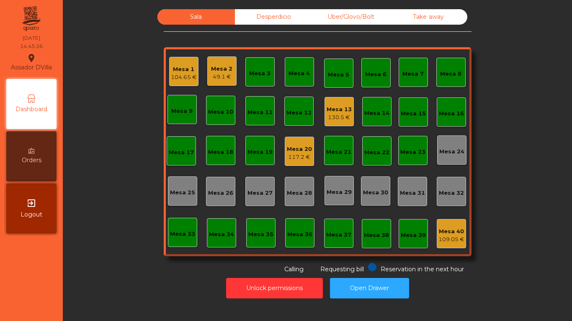
click at [188, 82] on div "Mesa 1 104.65 €" at bounding box center [183, 71] width 29 height 29
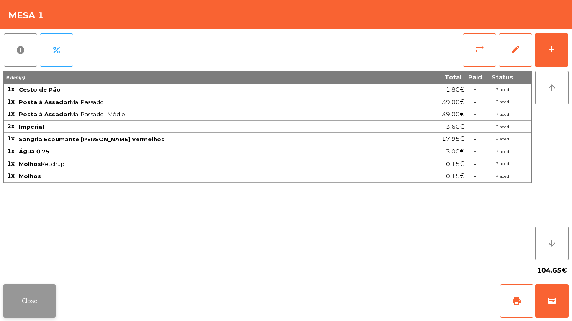
click at [36, 298] on button "Close" at bounding box center [29, 301] width 52 height 33
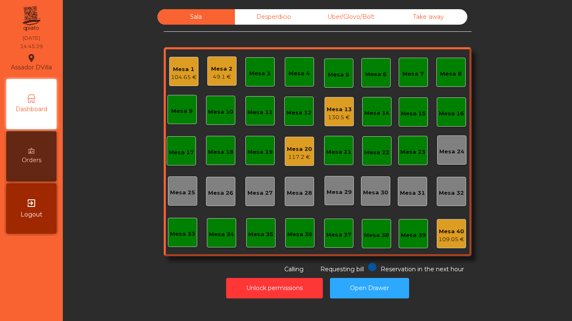
click at [131, 216] on div "Sala Desperdicio Uber/Glovo/Bolt Take away Mesa 1 104.65 € Mesa 2 49.1 € Mesa 3…" at bounding box center [317, 141] width 486 height 265
click at [334, 117] on div "130.5 €" at bounding box center [338, 117] width 25 height 8
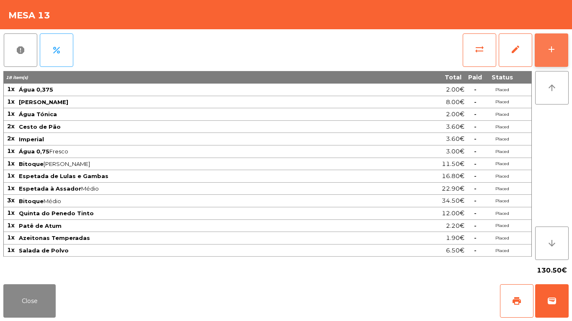
click at [559, 47] on button "add" at bounding box center [550, 49] width 33 height 33
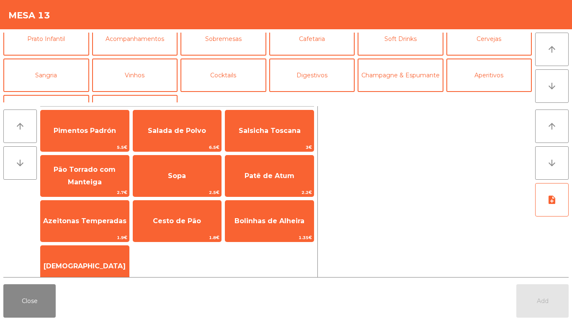
scroll to position [43, 0]
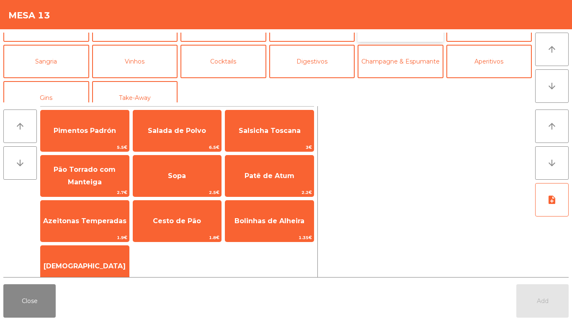
click at [377, 38] on button "Soft Drinks" at bounding box center [400, 24] width 86 height 33
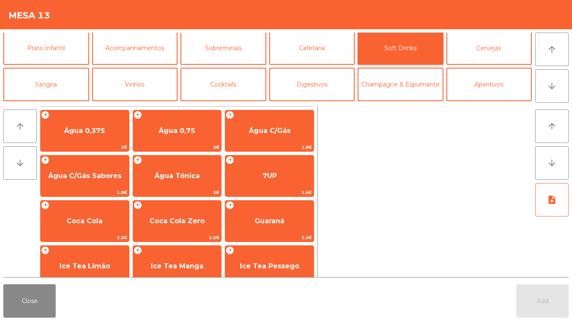
scroll to position [35, 0]
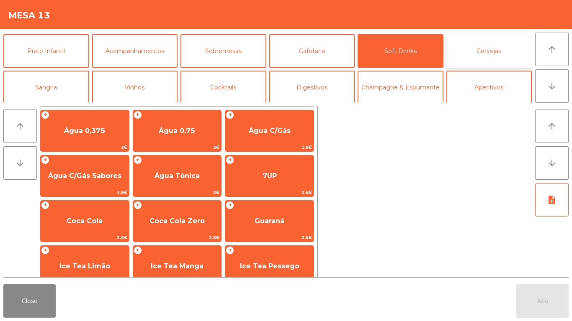
click at [485, 65] on button "Cervejas" at bounding box center [489, 50] width 86 height 33
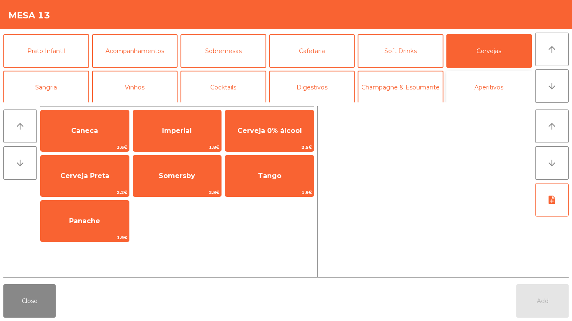
click at [484, 87] on button "Aperitivos" at bounding box center [489, 87] width 86 height 33
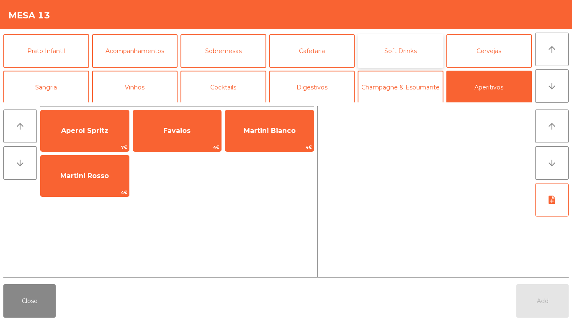
click at [413, 50] on button "Soft Drinks" at bounding box center [400, 50] width 86 height 33
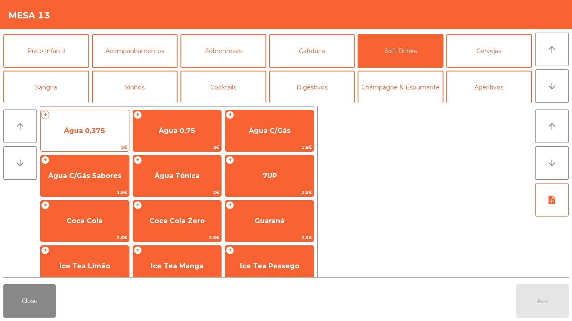
click at [68, 140] on span "Água 0,375" at bounding box center [85, 131] width 88 height 23
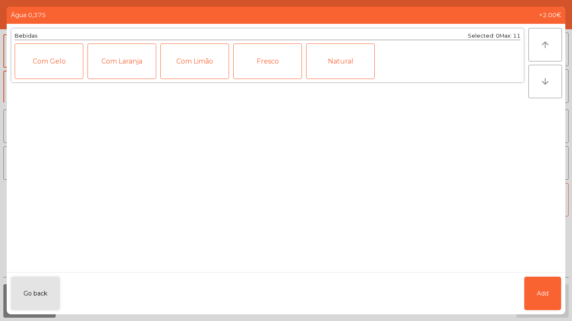
click at [347, 57] on div "Natural" at bounding box center [340, 62] width 69 height 36
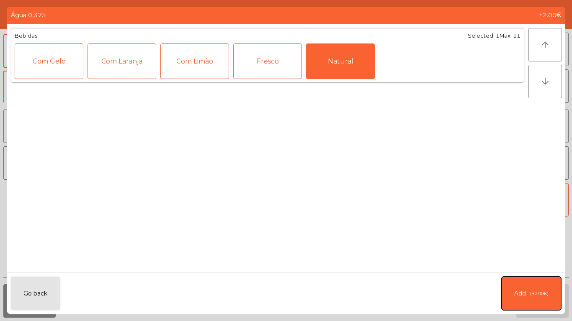
click at [532, 289] on button "Add (+2.00€)" at bounding box center [530, 293] width 59 height 33
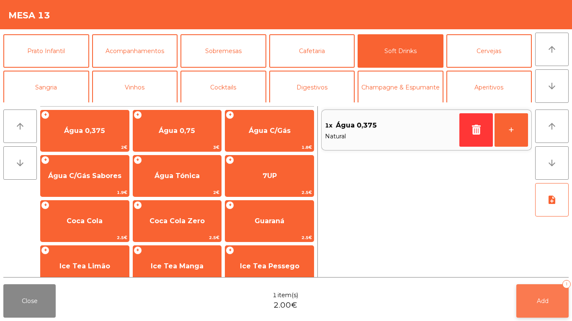
click at [547, 293] on button "Add 1" at bounding box center [542, 301] width 52 height 33
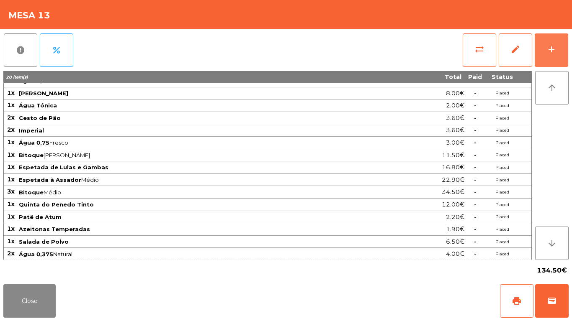
scroll to position [10, 0]
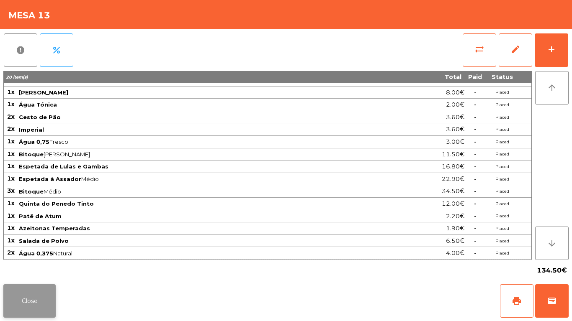
click at [22, 304] on button "Close" at bounding box center [29, 301] width 52 height 33
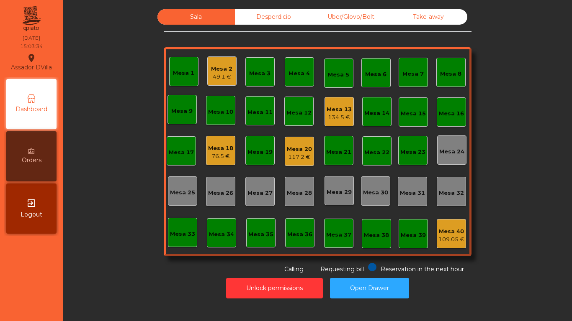
click at [139, 208] on div "Sala Desperdicio Uber/Glovo/Bolt Take away Mesa 1 Mesa 2 49.1 € Mesa 3 Mesa 4 M…" at bounding box center [317, 141] width 486 height 265
click at [226, 62] on div "Mesa 2 49.1 €" at bounding box center [221, 72] width 21 height 20
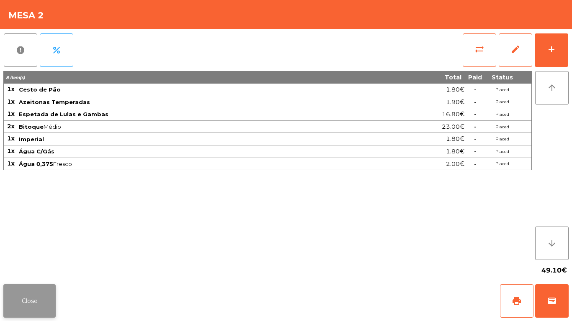
click at [21, 295] on button "Close" at bounding box center [29, 301] width 52 height 33
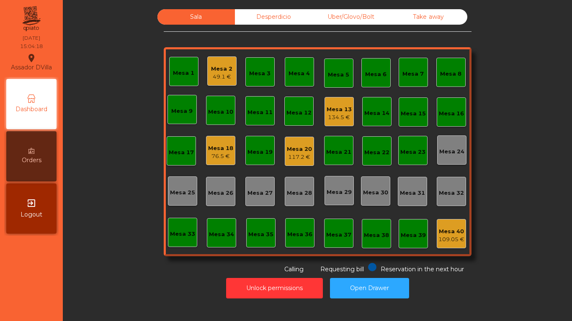
click at [295, 146] on div "Mesa 20" at bounding box center [299, 149] width 25 height 8
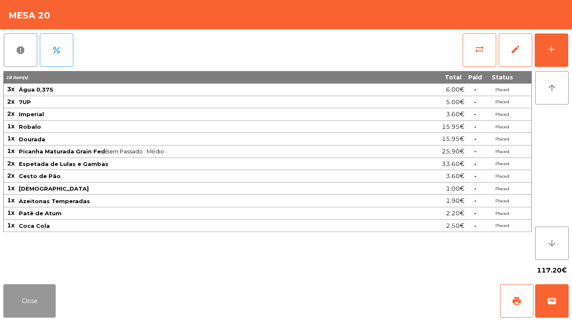
drag, startPoint x: 28, startPoint y: 294, endPoint x: 33, endPoint y: 285, distance: 9.9
click at [30, 290] on button "Close" at bounding box center [29, 301] width 52 height 33
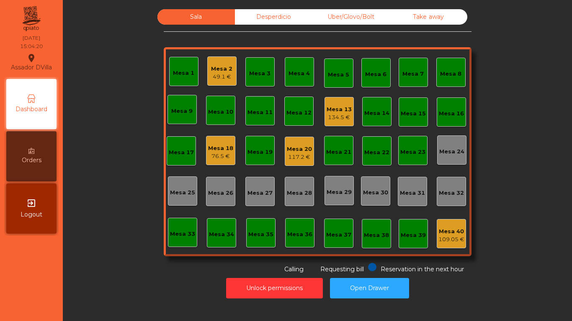
click at [208, 147] on div "Mesa 18" at bounding box center [220, 148] width 25 height 8
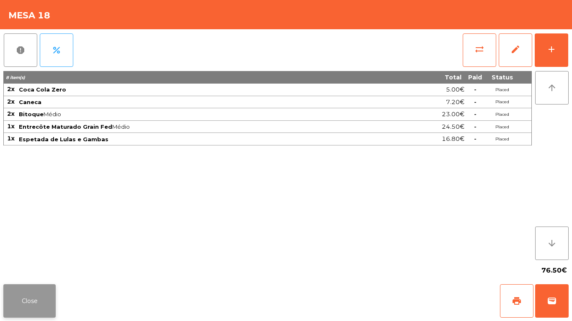
click at [41, 296] on button "Close" at bounding box center [29, 301] width 52 height 33
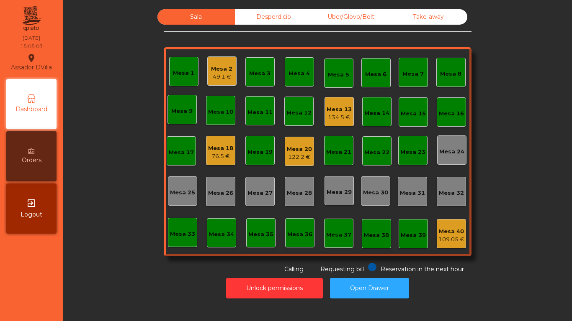
click at [308, 154] on div "122.2 €" at bounding box center [299, 157] width 25 height 8
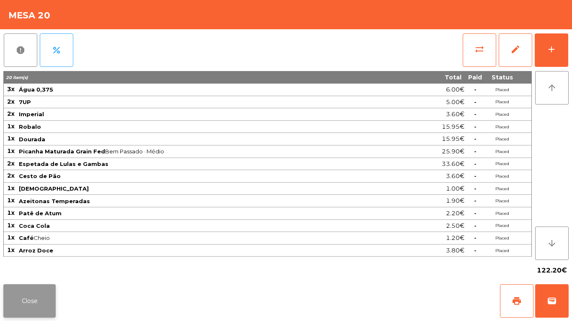
click at [22, 298] on button "Close" at bounding box center [29, 301] width 52 height 33
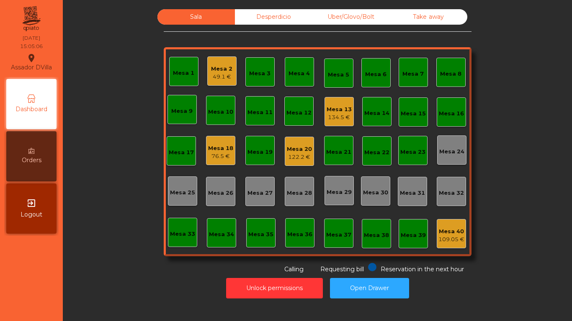
click at [81, 252] on div "Sala Desperdicio Uber/Glovo/Bolt Take away Mesa 1 Mesa 2 49.1 € Mesa 3 Mesa 4 M…" at bounding box center [317, 141] width 486 height 265
click at [215, 77] on div "49.1 €" at bounding box center [221, 77] width 21 height 8
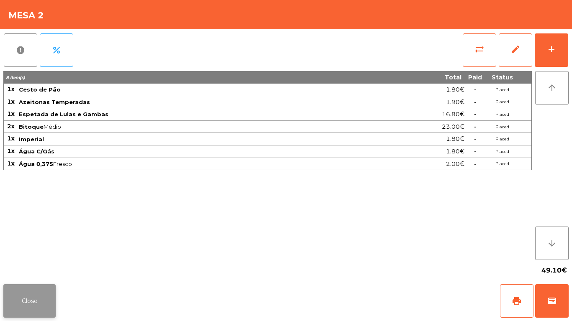
click at [50, 290] on button "Close" at bounding box center [29, 301] width 52 height 33
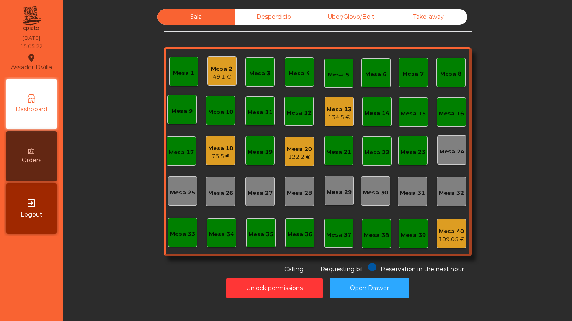
click at [300, 275] on div "Unlock permissions Open Drawer" at bounding box center [317, 288] width 486 height 29
click at [295, 290] on button "Unlock permissions" at bounding box center [274, 288] width 97 height 21
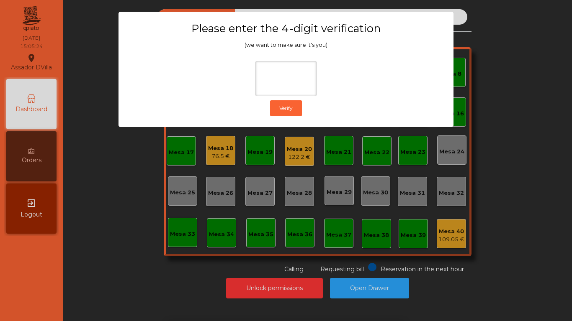
drag, startPoint x: 85, startPoint y: 221, endPoint x: 92, endPoint y: 219, distance: 8.2
click at [89, 221] on ngb-modal-window "Please enter the 4-digit verification (we want to make sure it's you) Verify" at bounding box center [285, 160] width 543 height 321
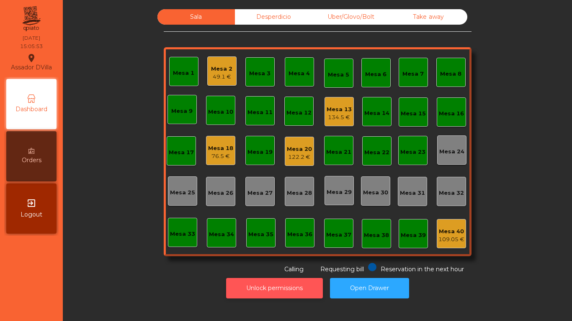
click at [290, 290] on button "Unlock permissions" at bounding box center [274, 288] width 97 height 21
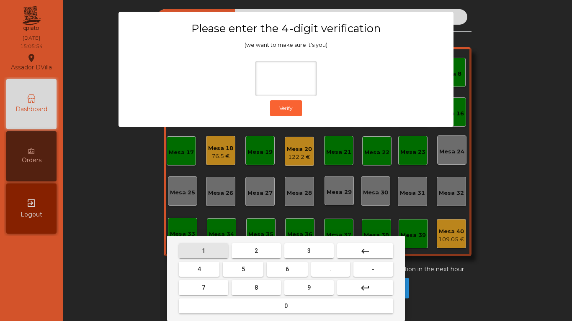
click at [212, 256] on button "1" at bounding box center [203, 251] width 49 height 15
click at [309, 288] on span "9" at bounding box center [308, 288] width 3 height 7
click at [199, 269] on span "4" at bounding box center [199, 269] width 3 height 7
click at [252, 303] on button "0" at bounding box center [286, 306] width 214 height 15
type input "****"
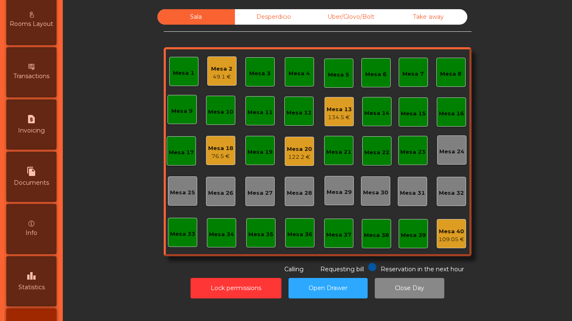
click at [28, 278] on div "leaderboard Statistics" at bounding box center [31, 282] width 50 height 50
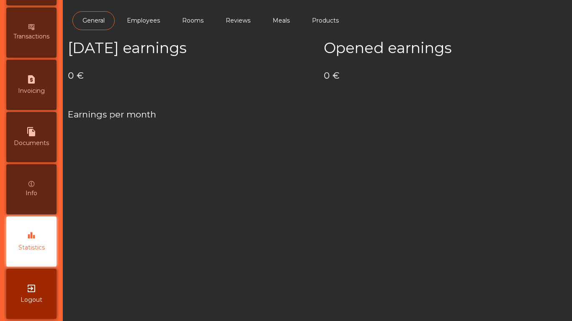
scroll to position [442, 0]
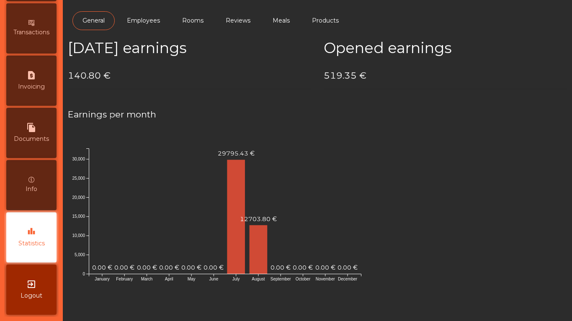
click at [30, 174] on div "Info" at bounding box center [31, 185] width 50 height 50
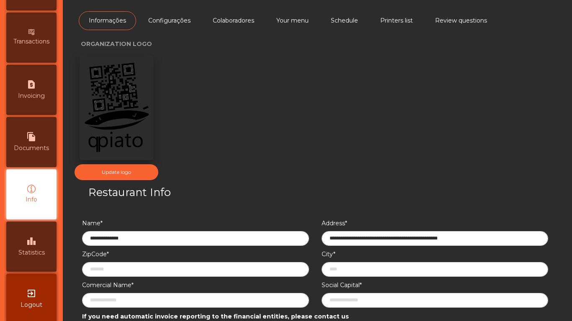
scroll to position [422, 0]
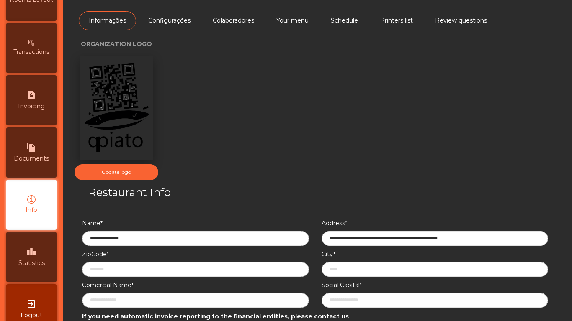
click at [33, 78] on div "request_page Invoicing" at bounding box center [31, 100] width 50 height 50
select select "*"
select select "****"
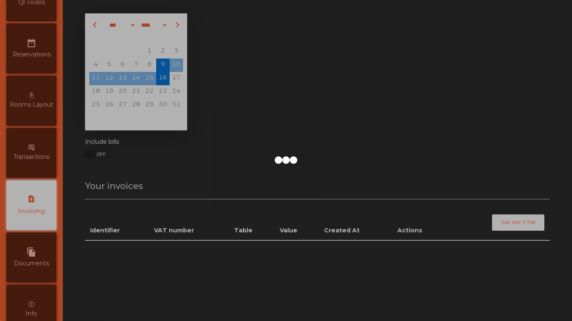
scroll to position [305, 0]
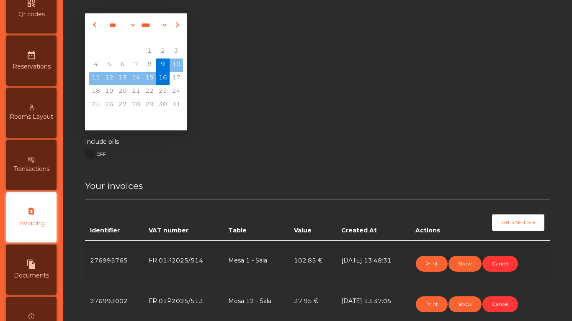
click at [35, 117] on span "Rooms Layout" at bounding box center [32, 117] width 44 height 9
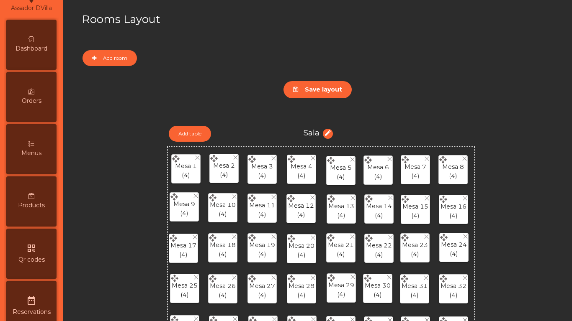
click at [30, 51] on span "Dashboard" at bounding box center [31, 48] width 32 height 9
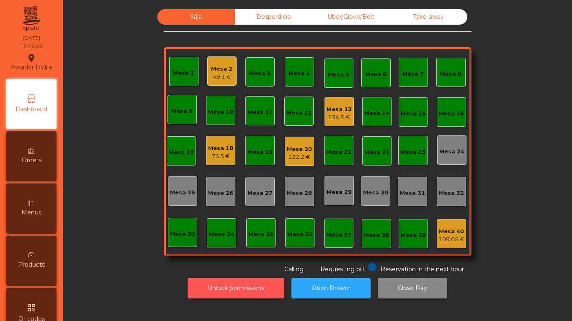
click at [230, 279] on button "Unlock permissions" at bounding box center [235, 288] width 97 height 21
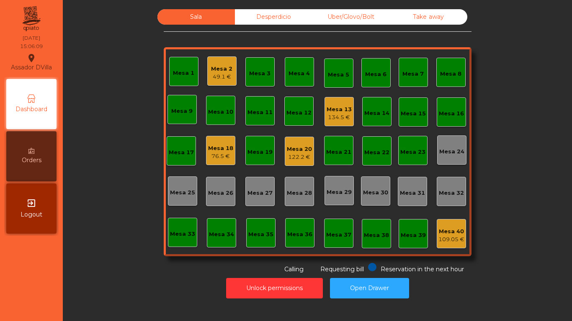
click at [255, 18] on div "Desperdicio" at bounding box center [273, 16] width 77 height 15
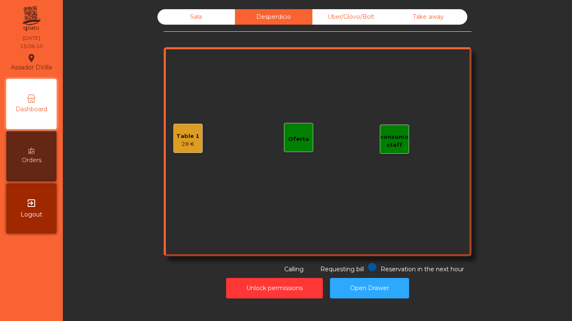
click at [177, 131] on div "Table 1 28 €" at bounding box center [187, 139] width 23 height 20
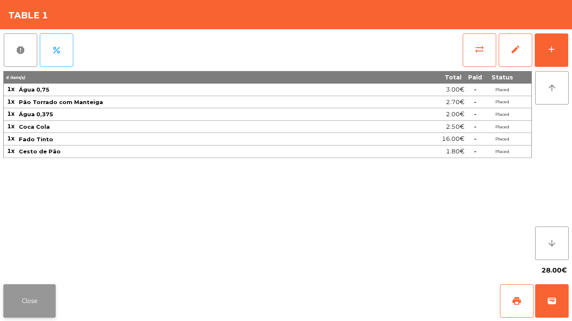
click at [33, 293] on button "Close" at bounding box center [29, 301] width 52 height 33
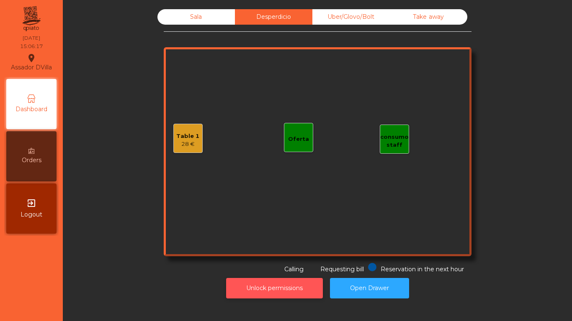
click at [268, 295] on button "Unlock permissions" at bounding box center [274, 288] width 97 height 21
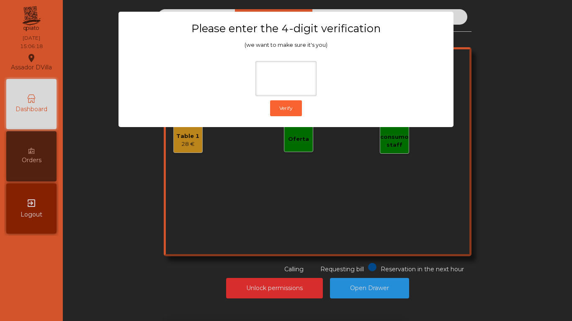
click at [133, 180] on ngb-modal-window "Please enter the 4-digit verification (we want to make sure it's you) Verify" at bounding box center [285, 160] width 543 height 321
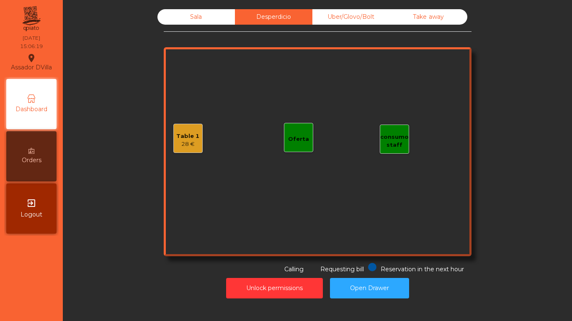
click at [223, 19] on div "Sala" at bounding box center [195, 16] width 77 height 15
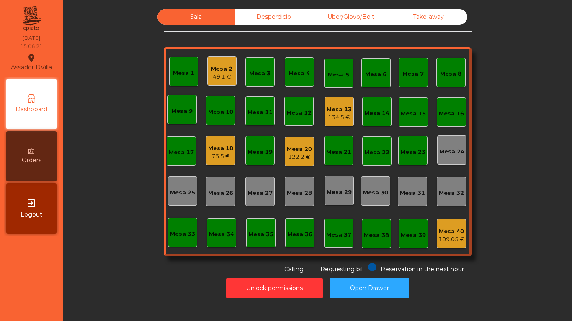
click at [222, 154] on div "76.5 €" at bounding box center [220, 156] width 25 height 8
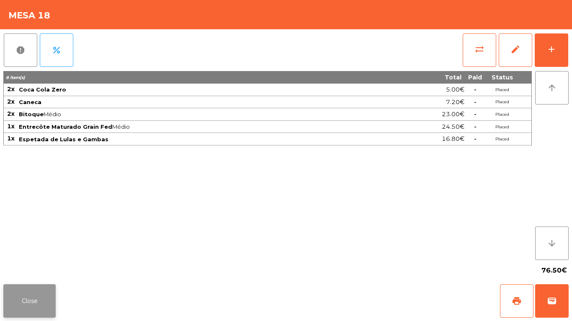
click at [41, 295] on button "Close" at bounding box center [29, 301] width 52 height 33
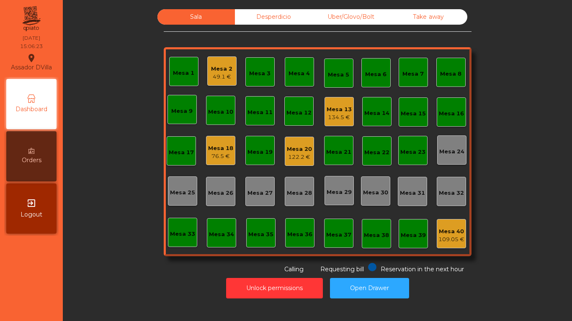
click at [79, 233] on div "Sala Desperdicio Uber/Glovo/Bolt Take away Mesa 1 Mesa 2 49.1 € Mesa 3 Mesa 4 M…" at bounding box center [317, 141] width 486 height 265
click at [219, 152] on div "Mesa 18" at bounding box center [220, 148] width 25 height 8
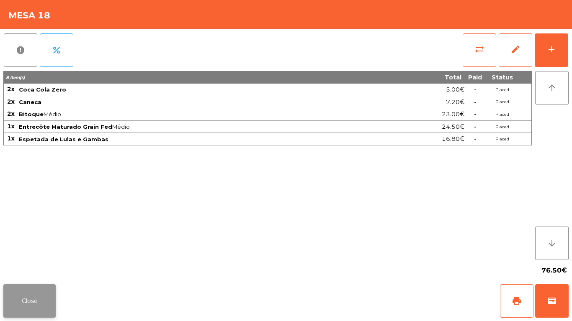
click at [35, 287] on button "Close" at bounding box center [29, 301] width 52 height 33
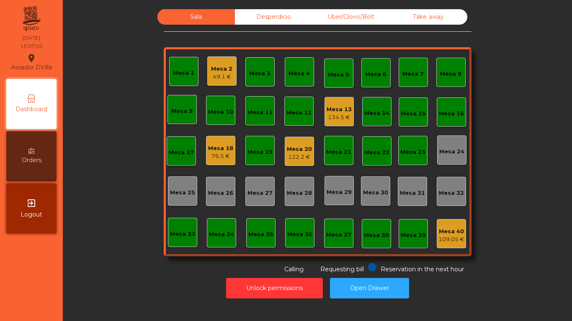
click at [203, 149] on div "Mesa 1 Mesa 2 49.1 € Mesa 3 Mesa 4 Mesa 5 Mesa 6 Mesa 7 Mesa 8 Mesa 9 Mesa 10 M…" at bounding box center [318, 151] width 308 height 209
click at [209, 151] on div "Mesa 18" at bounding box center [220, 148] width 25 height 8
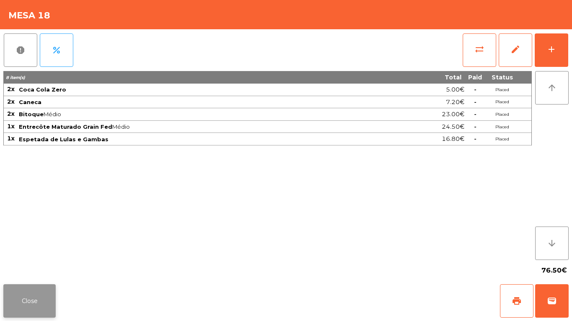
click at [20, 306] on button "Close" at bounding box center [29, 301] width 52 height 33
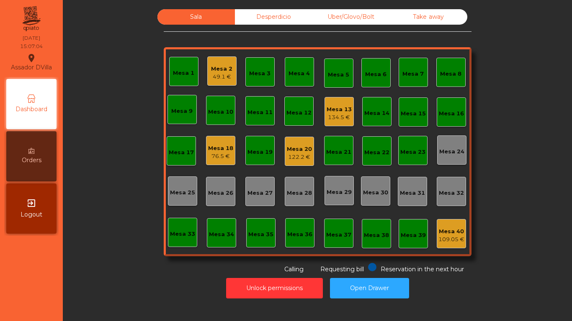
click at [335, 116] on div "134.5 €" at bounding box center [338, 117] width 25 height 8
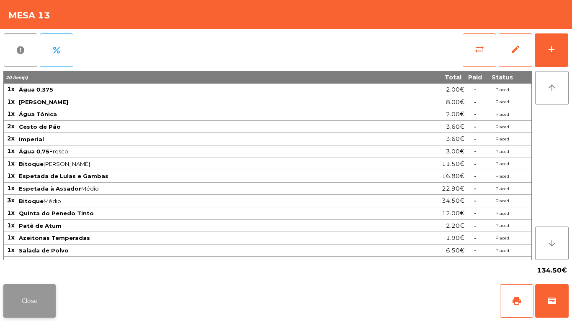
click at [36, 305] on button "Close" at bounding box center [29, 301] width 52 height 33
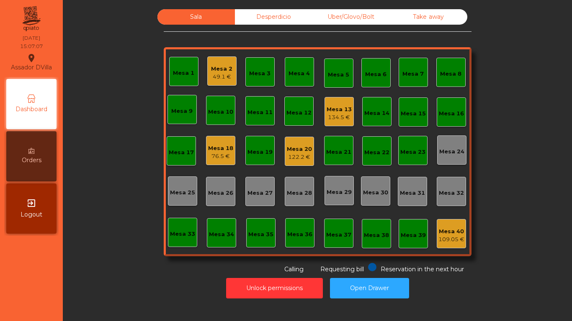
click at [224, 157] on div "76.5 €" at bounding box center [220, 156] width 25 height 8
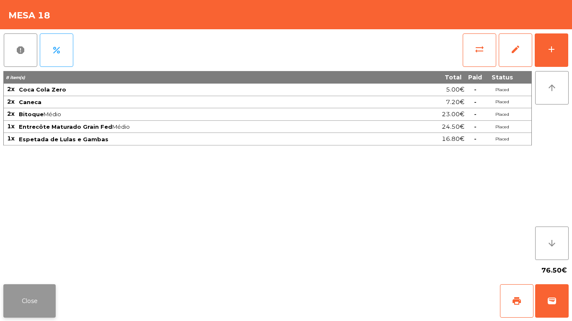
click at [37, 293] on button "Close" at bounding box center [29, 301] width 52 height 33
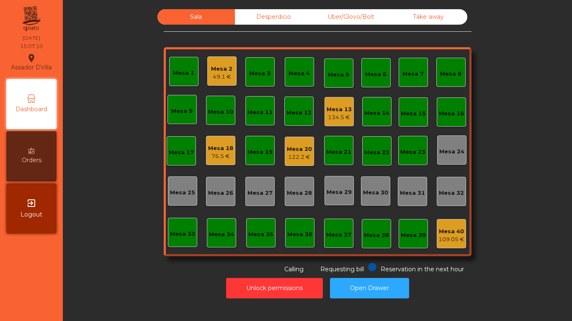
click at [126, 165] on div "Sala Desperdicio Uber/Glovo/Bolt Take away Mesa 1 Mesa 2 49.1 € Mesa 3 Mesa 4 M…" at bounding box center [317, 141] width 486 height 265
click at [208, 141] on div "Mesa 18 87 €" at bounding box center [220, 151] width 25 height 20
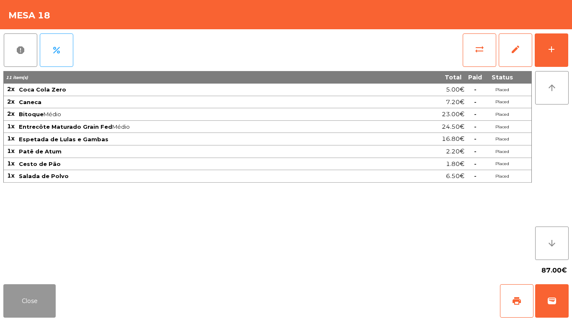
drag, startPoint x: 41, startPoint y: 308, endPoint x: 303, endPoint y: 81, distance: 347.1
click at [42, 307] on button "Close" at bounding box center [29, 301] width 52 height 33
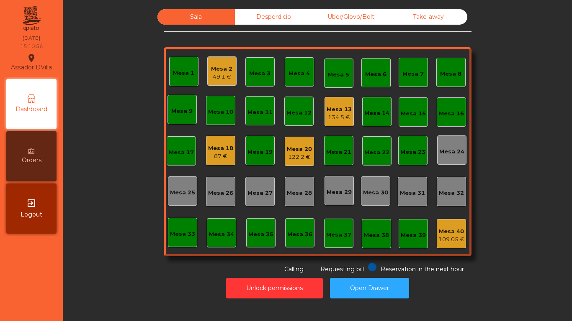
click at [227, 78] on div "49.1 €" at bounding box center [221, 77] width 21 height 8
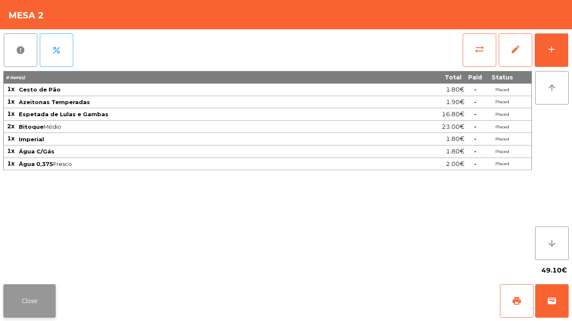
click at [44, 285] on div "Close print wallet" at bounding box center [286, 301] width 572 height 40
click at [35, 305] on button "Close" at bounding box center [29, 301] width 52 height 33
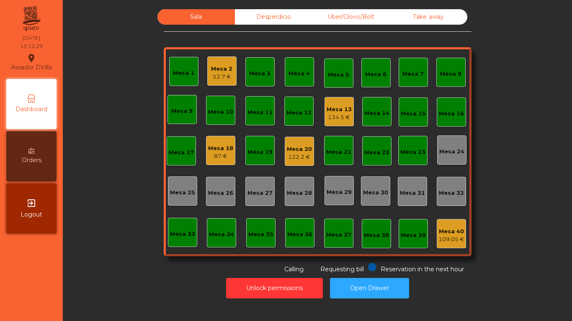
click at [339, 113] on div "134.5 €" at bounding box center [338, 117] width 25 height 8
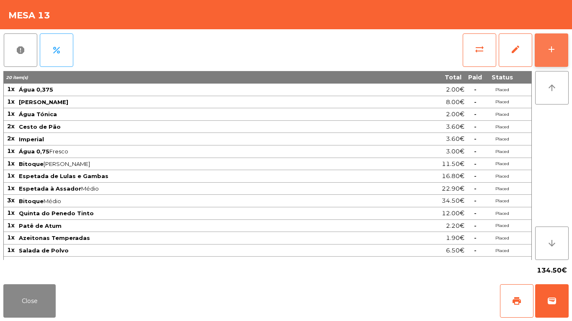
click at [554, 51] on div "add" at bounding box center [551, 49] width 10 height 10
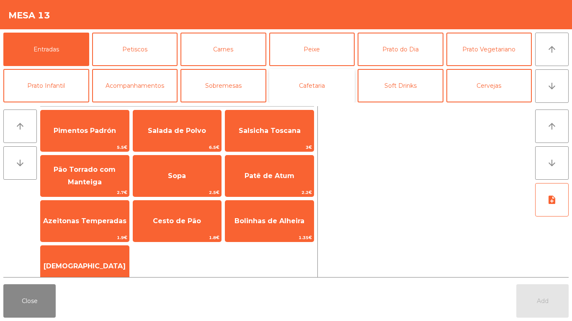
click at [337, 78] on button "Cafetaria" at bounding box center [312, 85] width 86 height 33
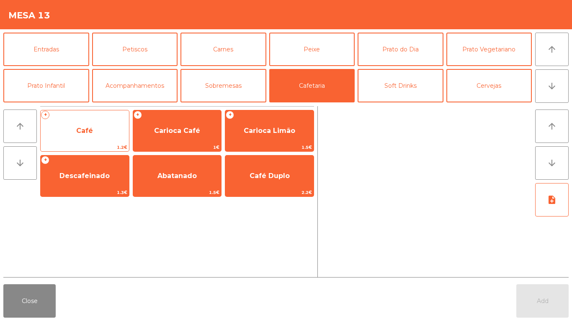
click at [97, 131] on span "Café" at bounding box center [85, 131] width 88 height 23
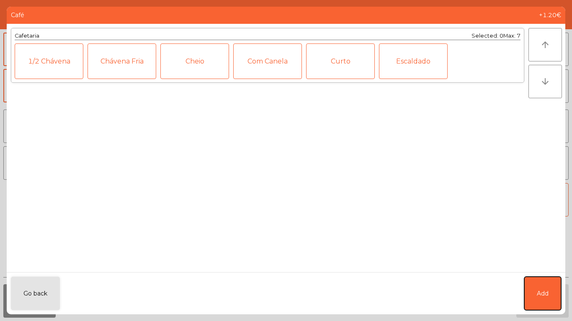
click at [559, 301] on button "Add" at bounding box center [542, 293] width 37 height 33
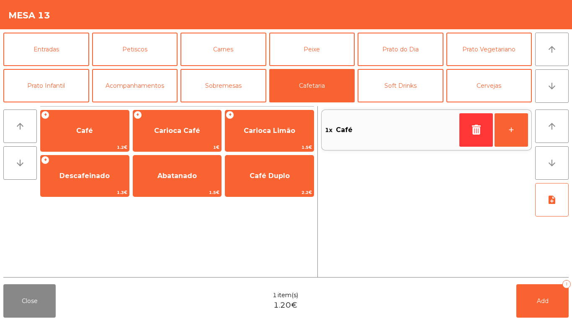
scroll to position [13, 0]
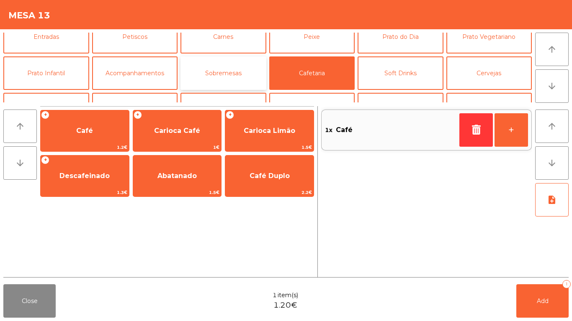
click at [244, 83] on button "Sobremesas" at bounding box center [223, 72] width 86 height 33
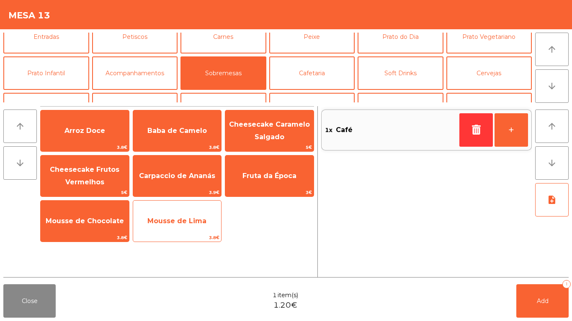
click at [183, 221] on span "Mousse de Lima" at bounding box center [176, 221] width 59 height 8
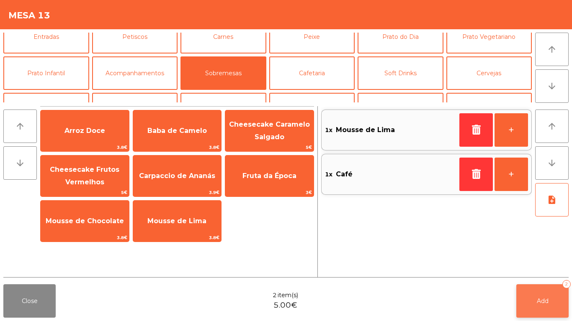
click at [526, 288] on button "Add 2" at bounding box center [542, 301] width 52 height 33
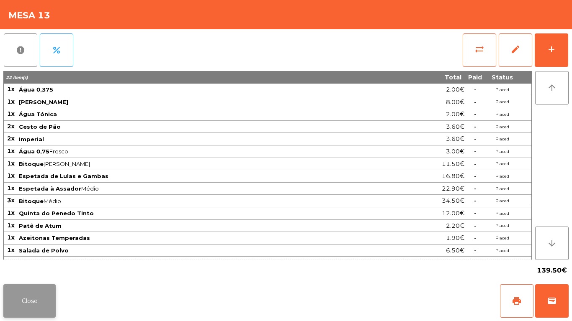
click at [25, 306] on button "Close" at bounding box center [29, 301] width 52 height 33
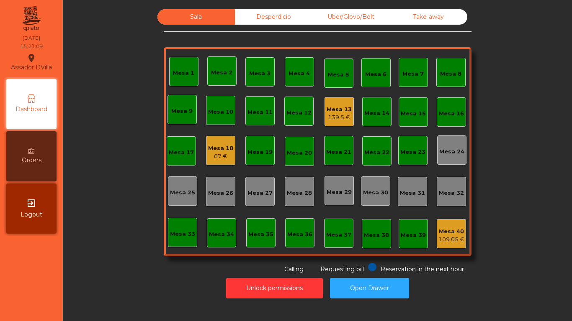
click at [337, 123] on div "Mesa 13 139.5 €" at bounding box center [338, 111] width 29 height 29
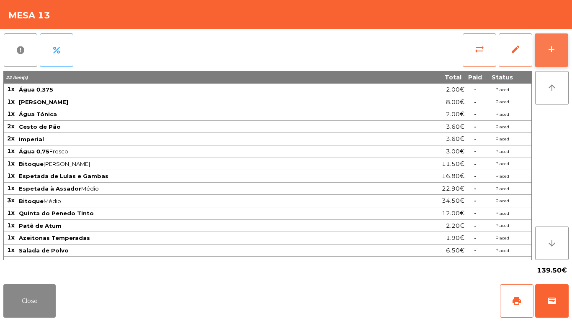
click at [562, 44] on button "add" at bounding box center [550, 49] width 33 height 33
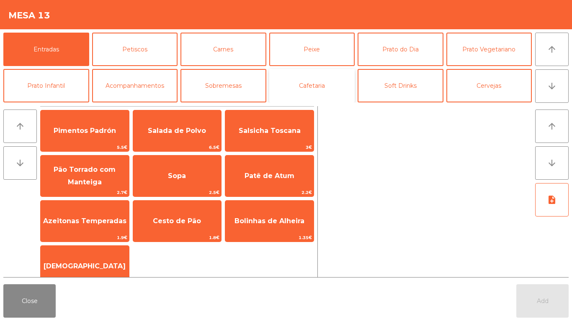
click at [320, 93] on button "Cafetaria" at bounding box center [312, 85] width 86 height 33
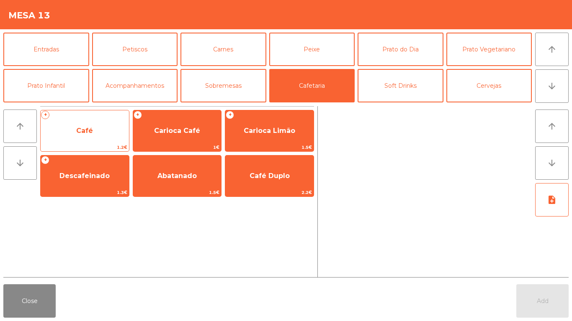
click at [88, 130] on span "Café" at bounding box center [84, 131] width 17 height 8
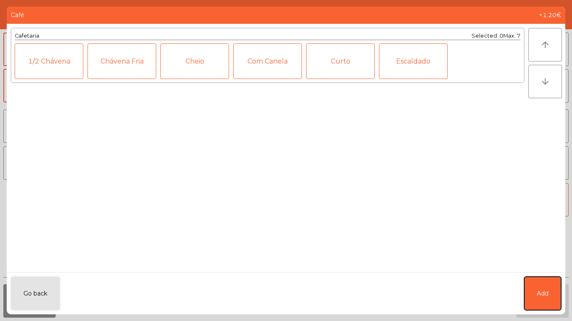
click at [555, 285] on button "Add" at bounding box center [542, 293] width 37 height 33
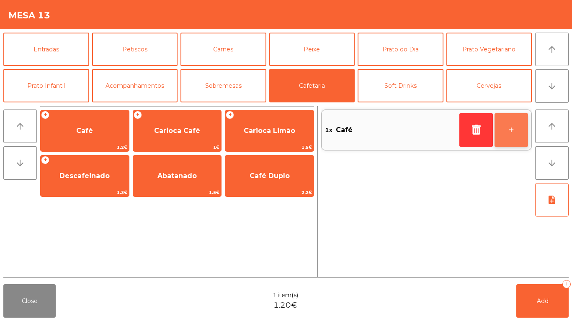
click at [506, 121] on button "+" at bounding box center [510, 129] width 33 height 33
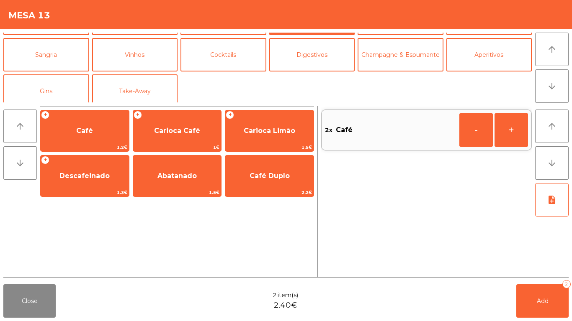
scroll to position [69, 0]
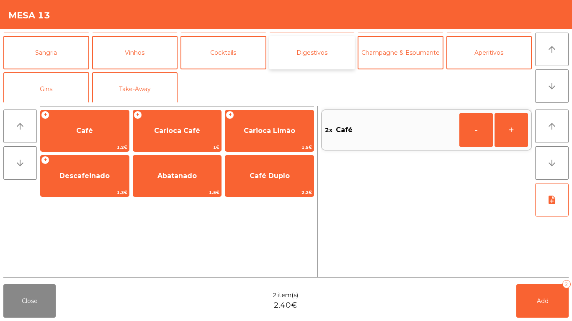
click at [311, 54] on button "Digestivos" at bounding box center [312, 52] width 86 height 33
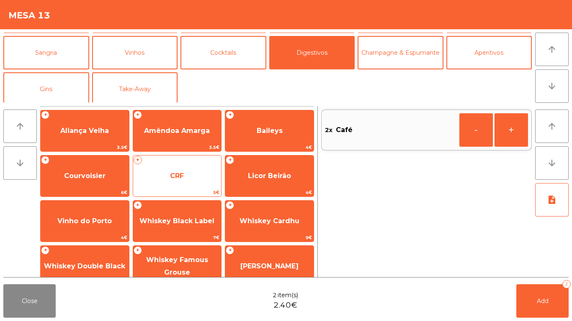
click at [175, 183] on span "CRF" at bounding box center [177, 176] width 88 height 23
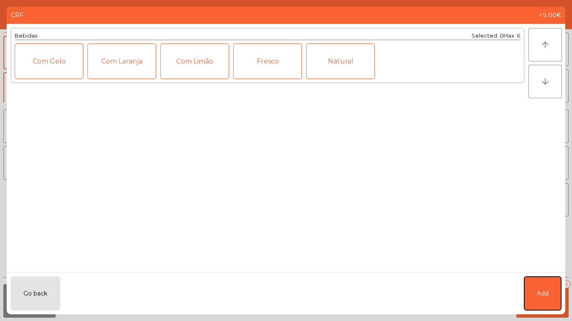
click at [534, 292] on button "Add" at bounding box center [542, 293] width 37 height 33
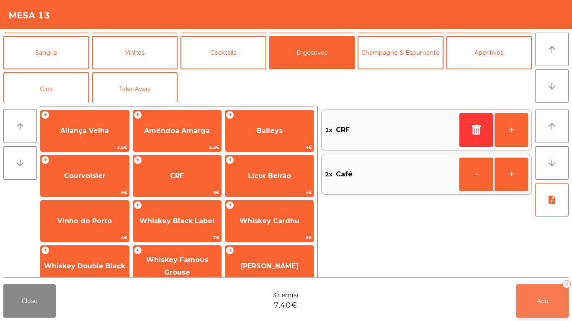
click at [544, 292] on button "Add 3" at bounding box center [542, 301] width 52 height 33
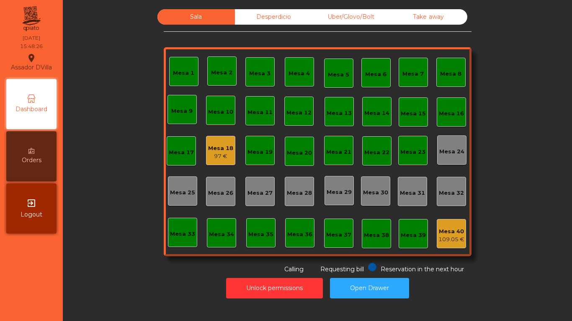
click at [215, 162] on div "Mesa 18 97 €" at bounding box center [220, 150] width 29 height 29
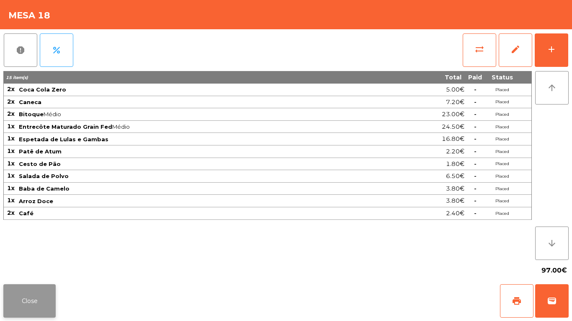
click at [31, 310] on button "Close" at bounding box center [29, 301] width 52 height 33
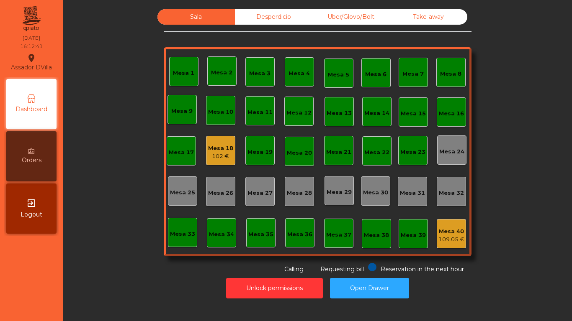
click at [231, 160] on div "Mesa 18 102 €" at bounding box center [220, 150] width 29 height 29
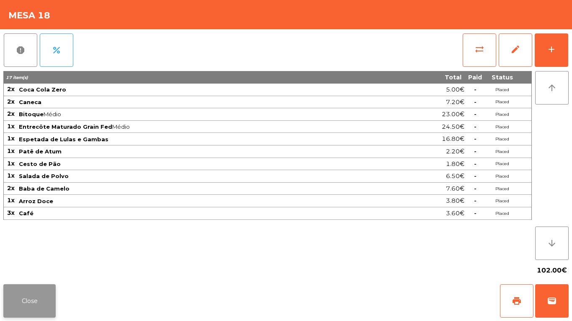
click at [21, 311] on button "Close" at bounding box center [29, 301] width 52 height 33
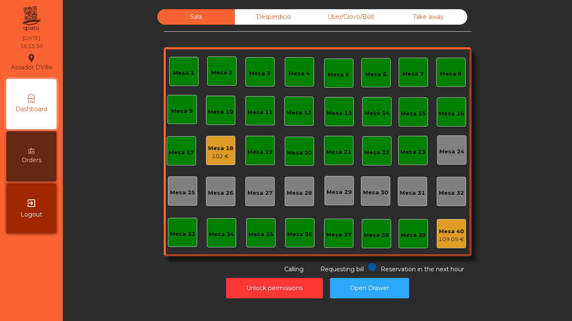
click at [220, 141] on div "Mesa 18 102 €" at bounding box center [220, 151] width 25 height 20
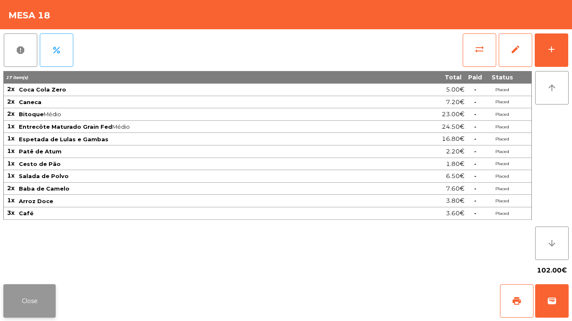
click at [10, 310] on button "Close" at bounding box center [29, 301] width 52 height 33
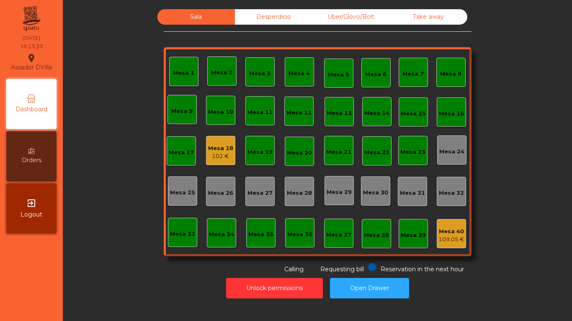
click at [328, 10] on div "Sala Desperdicio Uber/Glovo/Bolt Take away Mesa 1 Mesa 2 [GEOGRAPHIC_DATA] 4 Me…" at bounding box center [317, 154] width 499 height 298
click at [329, 11] on div "Uber/Glovo/Bolt" at bounding box center [350, 16] width 77 height 15
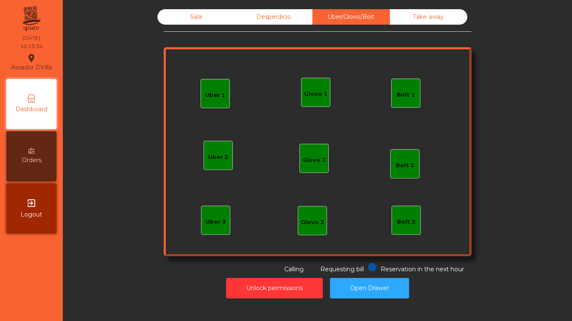
click at [278, 12] on div "Desperdicio" at bounding box center [273, 16] width 77 height 15
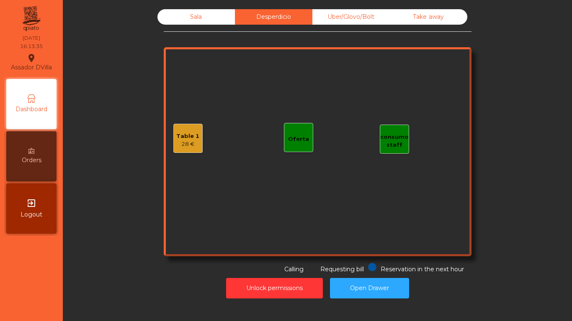
click at [405, 11] on div "Take away" at bounding box center [428, 16] width 77 height 15
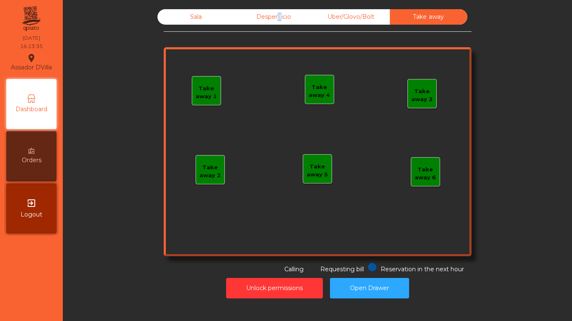
click at [272, 18] on div "Desperdicio" at bounding box center [273, 16] width 77 height 15
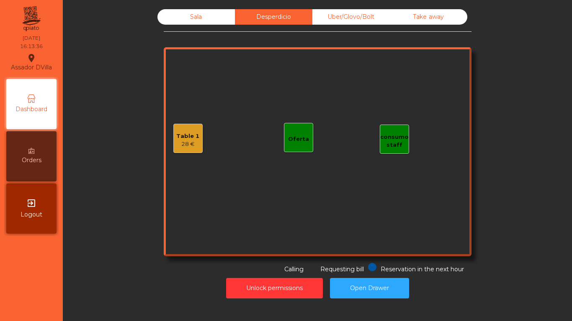
click at [184, 139] on div "Table 1" at bounding box center [187, 136] width 23 height 8
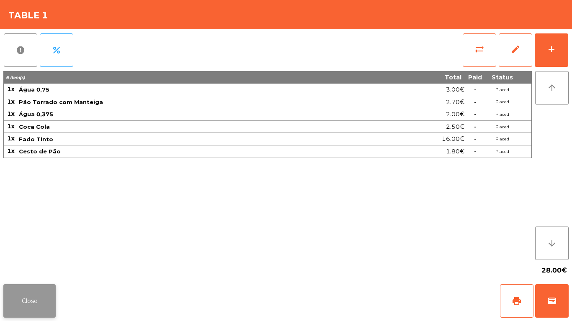
click at [36, 311] on button "Close" at bounding box center [29, 301] width 52 height 33
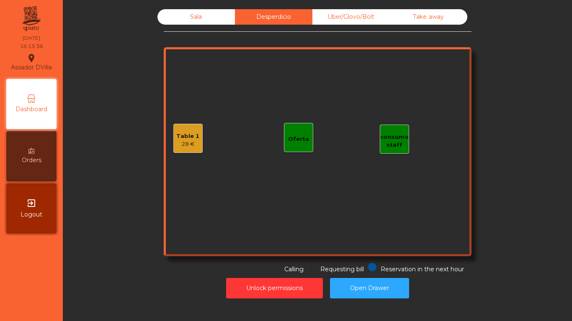
click at [194, 27] on div "Sala Desperdicio Uber/Glovo/Bolt Take away Table 1 28 € consumo staff Oferta Re…" at bounding box center [318, 141] width 308 height 265
click at [192, 25] on div "Sala Desperdicio Uber/Glovo/Bolt Take away Table 1 28 € consumo staff Oferta Re…" at bounding box center [318, 141] width 308 height 265
click at [188, 22] on div "Sala" at bounding box center [195, 16] width 77 height 15
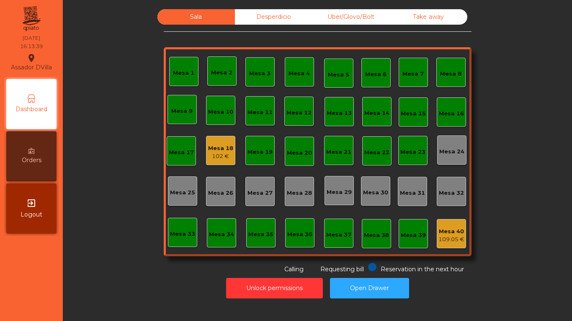
click at [148, 40] on div "Sala Desperdicio Uber/Glovo/Bolt Take away Mesa 1 Mesa 2 [GEOGRAPHIC_DATA] 4 [G…" at bounding box center [317, 141] width 486 height 265
click at [213, 151] on div "Mesa 18" at bounding box center [220, 148] width 25 height 8
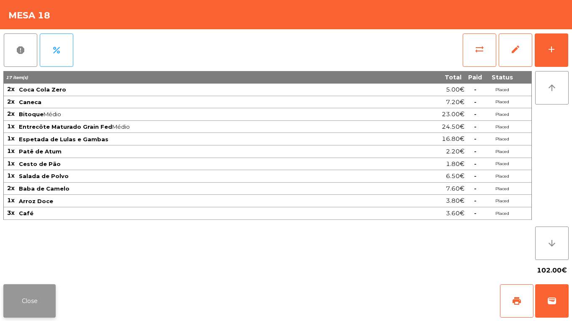
click at [37, 312] on button "Close" at bounding box center [29, 301] width 52 height 33
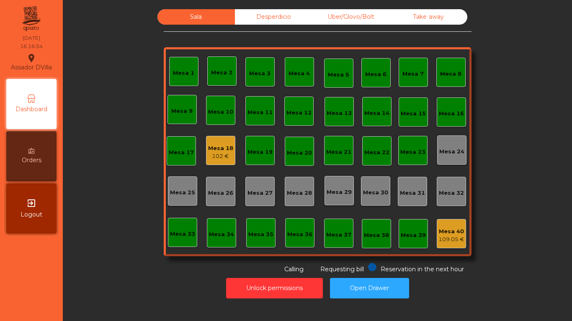
drag, startPoint x: 92, startPoint y: 267, endPoint x: 131, endPoint y: 228, distance: 54.4
click at [94, 266] on div "Sala Desperdicio Uber/Glovo/Bolt Take away Mesa 1 Mesa 2 [GEOGRAPHIC_DATA] 4 [G…" at bounding box center [317, 141] width 486 height 265
click at [271, 9] on div "Sala Desperdicio Uber/Glovo/Bolt Take away Mesa 1 Mesa 2 [GEOGRAPHIC_DATA] 4 Me…" at bounding box center [317, 154] width 499 height 298
drag, startPoint x: 273, startPoint y: 14, endPoint x: 311, endPoint y: 11, distance: 38.2
click at [275, 14] on div "Desperdicio" at bounding box center [273, 16] width 77 height 15
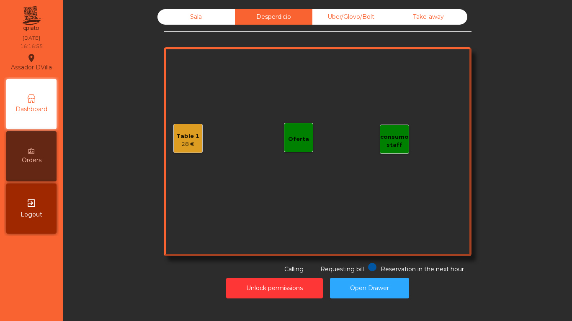
drag, startPoint x: 343, startPoint y: 13, endPoint x: 411, endPoint y: 14, distance: 67.8
click at [346, 13] on div "Uber/Glovo/Bolt" at bounding box center [350, 16] width 77 height 15
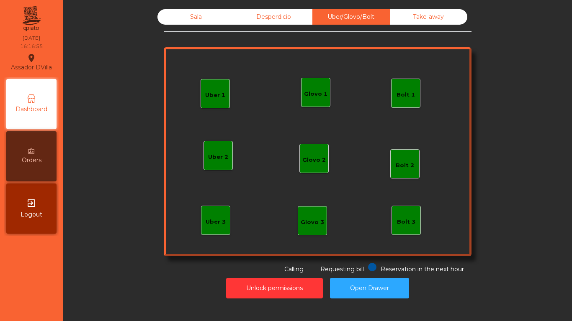
click at [413, 15] on div "Take away" at bounding box center [428, 16] width 77 height 15
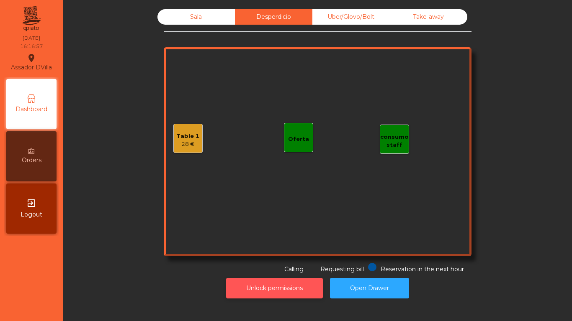
click at [266, 298] on button "Unlock permissions" at bounding box center [274, 288] width 97 height 21
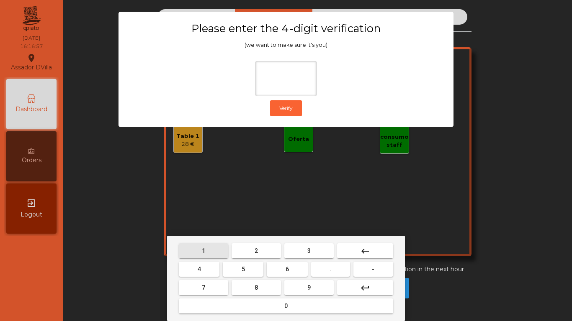
click at [205, 249] on button "1" at bounding box center [203, 251] width 49 height 15
click at [311, 285] on button "9" at bounding box center [308, 287] width 49 height 15
click at [222, 271] on mat-keyboard-key "5" at bounding box center [243, 269] width 44 height 18
click at [216, 271] on button "4" at bounding box center [199, 269] width 41 height 15
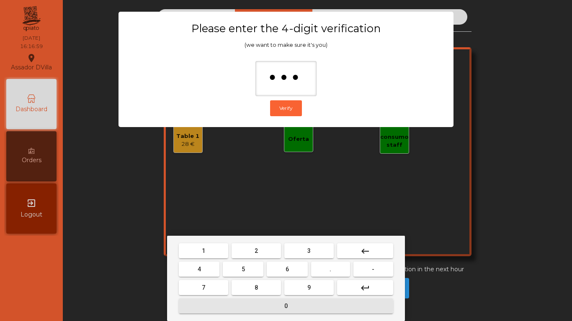
drag, startPoint x: 237, startPoint y: 306, endPoint x: 231, endPoint y: 272, distance: 34.0
click at [238, 306] on button "0" at bounding box center [286, 306] width 214 height 15
type input "****"
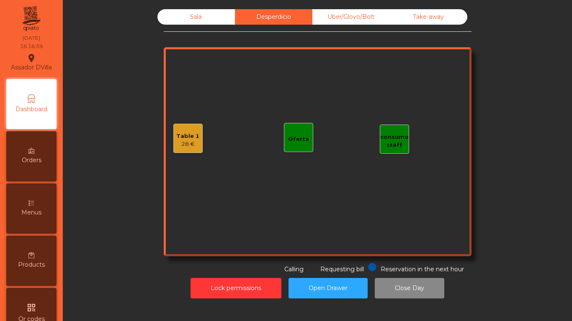
click at [198, 136] on div "Table 1 28 €" at bounding box center [187, 138] width 29 height 29
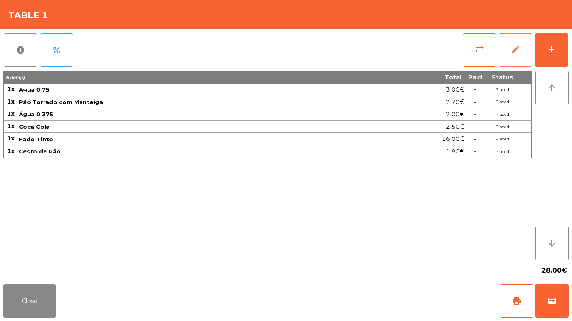
click at [506, 44] on button "edit" at bounding box center [514, 49] width 33 height 33
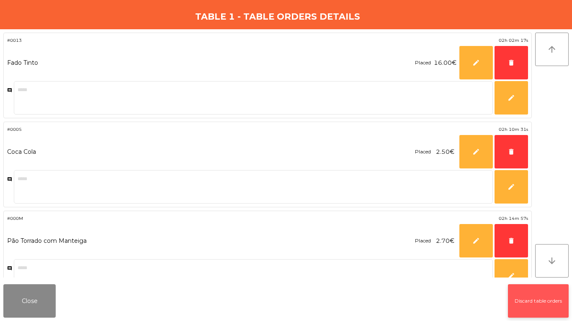
click at [534, 301] on button "Discard table orders" at bounding box center [538, 301] width 61 height 33
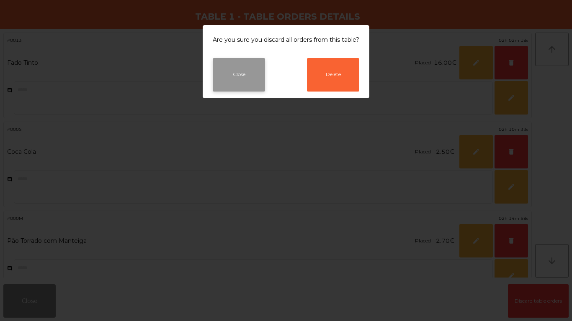
click at [228, 69] on button "Close" at bounding box center [239, 74] width 52 height 33
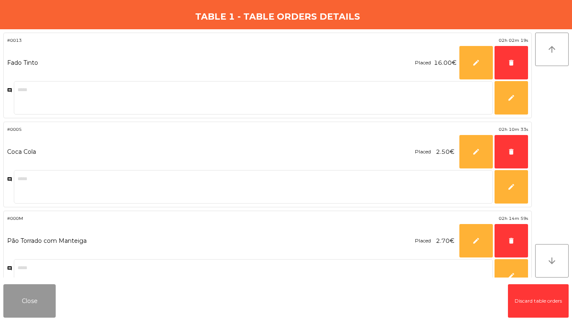
drag, startPoint x: 23, startPoint y: 303, endPoint x: 21, endPoint y: 179, distance: 123.9
click at [23, 301] on button "Close" at bounding box center [29, 301] width 52 height 33
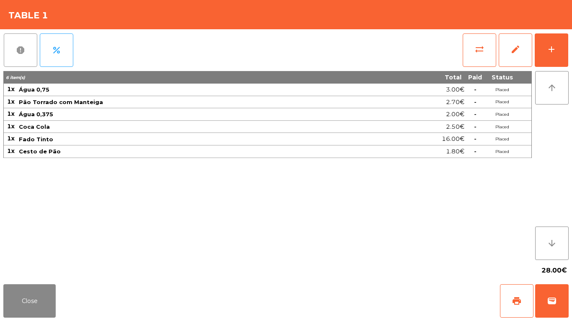
click at [20, 52] on span "report" at bounding box center [20, 50] width 10 height 10
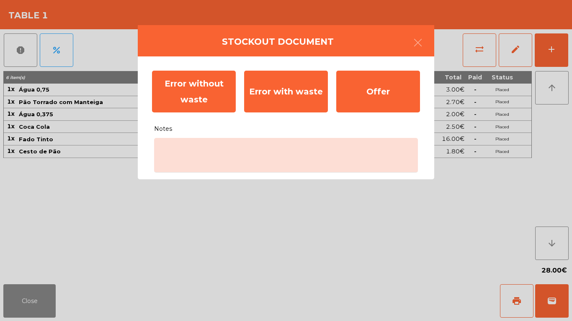
click at [259, 175] on div "Error without waste Error with waste Offer Notes" at bounding box center [286, 117] width 296 height 123
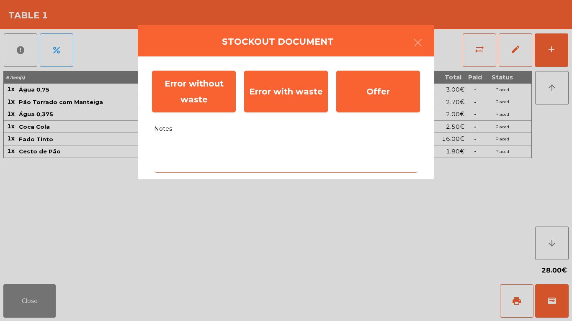
click at [255, 167] on textarea "Notes" at bounding box center [286, 155] width 264 height 35
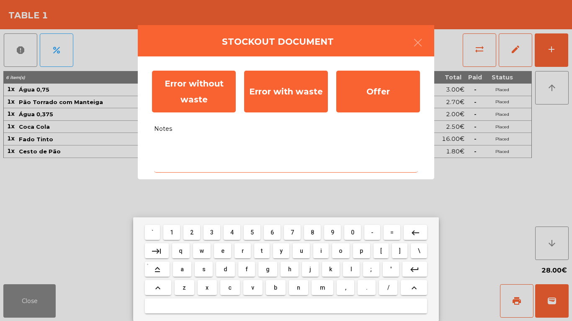
click at [249, 275] on button "f" at bounding box center [246, 269] width 17 height 15
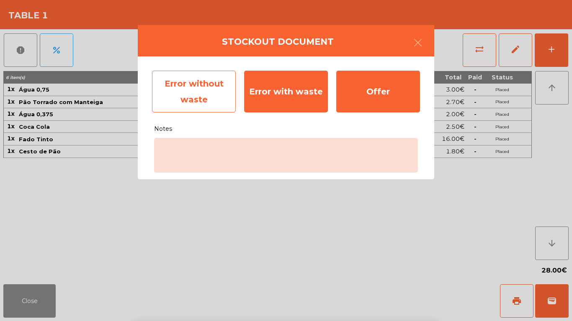
click at [157, 107] on div "Error without waste" at bounding box center [194, 92] width 84 height 42
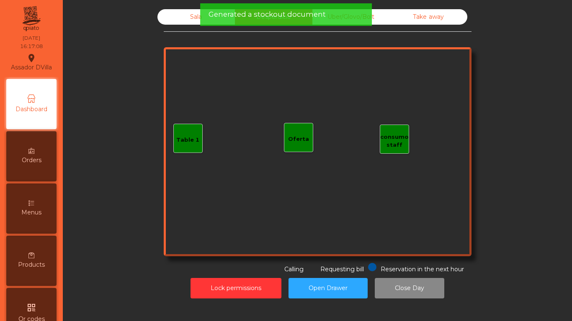
click at [186, 288] on div "Lock permissions Open Drawer Close Day" at bounding box center [317, 288] width 486 height 29
click at [198, 293] on button "Lock permissions" at bounding box center [235, 288] width 91 height 21
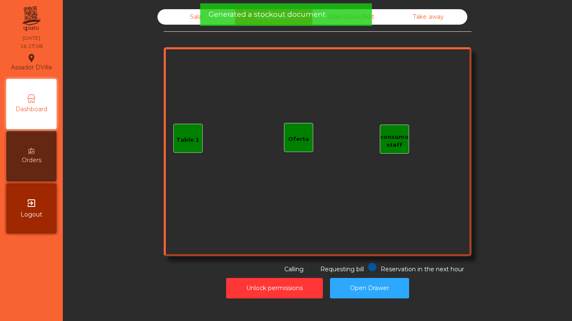
click at [381, 13] on div "Uber/Glovo/Bolt" at bounding box center [350, 16] width 77 height 15
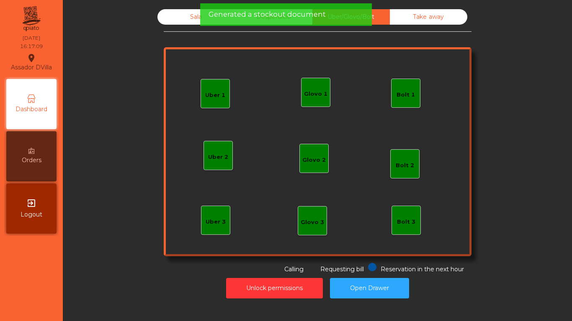
click at [404, 14] on div "Take away" at bounding box center [428, 16] width 77 height 15
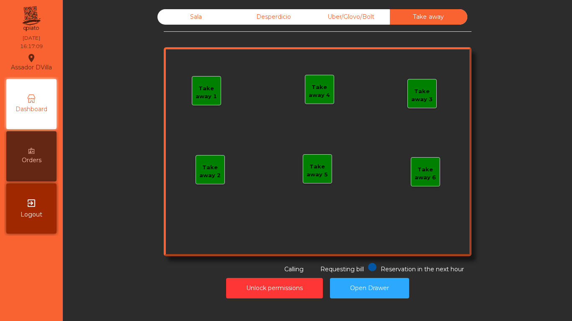
click at [168, 15] on div "Sala" at bounding box center [195, 16] width 77 height 15
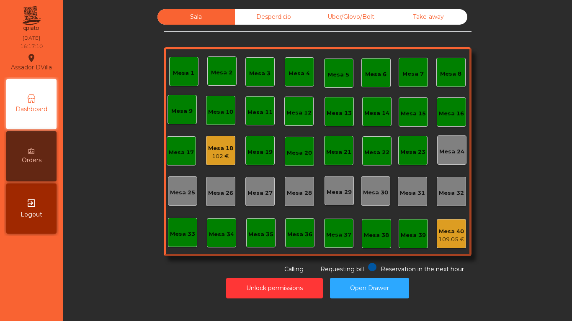
click at [220, 154] on div "102 €" at bounding box center [220, 156] width 25 height 8
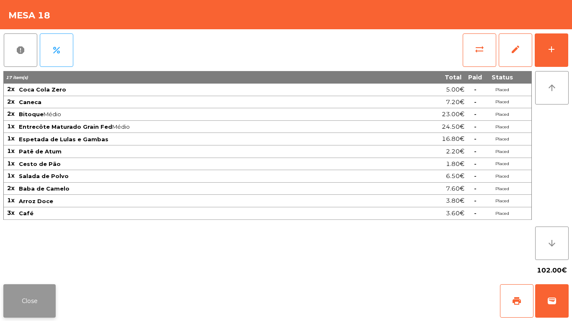
click at [41, 298] on button "Close" at bounding box center [29, 301] width 52 height 33
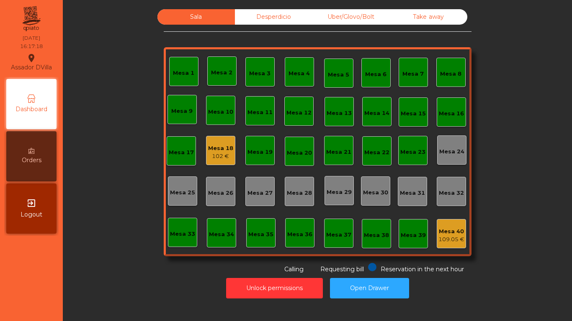
click at [74, 269] on div "Sala Desperdicio Uber/Glovo/Bolt Take away Mesa 1 Mesa 2 [GEOGRAPHIC_DATA] 4 Me…" at bounding box center [317, 156] width 499 height 294
click at [214, 143] on div "Mesa 18 102 €" at bounding box center [220, 151] width 25 height 20
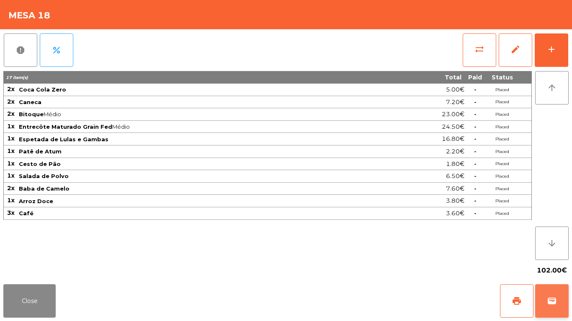
click at [558, 299] on button "wallet" at bounding box center [551, 301] width 33 height 33
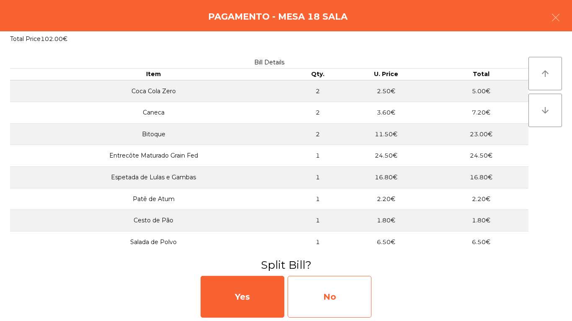
click at [326, 304] on div "No" at bounding box center [330, 297] width 84 height 42
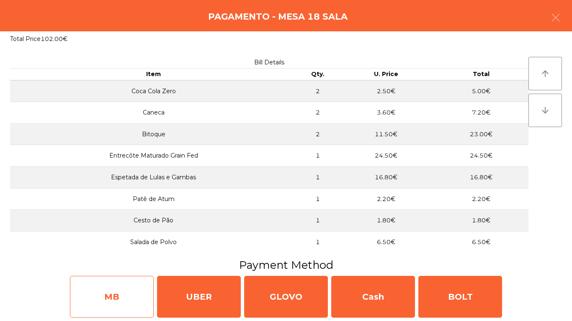
drag, startPoint x: 135, startPoint y: 296, endPoint x: 135, endPoint y: 286, distance: 10.1
click at [135, 286] on div "MB" at bounding box center [112, 297] width 84 height 42
select select "**"
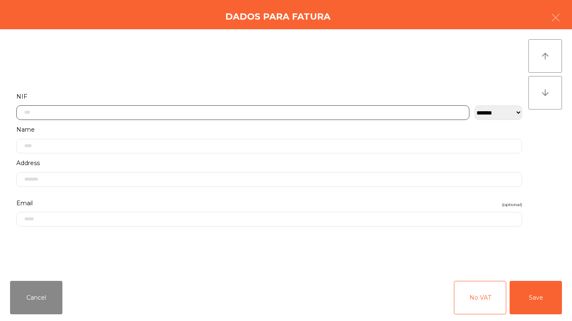
click at [200, 109] on input "text" at bounding box center [242, 112] width 453 height 15
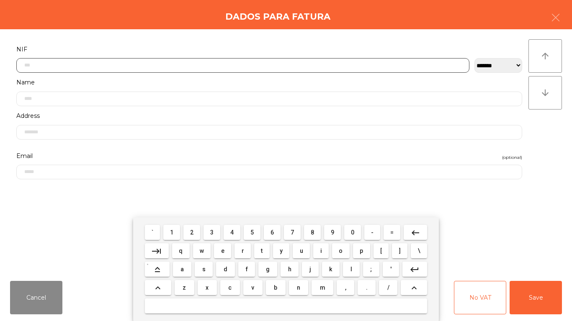
scroll to position [51, 0]
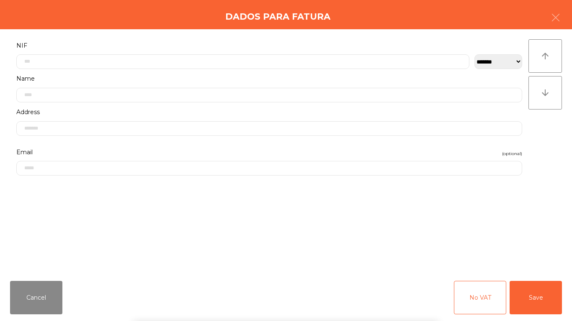
click at [37, 300] on div "` 1 2 3 4 5 6 7 8 9 0 - = keyboard_backspace keyboard_tab q w e r t y u i o p […" at bounding box center [286, 270] width 572 height 104
click at [44, 297] on button "Cancel" at bounding box center [36, 297] width 52 height 33
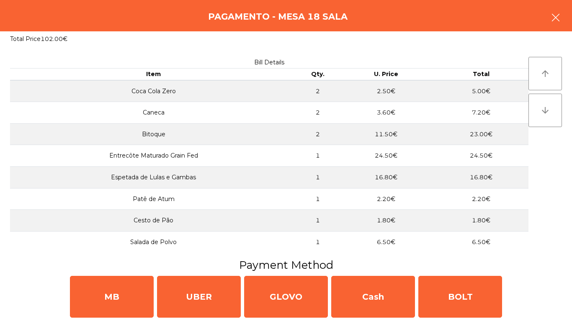
click at [557, 14] on icon "button" at bounding box center [555, 18] width 10 height 10
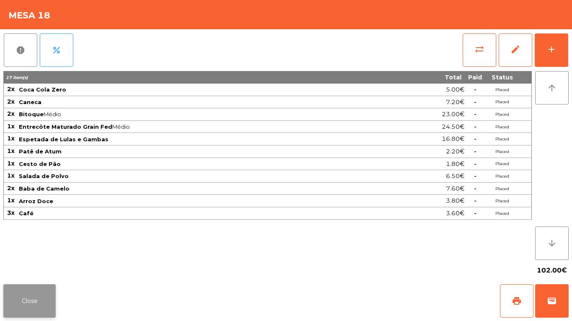
click at [20, 313] on button "Close" at bounding box center [29, 301] width 52 height 33
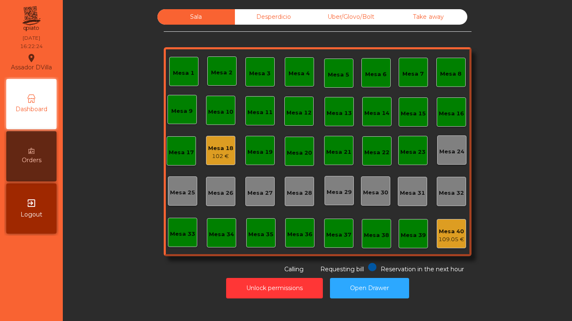
click at [220, 160] on div "102 €" at bounding box center [220, 156] width 25 height 8
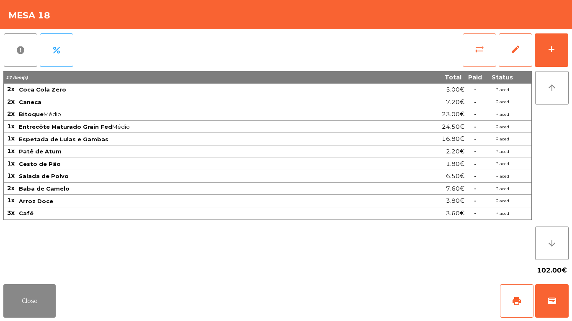
click at [481, 43] on button "sync_alt" at bounding box center [478, 49] width 33 height 33
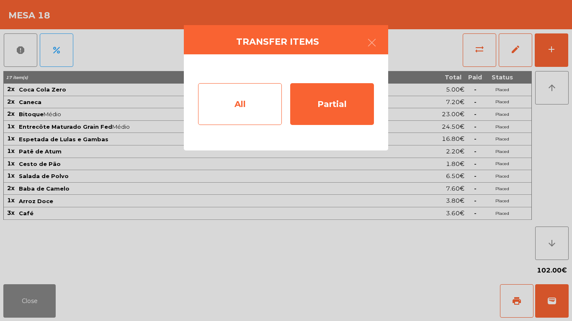
click at [263, 106] on div "All" at bounding box center [240, 104] width 84 height 42
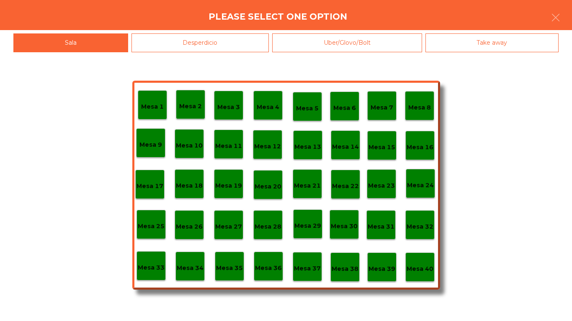
click at [377, 270] on p "Mesa 39" at bounding box center [381, 269] width 27 height 10
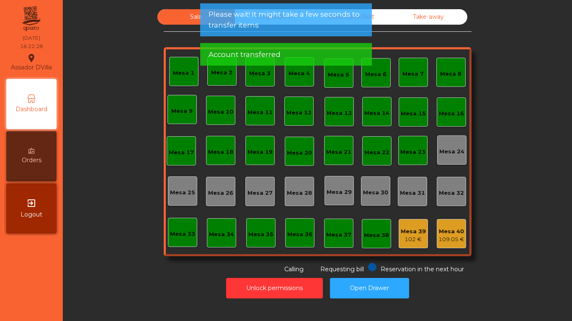
click at [412, 240] on div "102 €" at bounding box center [413, 240] width 25 height 8
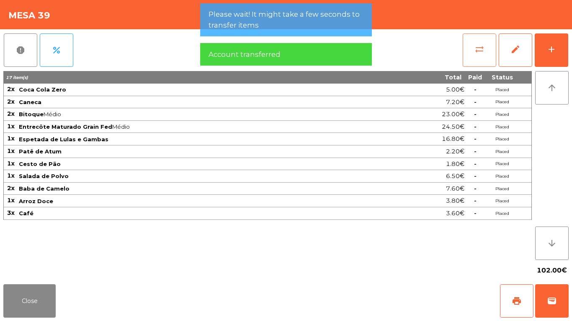
click at [485, 60] on button "sync_alt" at bounding box center [478, 49] width 33 height 33
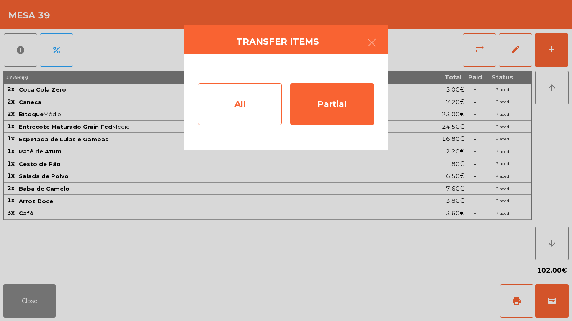
click at [274, 105] on div "All" at bounding box center [240, 104] width 84 height 42
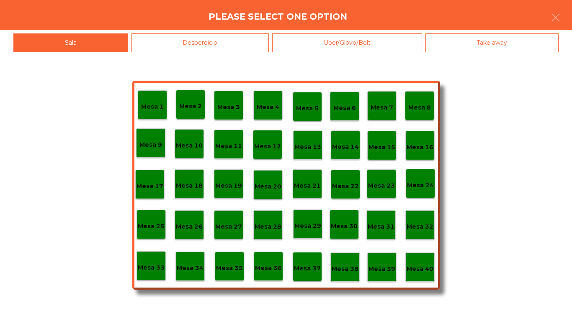
click at [420, 271] on p "Mesa 40" at bounding box center [419, 269] width 27 height 10
